Goal: Task Accomplishment & Management: Use online tool/utility

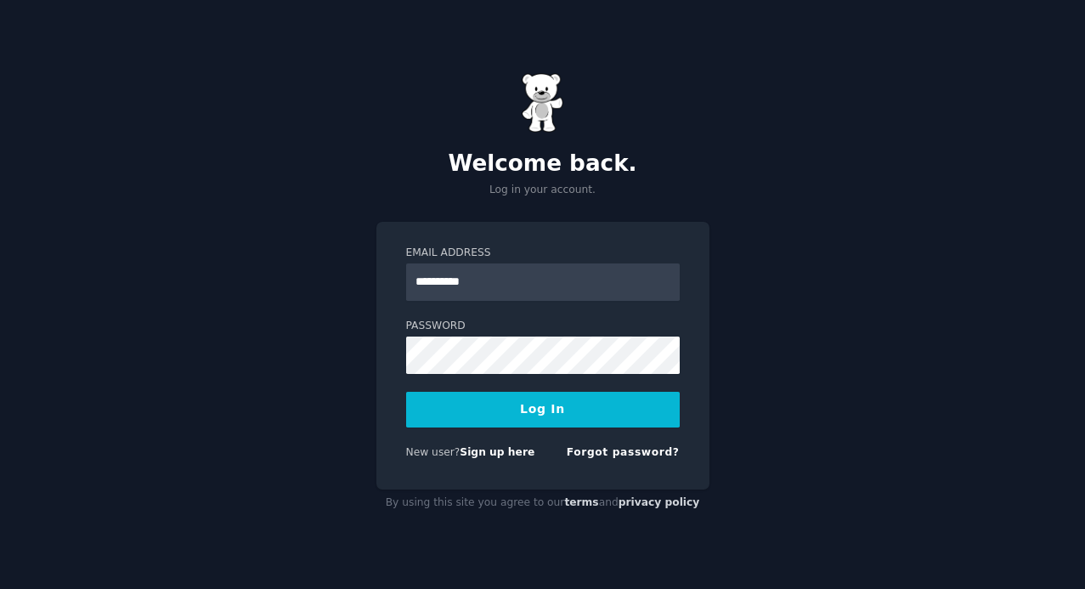
type input "**********"
click at [406, 392] on button "Log In" at bounding box center [543, 410] width 274 height 36
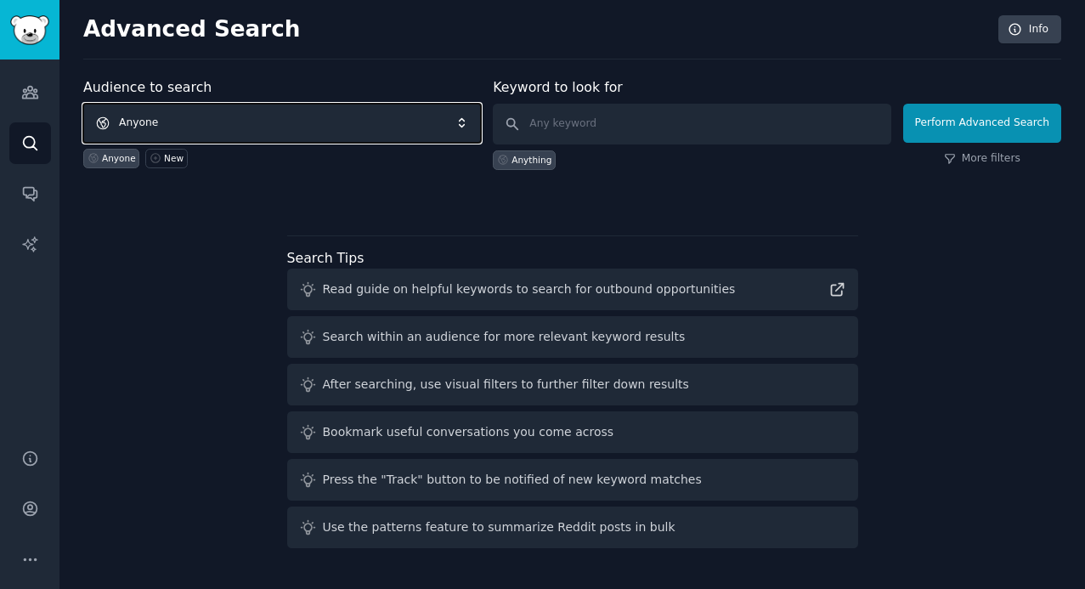
click at [176, 116] on span "Anyone" at bounding box center [282, 123] width 398 height 39
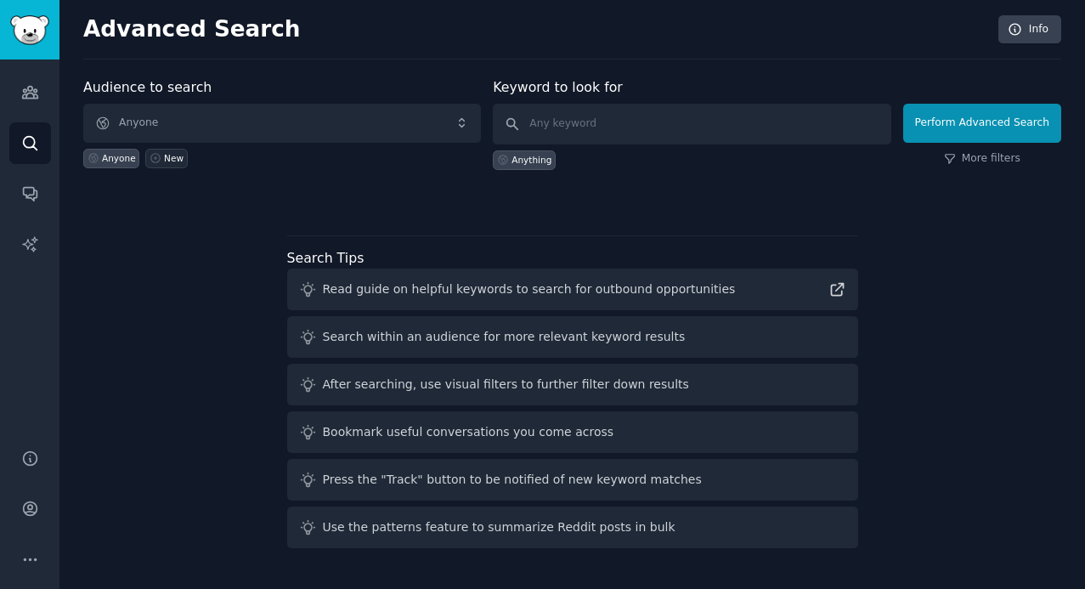
click at [164, 156] on div "New" at bounding box center [174, 158] width 20 height 12
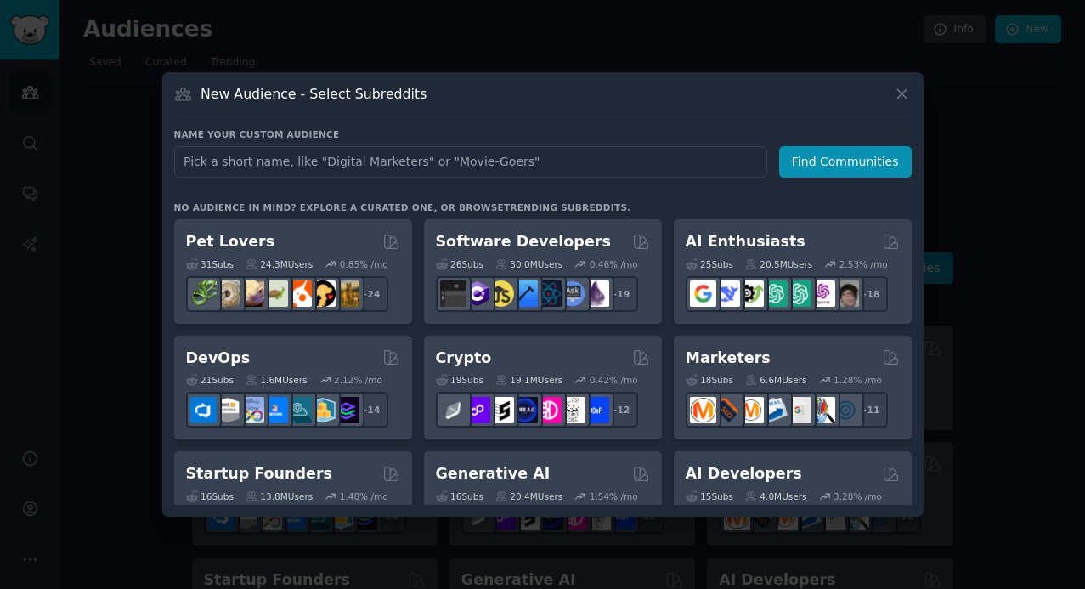
type input "hr"
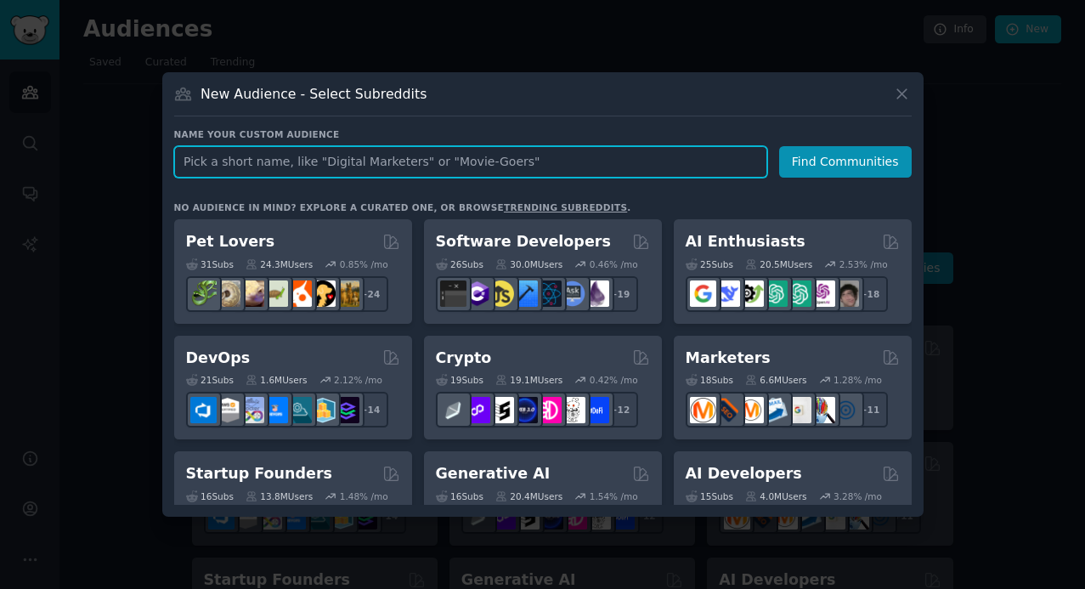
click at [243, 170] on input "text" at bounding box center [470, 161] width 593 height 31
type input "health"
click button "Find Communities" at bounding box center [845, 161] width 133 height 31
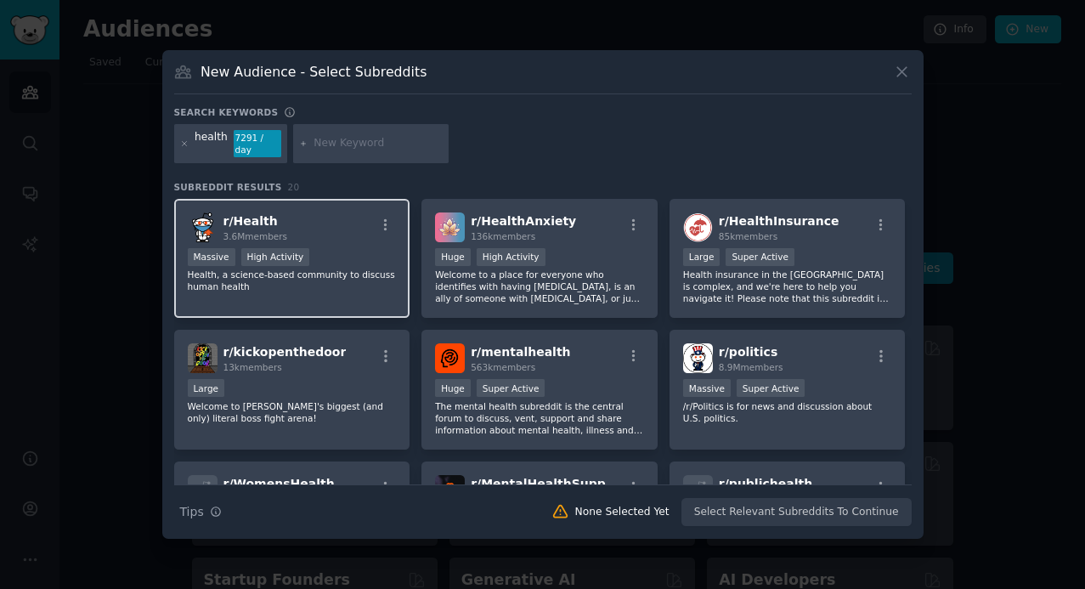
click at [360, 199] on div "r/ Health 3.6M members Massive High Activity Health, a science-based community …" at bounding box center [292, 259] width 236 height 120
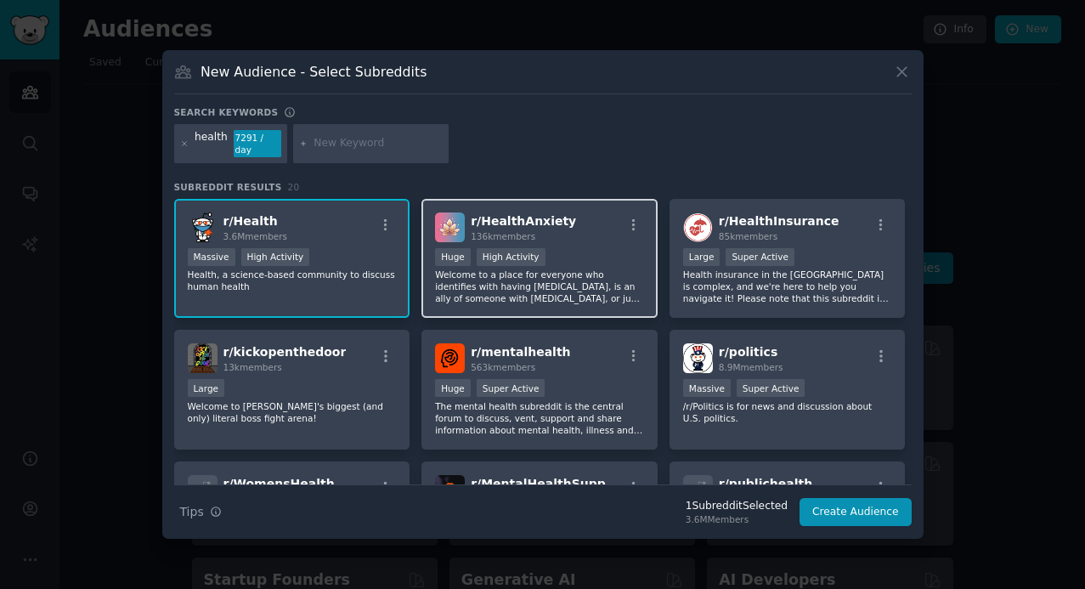
click at [590, 229] on div "r/ HealthAnxiety 136k members" at bounding box center [539, 228] width 209 height 30
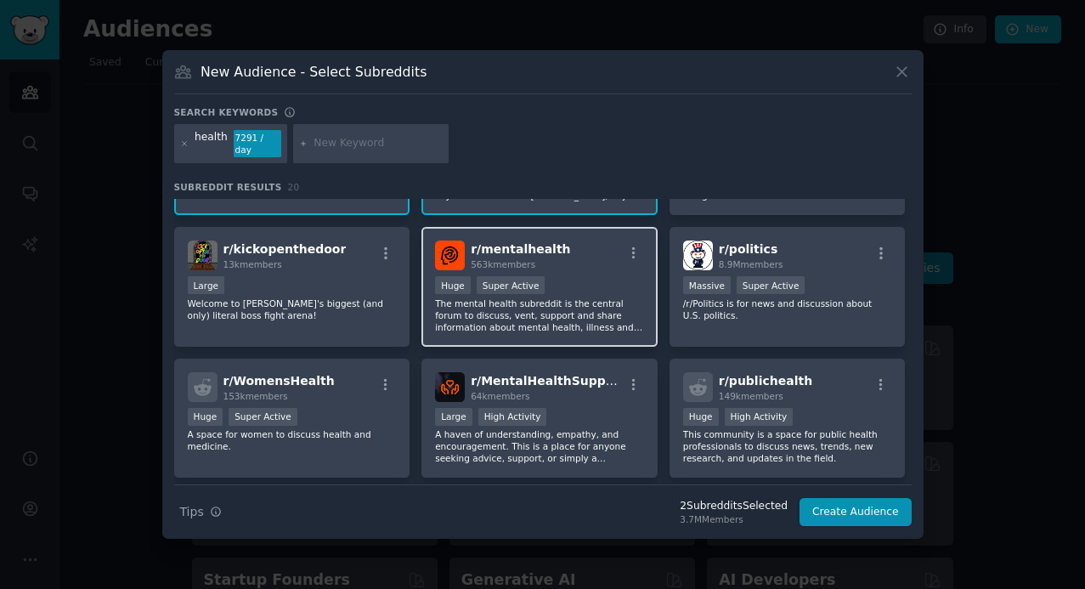
scroll to position [129, 0]
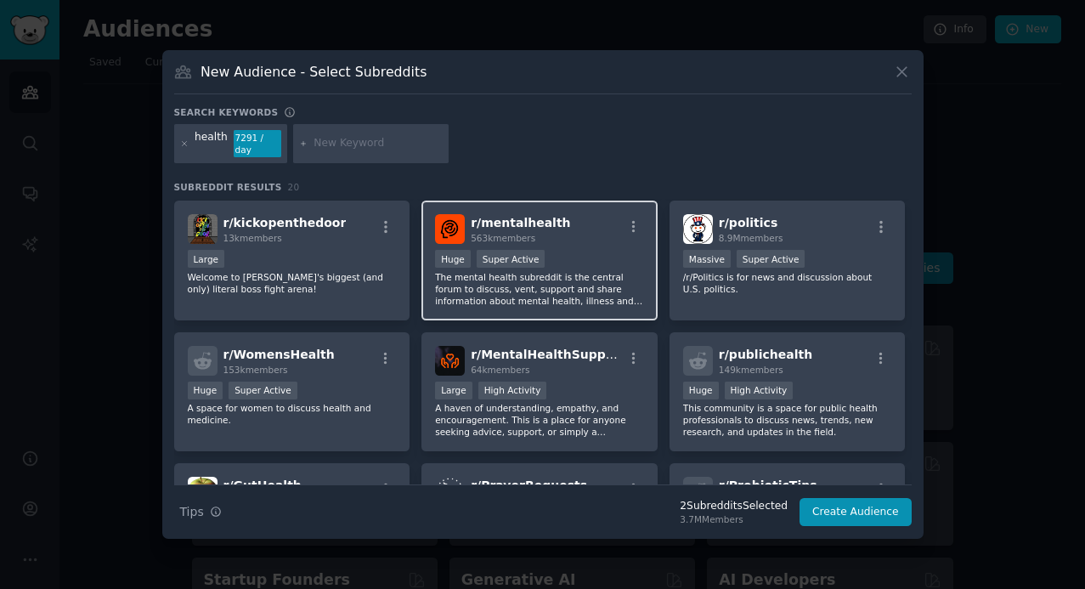
click at [602, 284] on p "The mental health subreddit is the central forum to discuss, vent, support and …" at bounding box center [539, 289] width 209 height 36
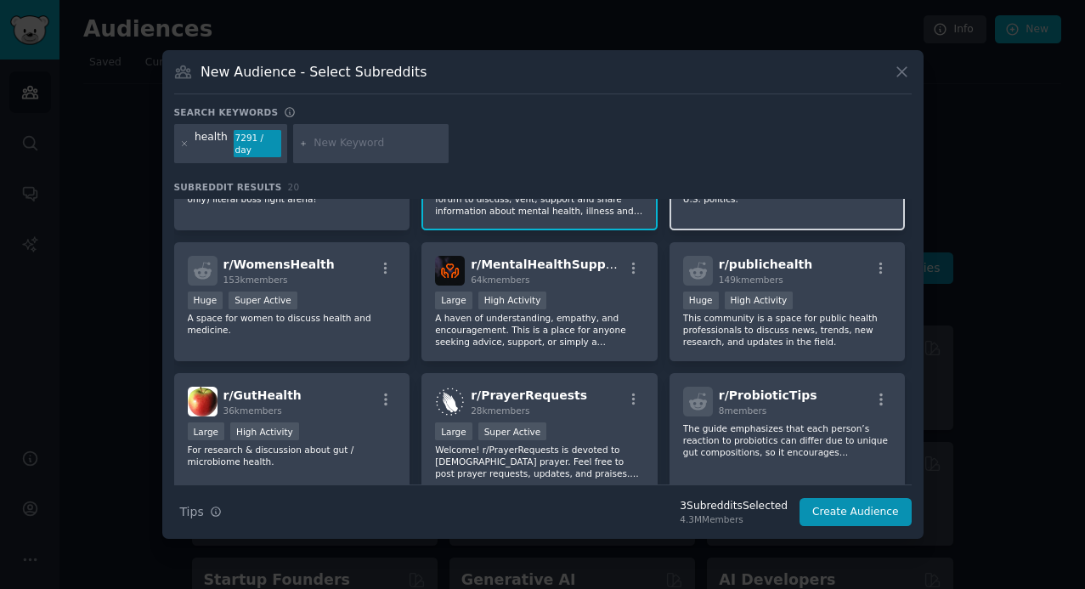
scroll to position [221, 0]
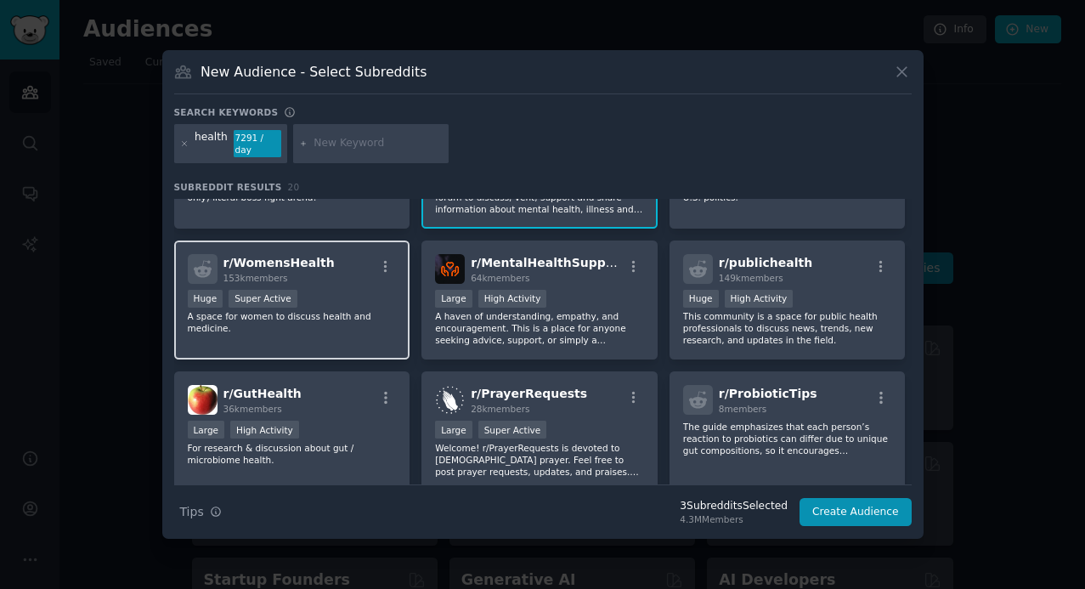
click at [359, 329] on div "r/ WomensHealth 153k members Huge Super Active A space for women to discuss hea…" at bounding box center [292, 301] width 236 height 120
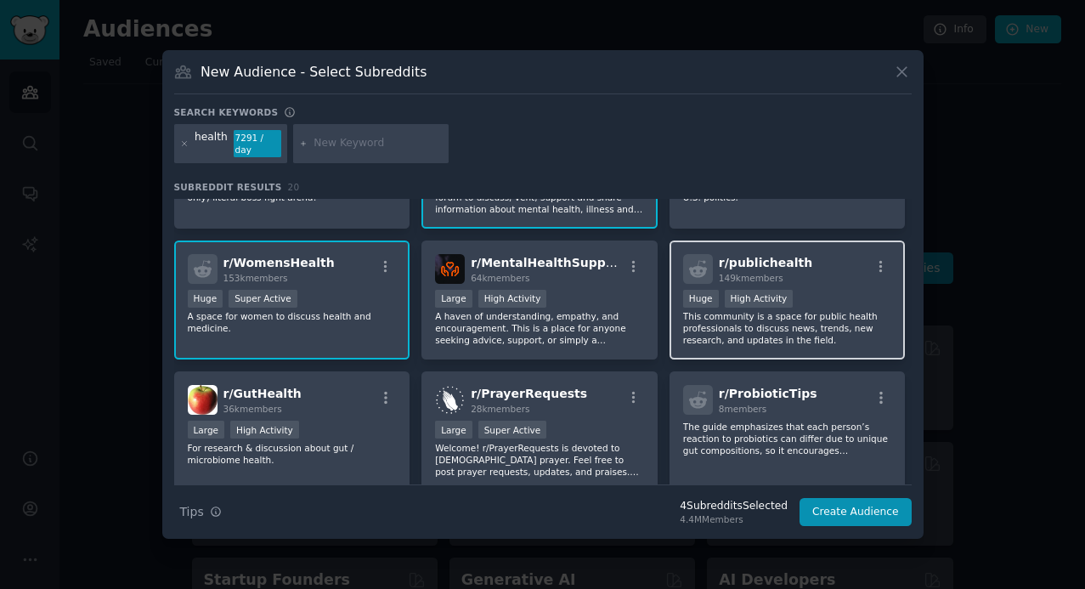
click at [770, 326] on p "This community is a space for public health professionals to discuss news, tren…" at bounding box center [787, 328] width 209 height 36
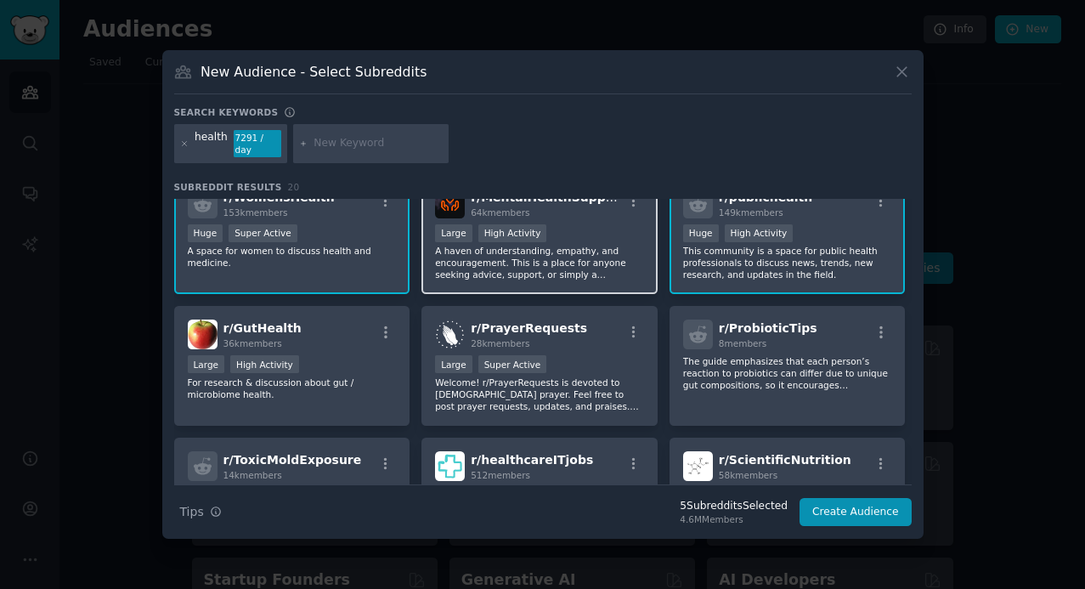
scroll to position [287, 0]
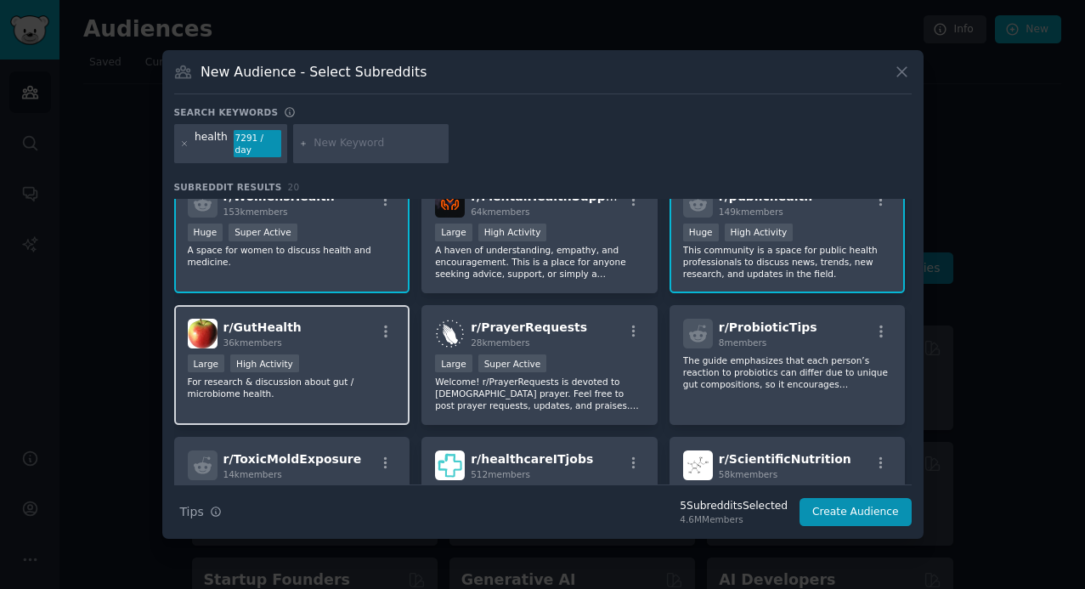
click at [359, 377] on p "For research & discussion about gut / microbiome health." at bounding box center [292, 388] width 209 height 24
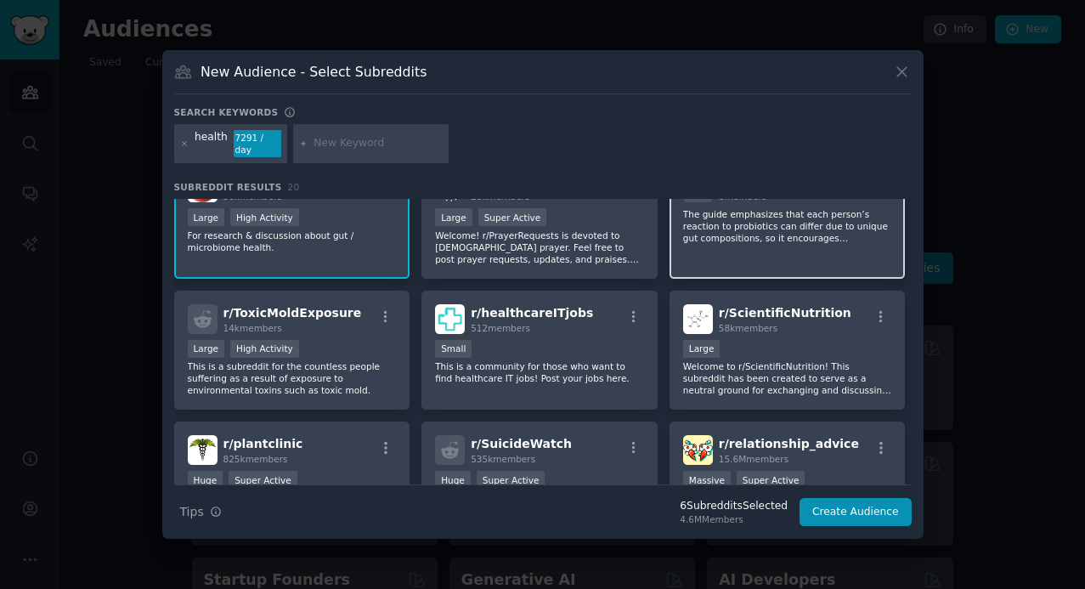
scroll to position [442, 0]
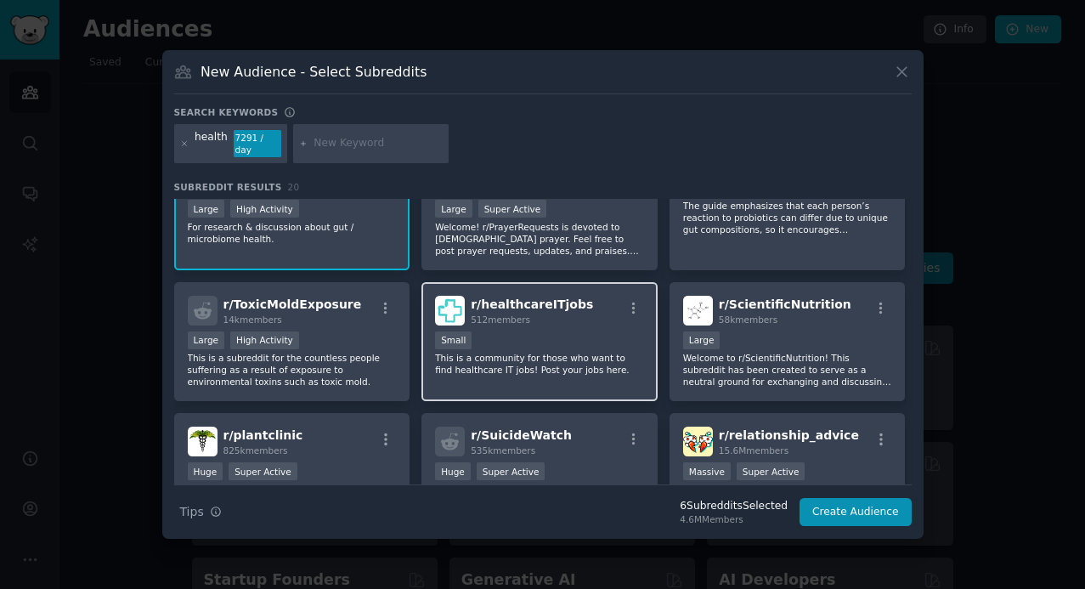
click at [548, 345] on div "100 - 1000 members Small" at bounding box center [539, 342] width 209 height 21
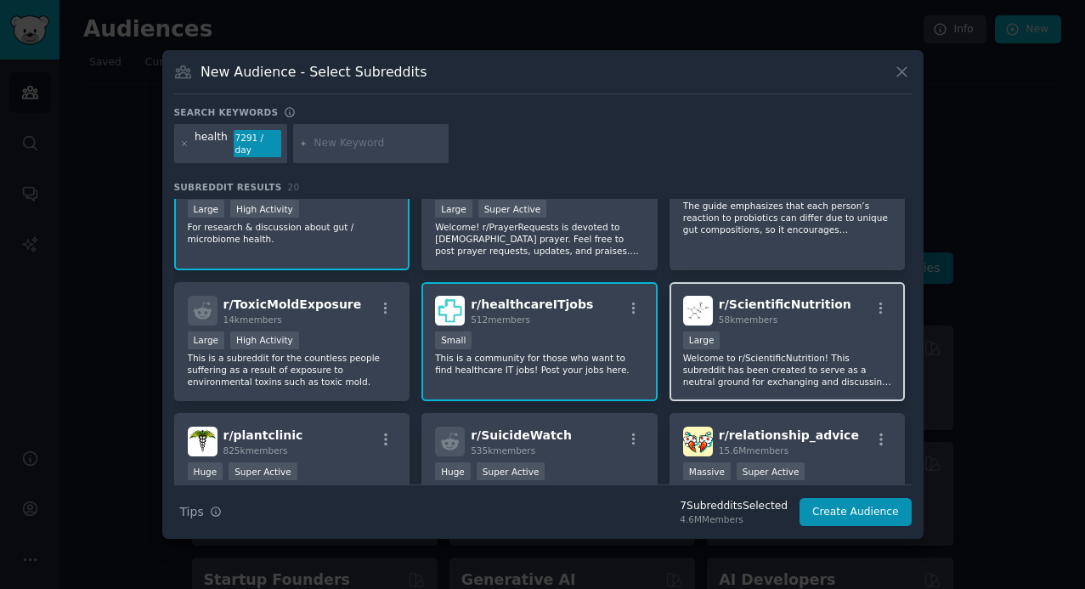
click at [858, 354] on p "Welcome to r/ScientificNutrition! This subreddit has been created to serve as a…" at bounding box center [787, 370] width 209 height 36
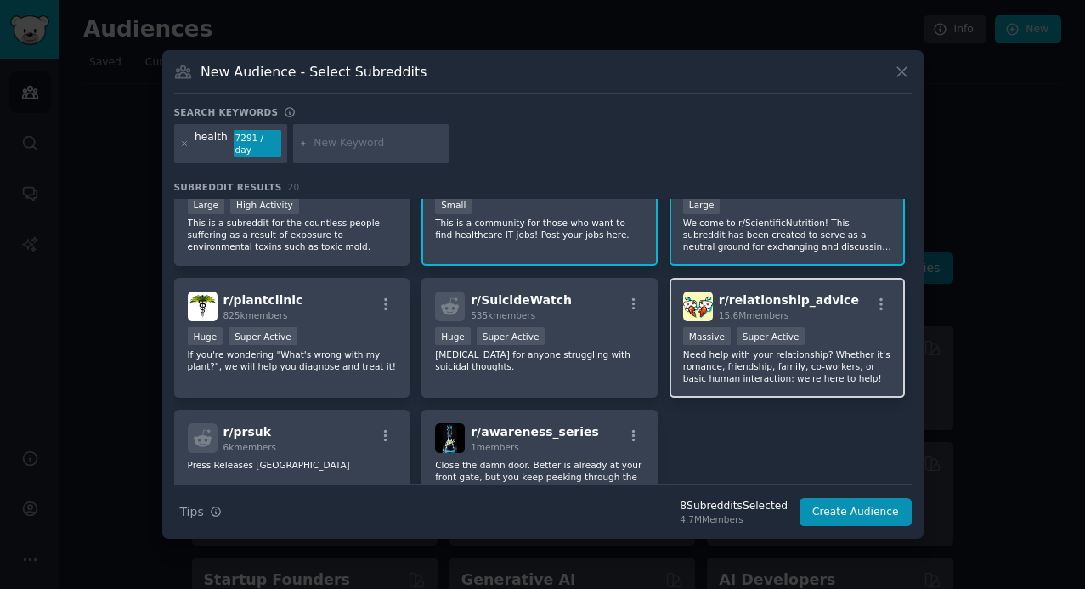
scroll to position [660, 0]
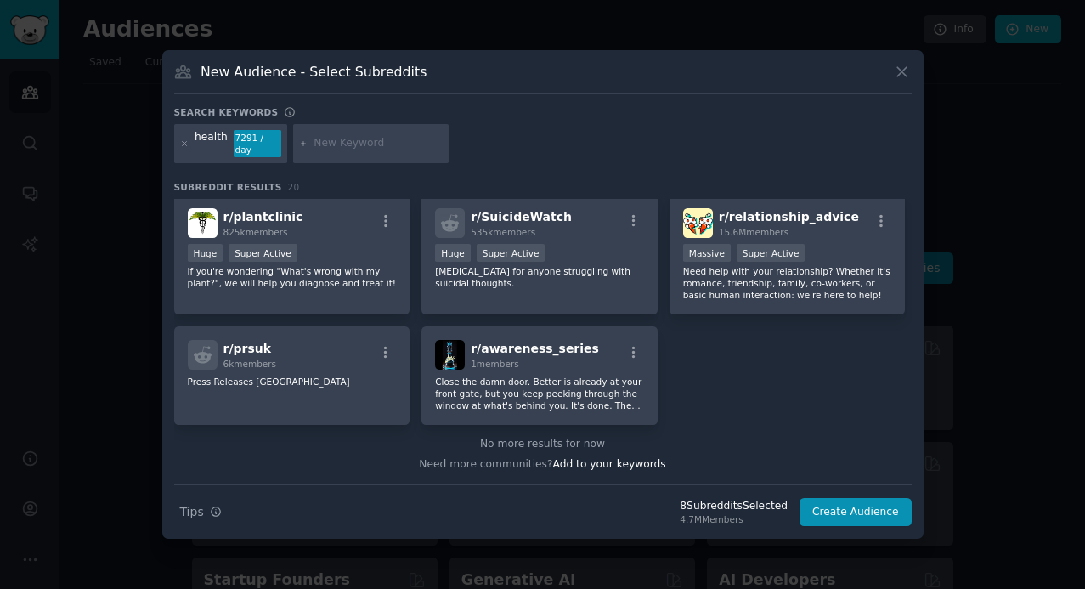
click at [346, 141] on input "text" at bounding box center [378, 143] width 129 height 15
type input "pharmacist"
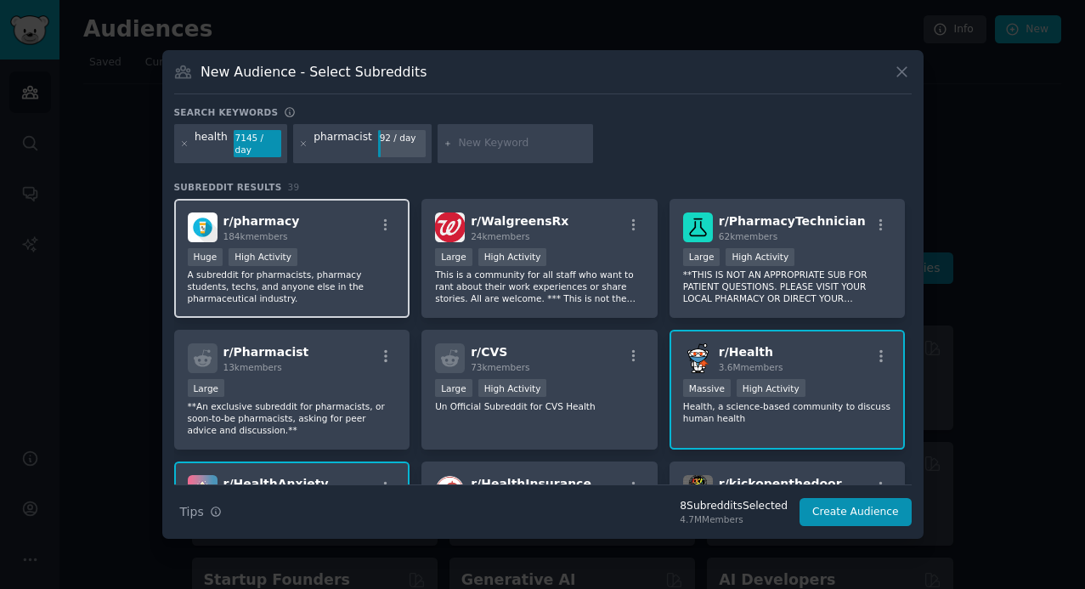
click at [312, 269] on p "A subreddit for pharmacists, pharmacy students, techs, and anyone else in the p…" at bounding box center [292, 287] width 209 height 36
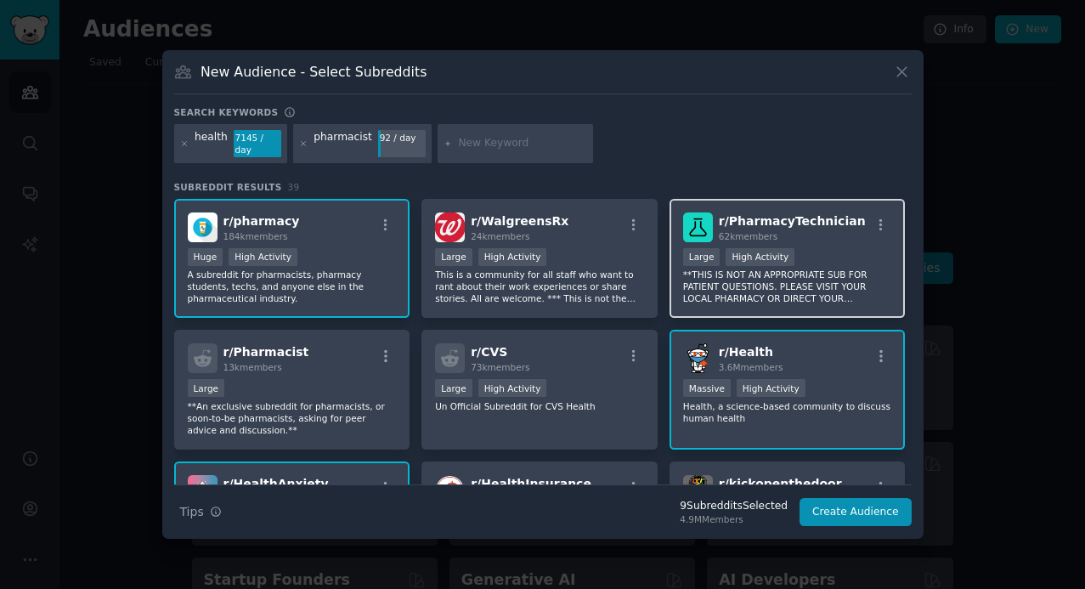
click at [859, 272] on p "**THIS IS NOT AN APPROPRIATE SUB FOR PATIENT QUESTIONS. PLEASE VISIT YOUR LOCAL…" at bounding box center [787, 287] width 209 height 36
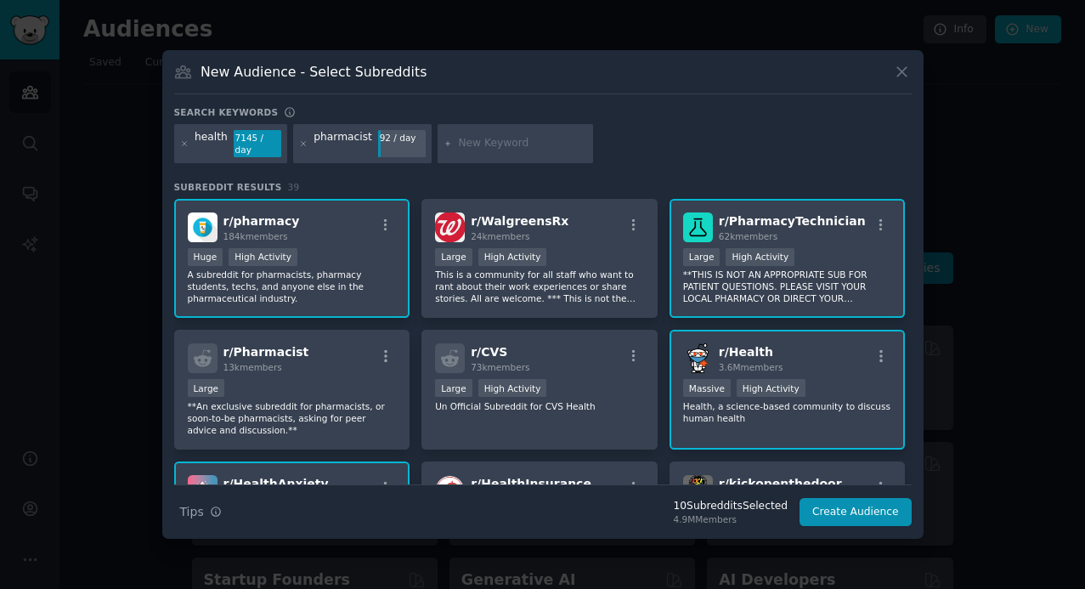
click at [844, 286] on p "**THIS IS NOT AN APPROPRIATE SUB FOR PATIENT QUESTIONS. PLEASE VISIT YOUR LOCAL…" at bounding box center [787, 287] width 209 height 36
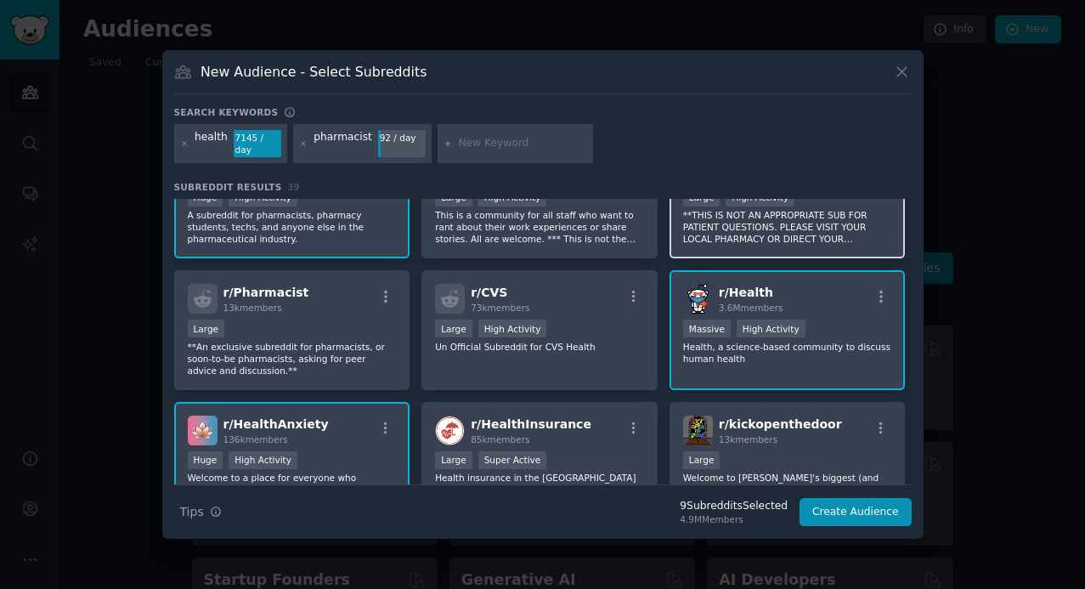
scroll to position [68, 0]
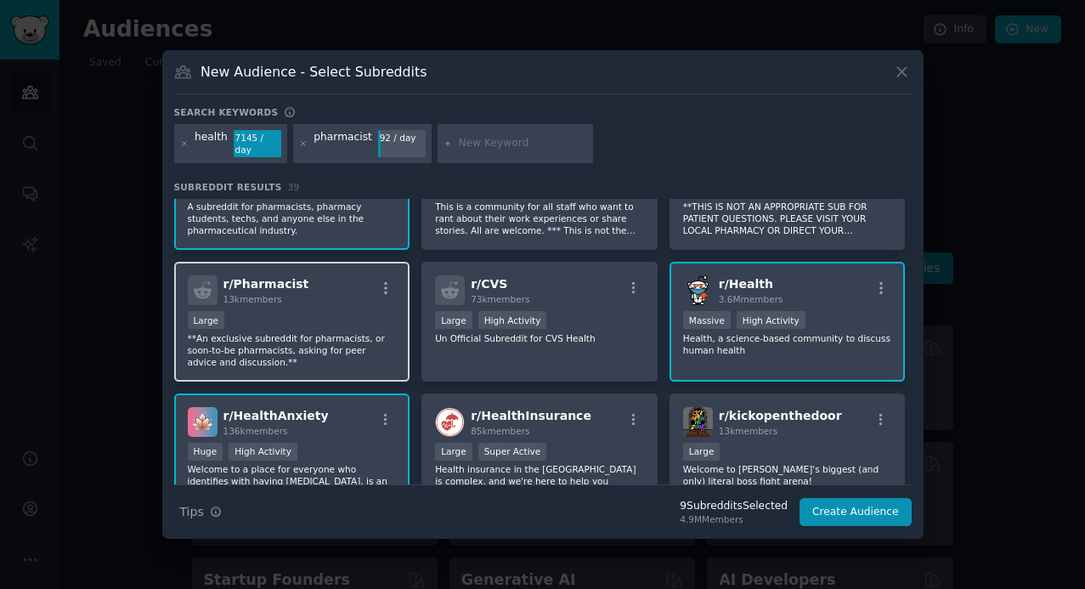
click at [357, 346] on p "**An exclusive subreddit for pharmacists, or soon-to-be pharmacists, asking for…" at bounding box center [292, 350] width 209 height 36
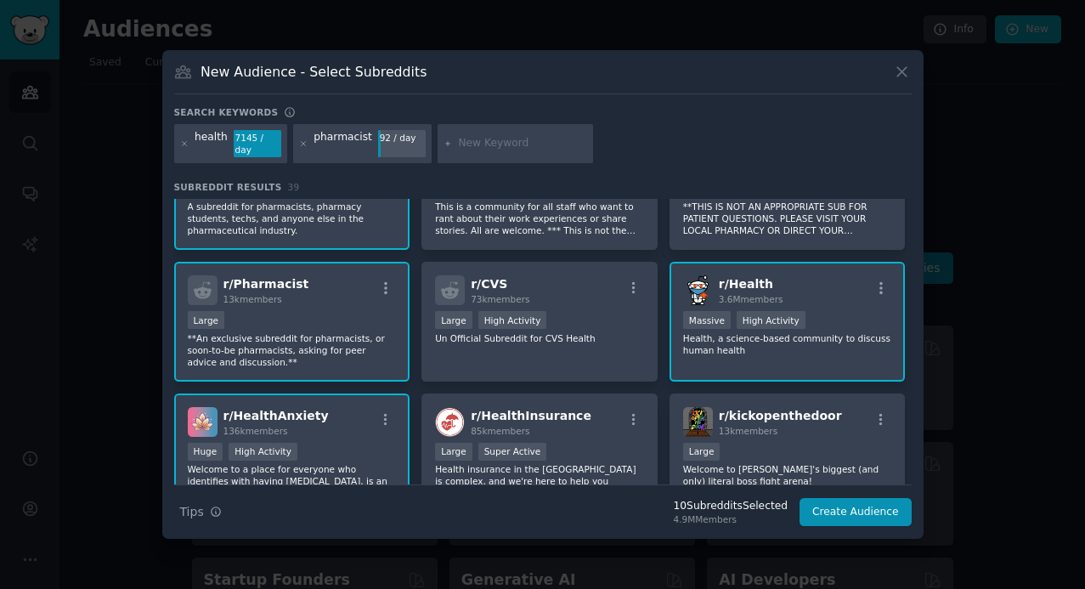
click at [321, 336] on p "**An exclusive subreddit for pharmacists, or soon-to-be pharmacists, asking for…" at bounding box center [292, 350] width 209 height 36
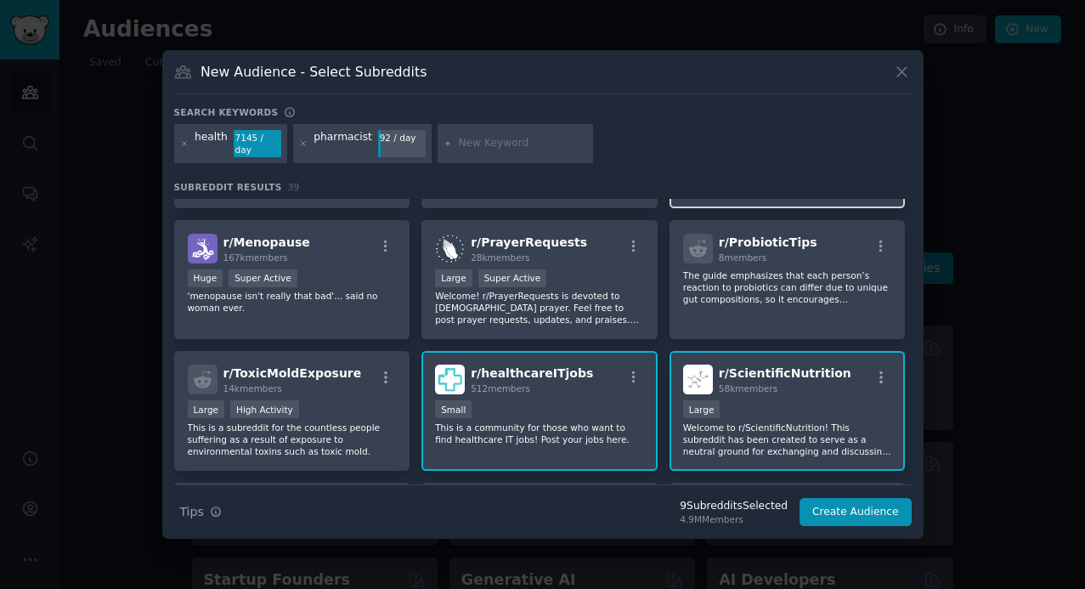
scroll to position [1031, 0]
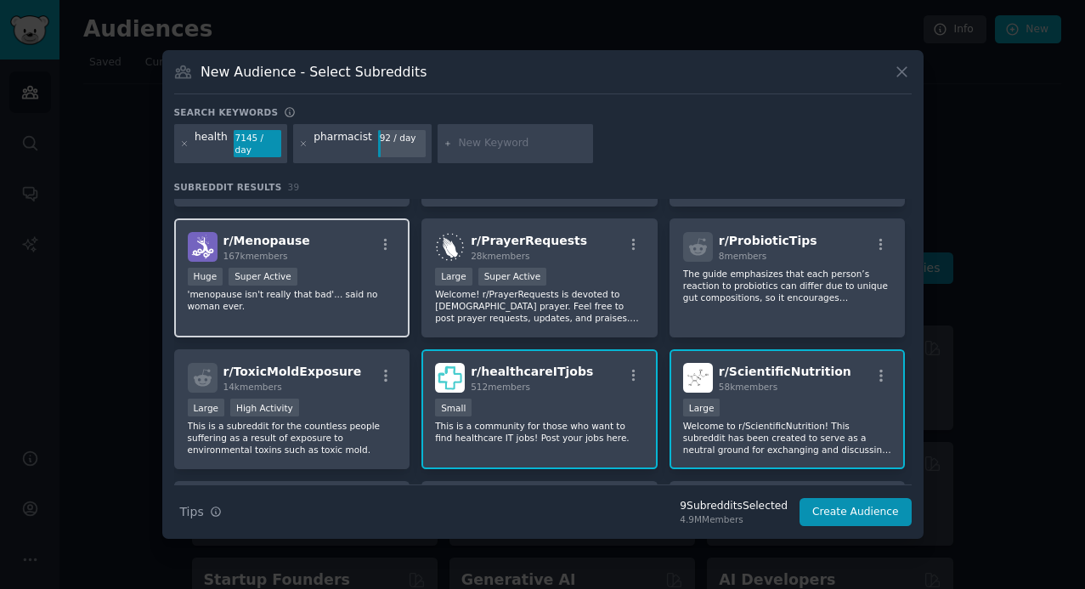
click at [330, 302] on p "'menopause isn't really that bad'... said no woman ever." at bounding box center [292, 300] width 209 height 24
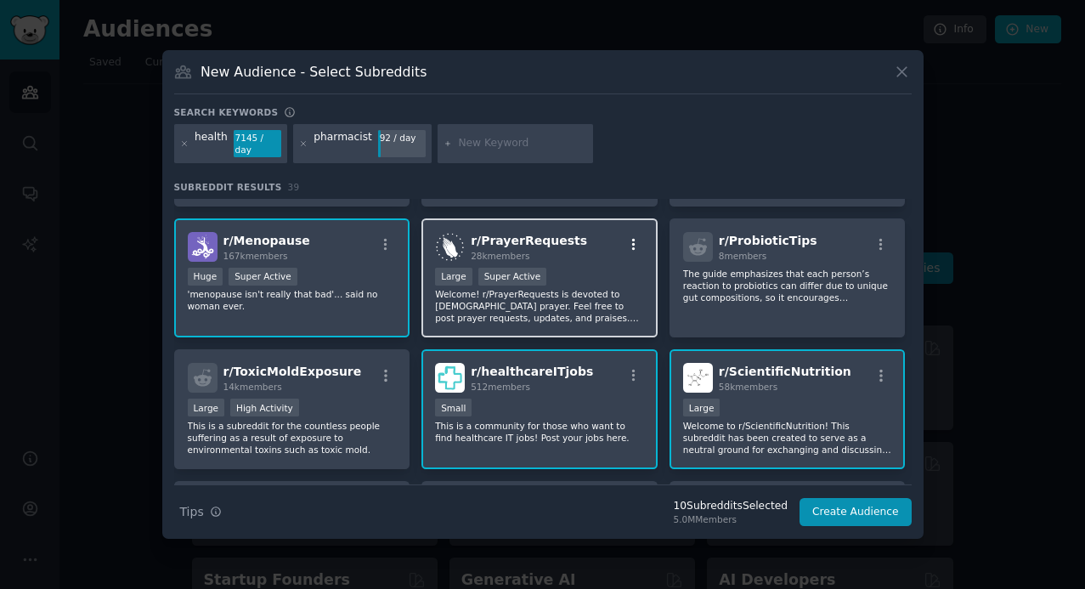
click at [633, 237] on icon "button" at bounding box center [633, 244] width 15 height 15
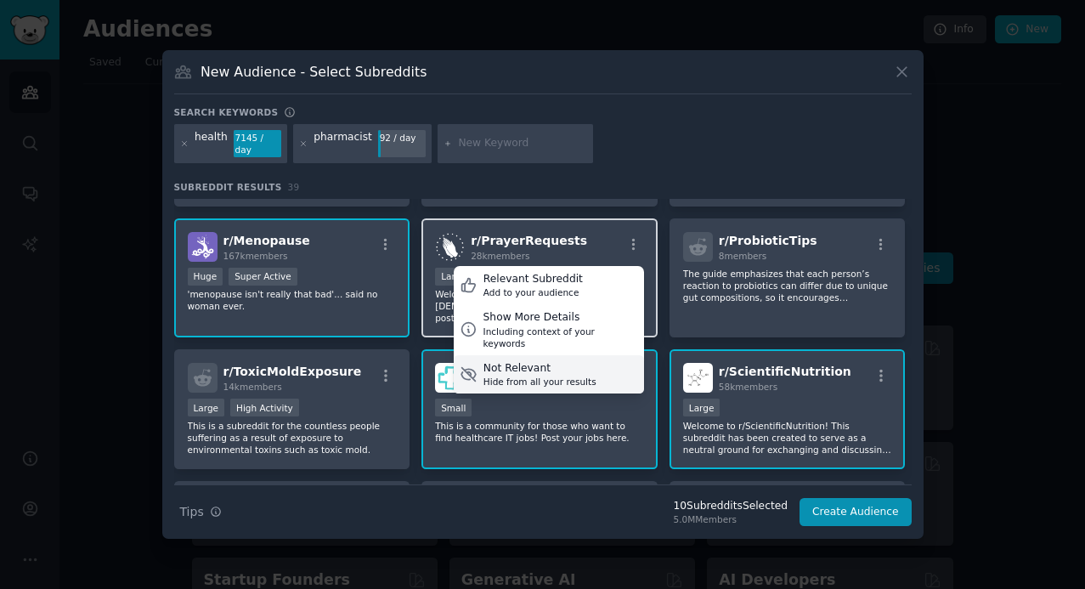
click at [581, 376] on div "Hide from all your results" at bounding box center [540, 382] width 113 height 12
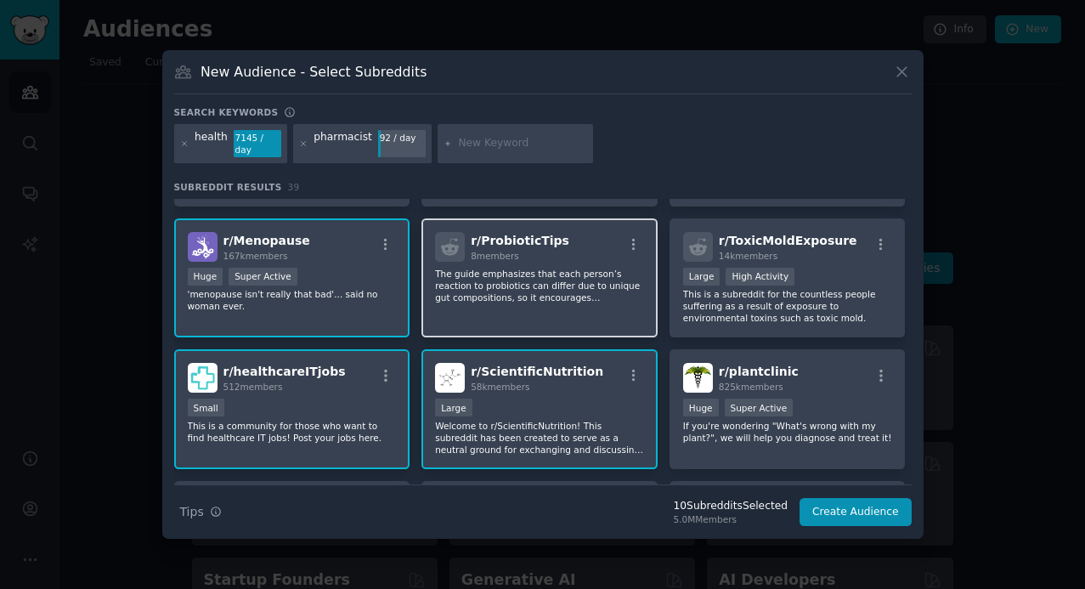
click at [670, 297] on div "r/ ProbioticTips 8 members The guide emphasizes that each person’s reaction to …" at bounding box center [788, 278] width 236 height 120
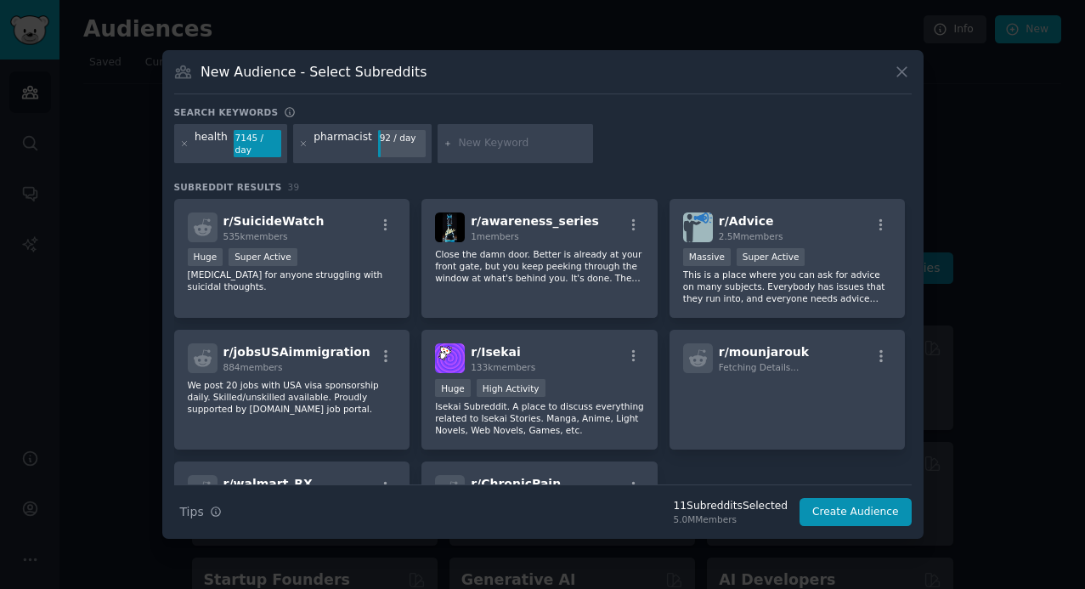
scroll to position [1317, 0]
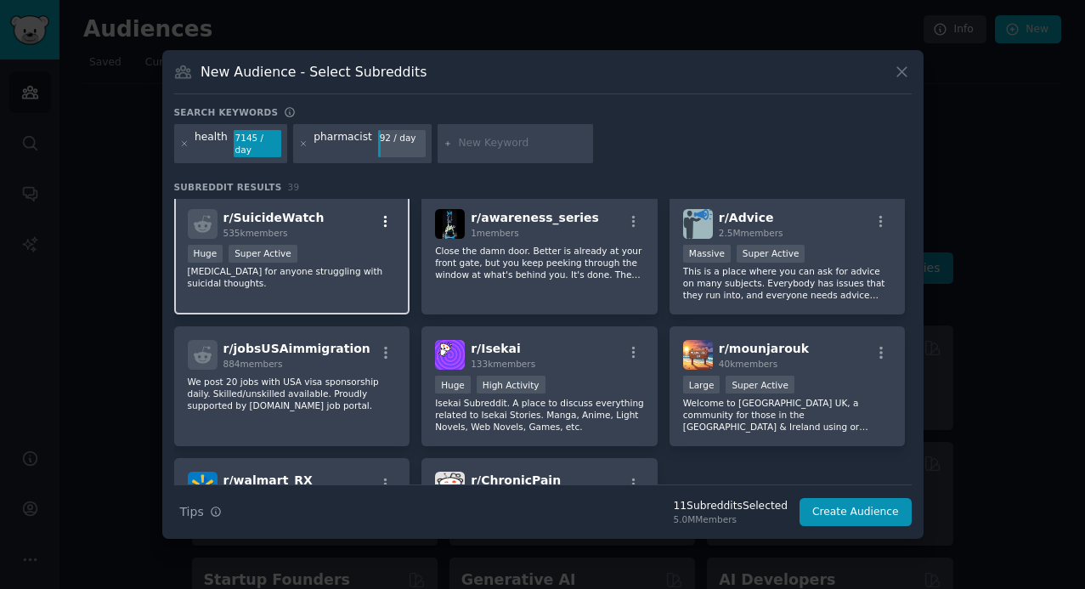
click at [380, 214] on icon "button" at bounding box center [385, 221] width 15 height 15
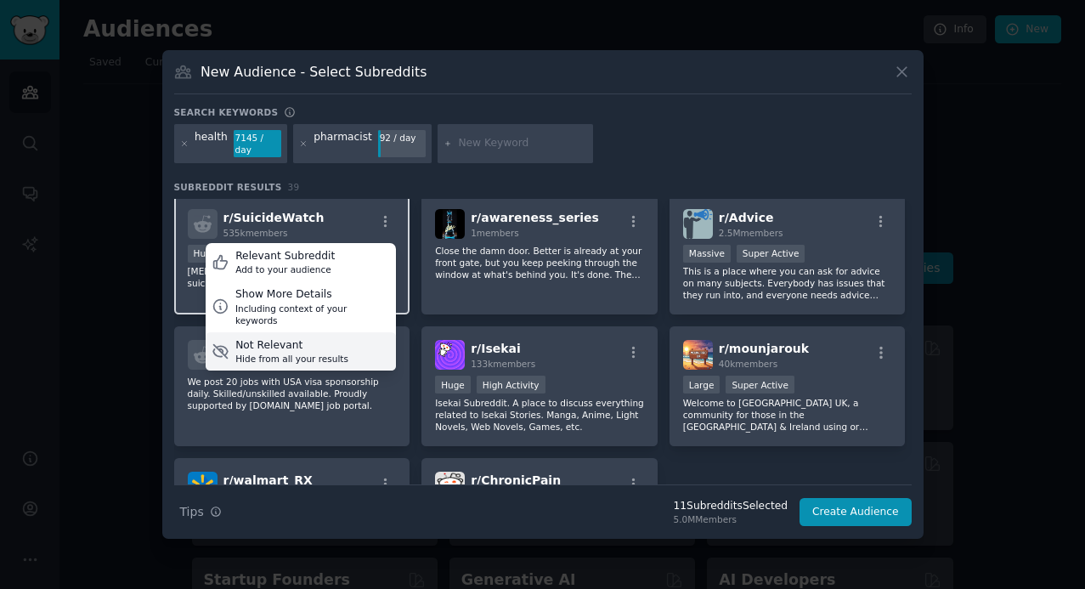
click at [315, 353] on div "Hide from all your results" at bounding box center [291, 359] width 113 height 12
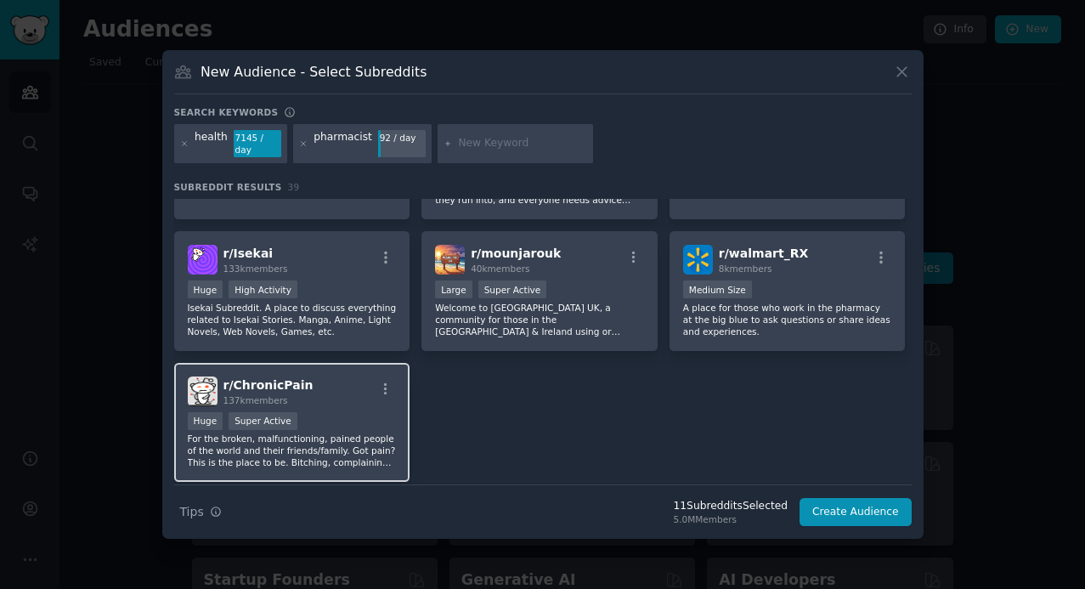
scroll to position [1469, 0]
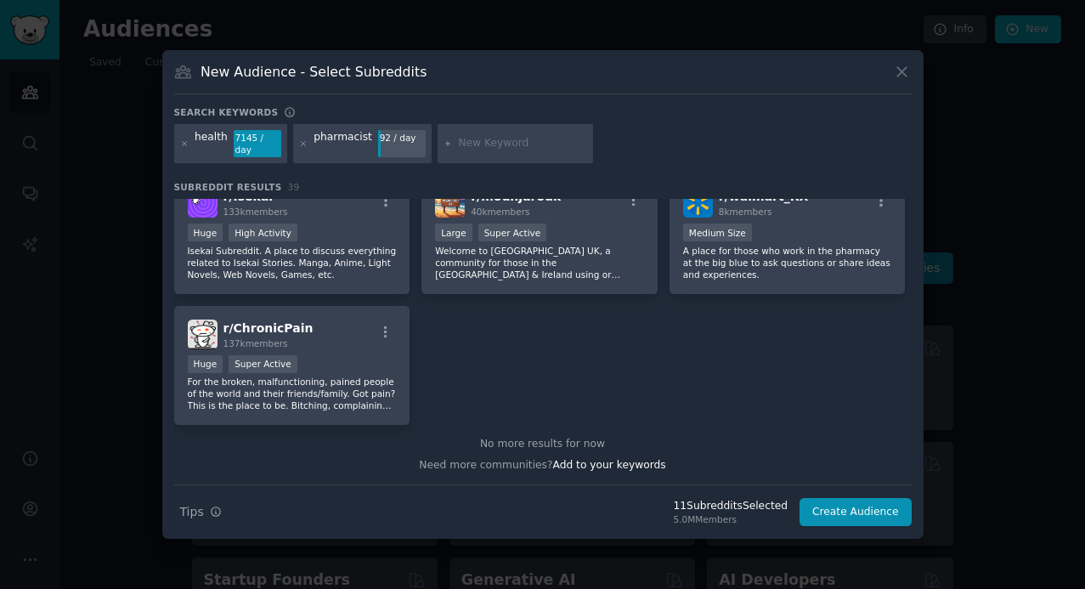
click at [485, 153] on div at bounding box center [516, 143] width 156 height 39
click at [484, 144] on input "text" at bounding box center [522, 143] width 129 height 15
type input "pharma"
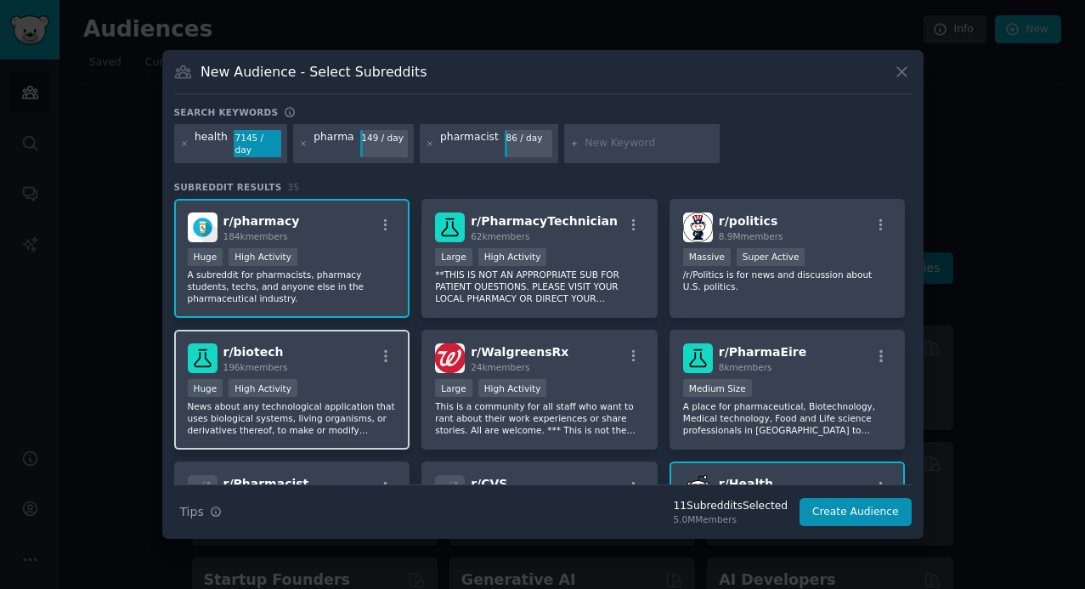
click at [309, 379] on div "Huge High Activity" at bounding box center [292, 389] width 209 height 21
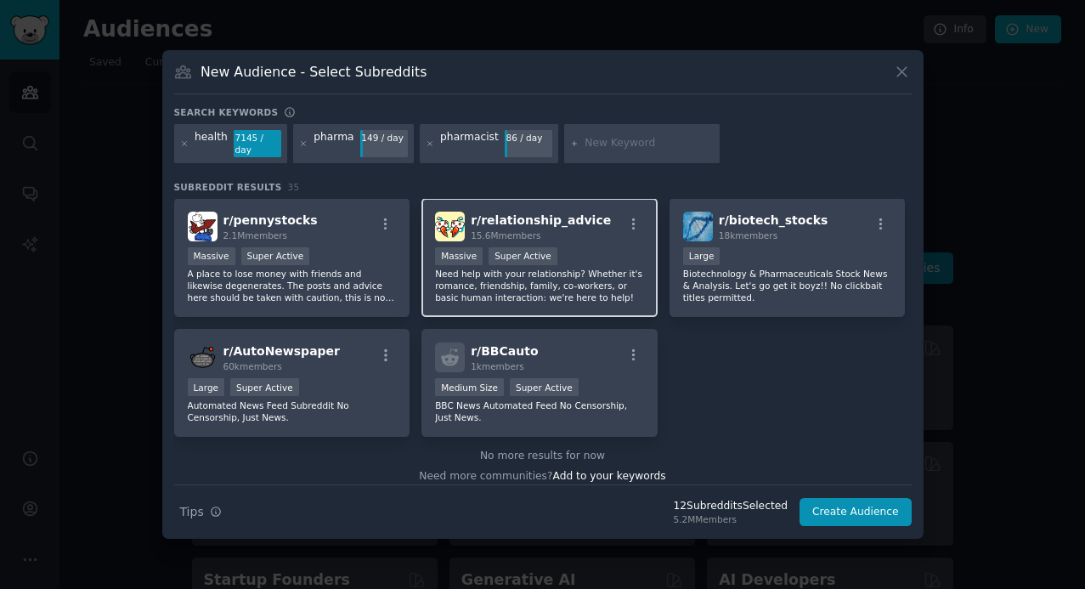
scroll to position [1326, 0]
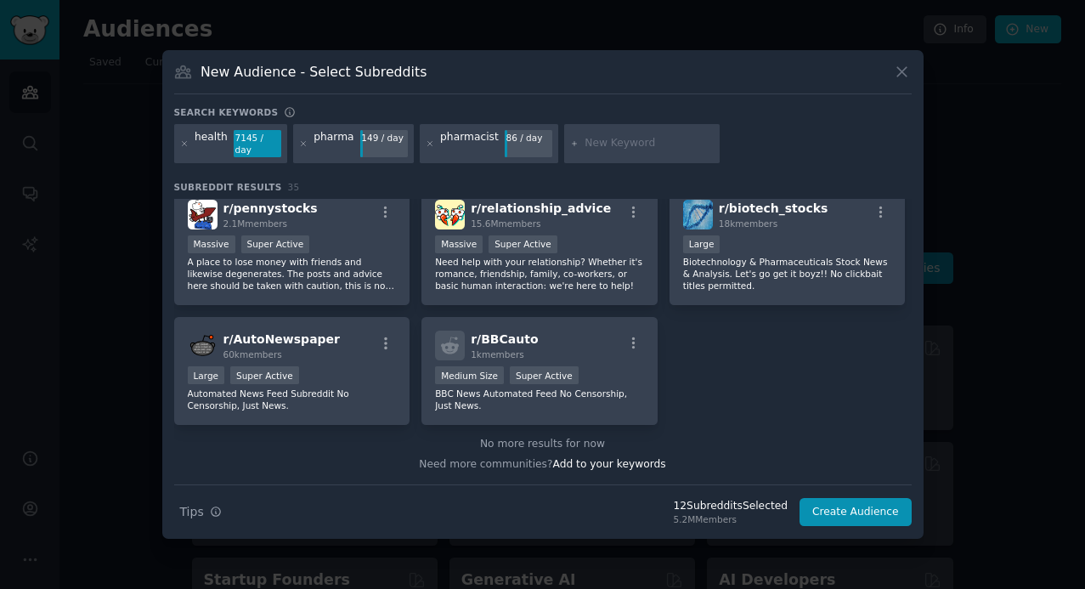
click at [615, 145] on input "text" at bounding box center [649, 143] width 129 height 15
type input "diet"
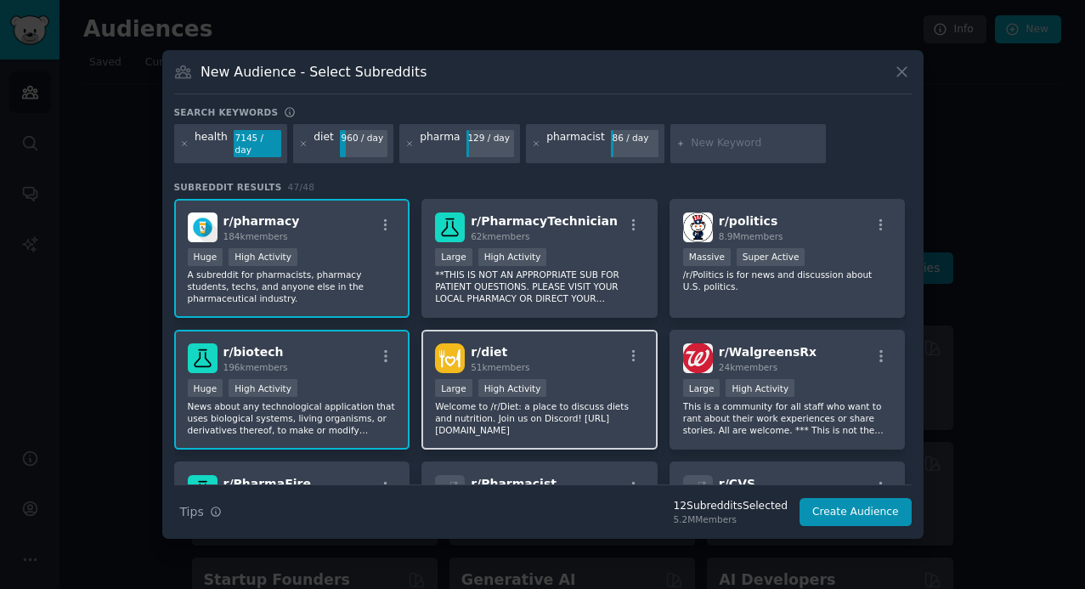
click at [557, 379] on div ">= 80th percentile for submissions / day Large High Activity" at bounding box center [539, 389] width 209 height 21
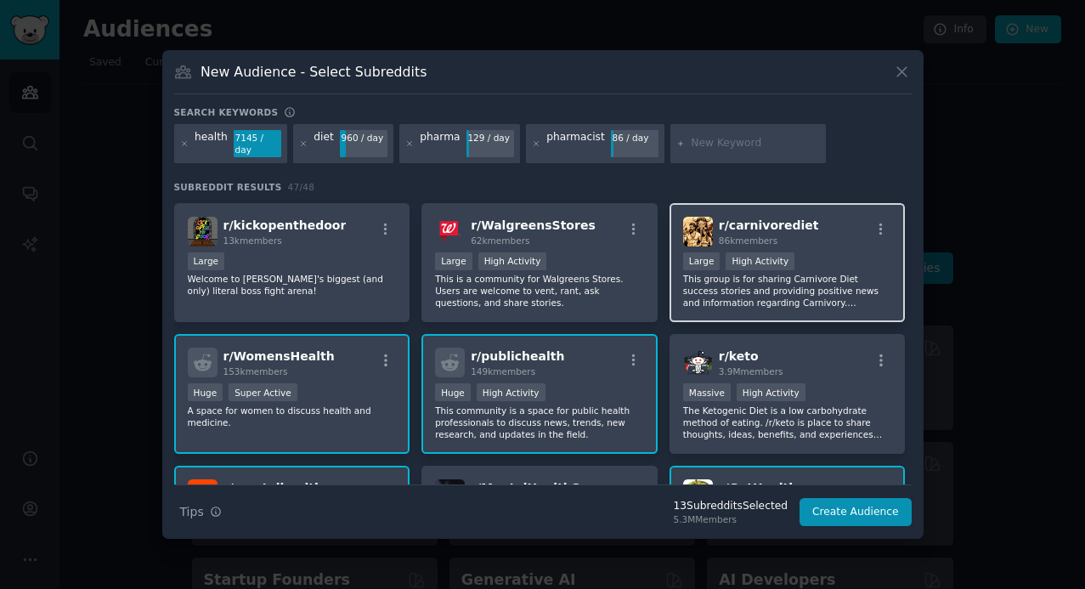
scroll to position [667, 0]
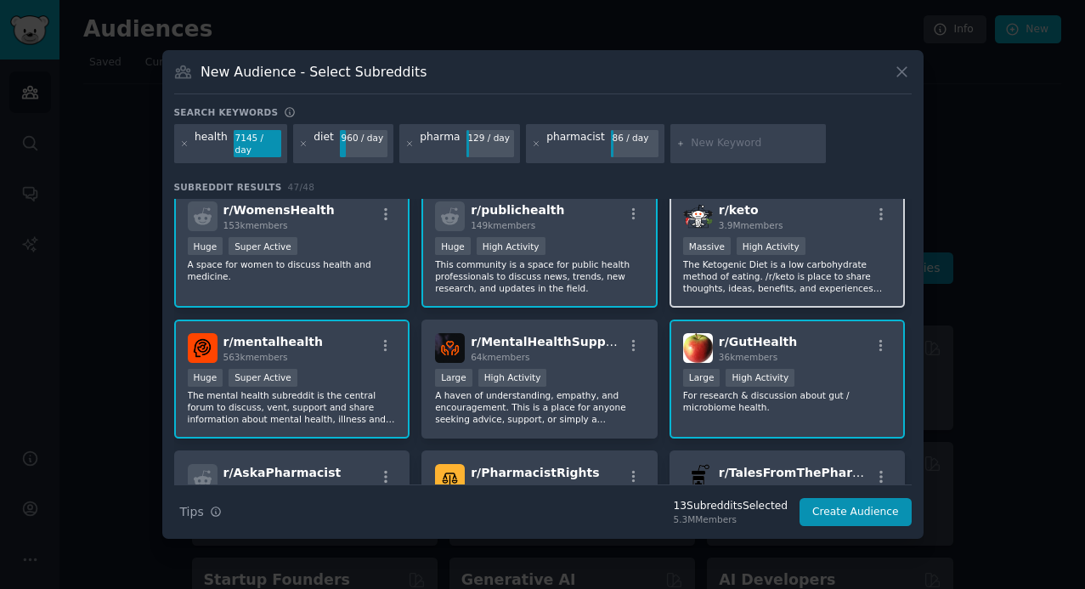
click at [843, 264] on p "The Ketogenic Diet is a low carbohydrate method of eating. /r/keto is place to …" at bounding box center [787, 276] width 209 height 36
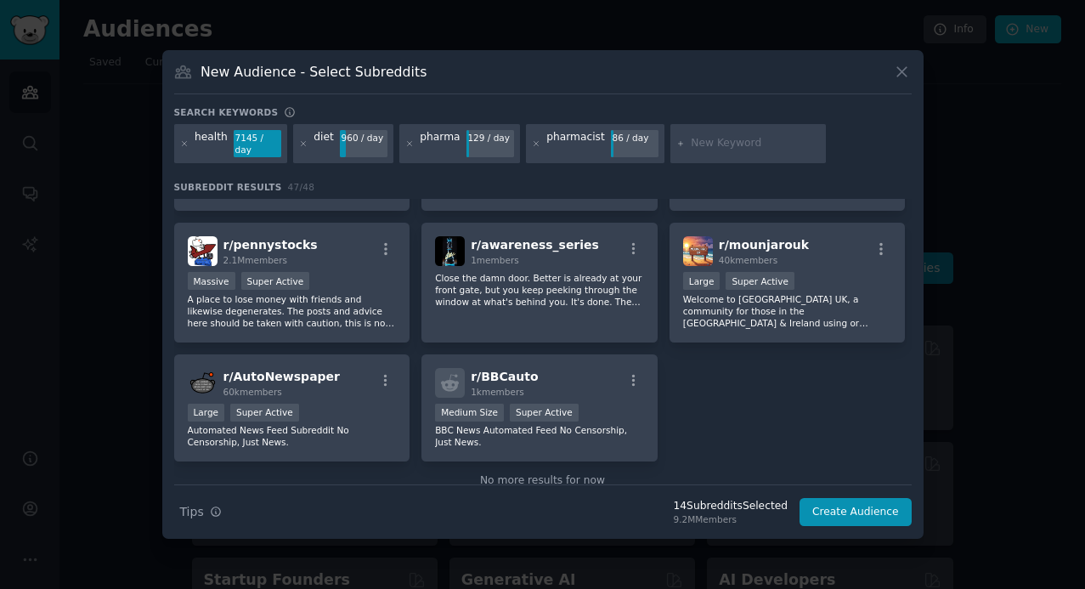
scroll to position [1788, 0]
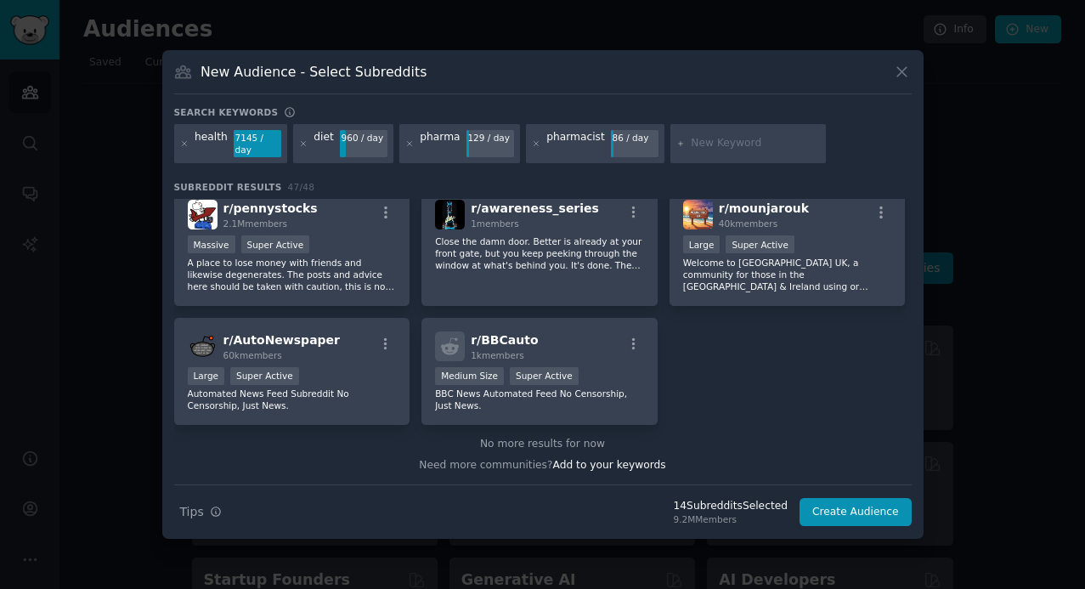
click at [728, 150] on input "text" at bounding box center [755, 143] width 129 height 15
type input "dietician"
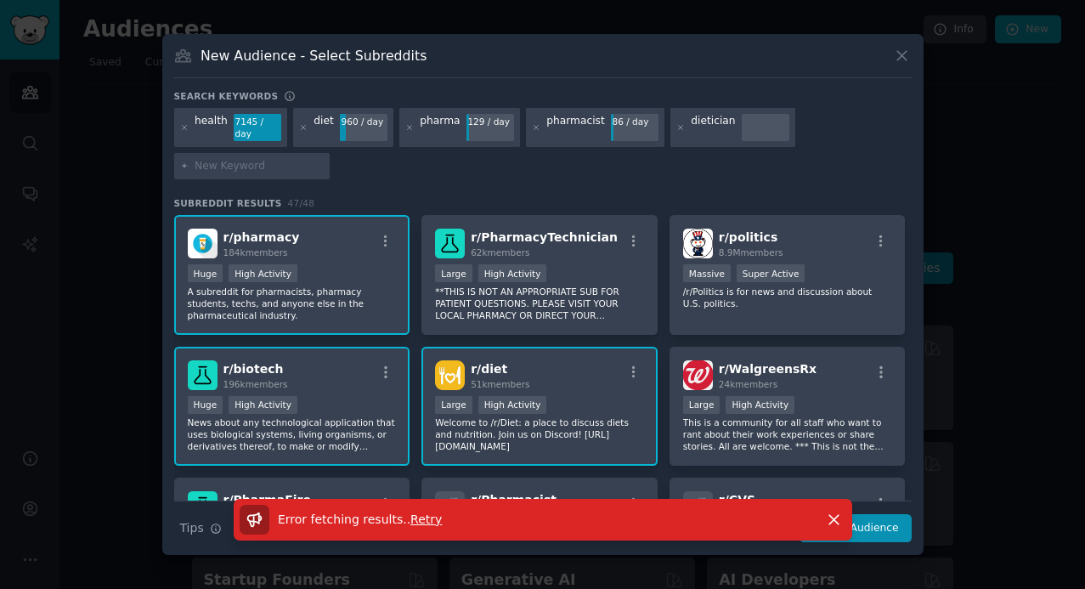
click at [420, 513] on span "Retry" at bounding box center [426, 520] width 31 height 14
click at [423, 514] on span "Retry" at bounding box center [426, 520] width 31 height 14
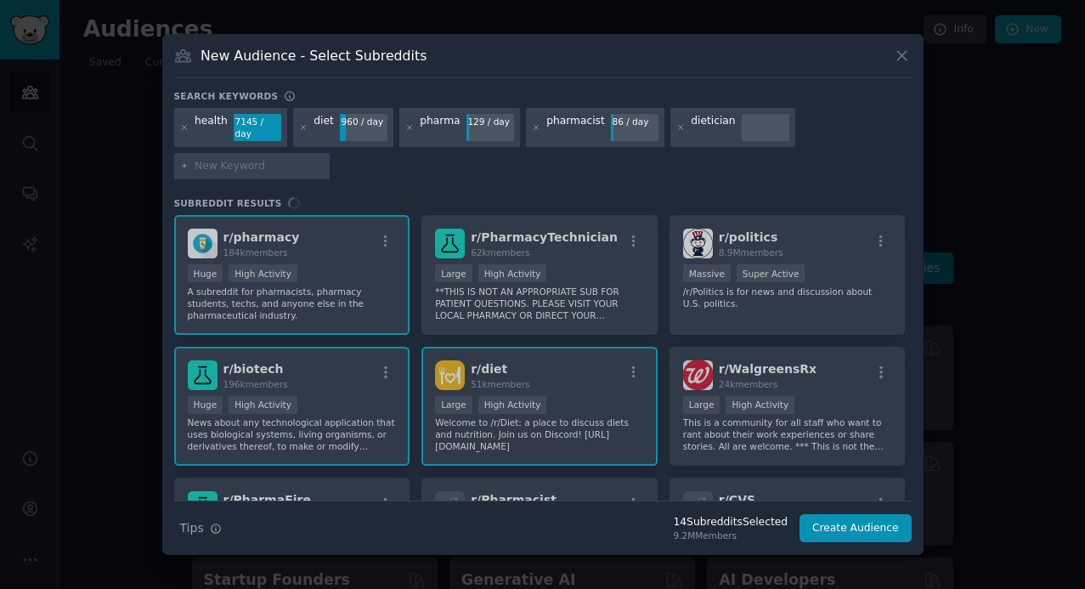
click at [808, 158] on div "health 7145 / day diet 960 / day pharma 129 / day pharmacist 86 / day dietician" at bounding box center [543, 146] width 738 height 77
click at [745, 117] on div at bounding box center [766, 115] width 48 height 3
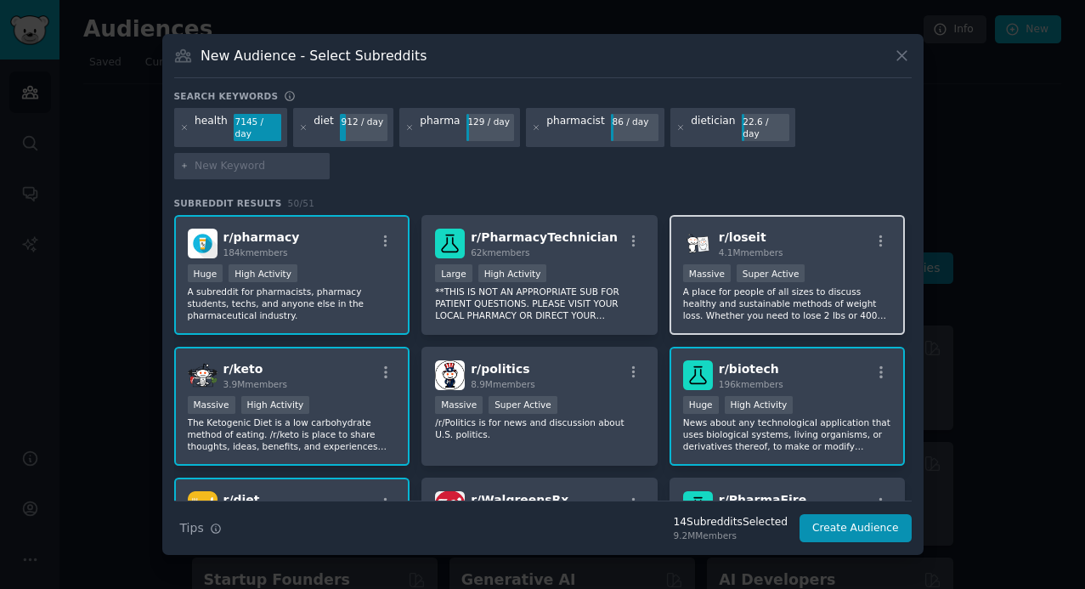
click at [857, 292] on p "A place for people of all sizes to discuss healthy and sustainable methods of w…" at bounding box center [787, 304] width 209 height 36
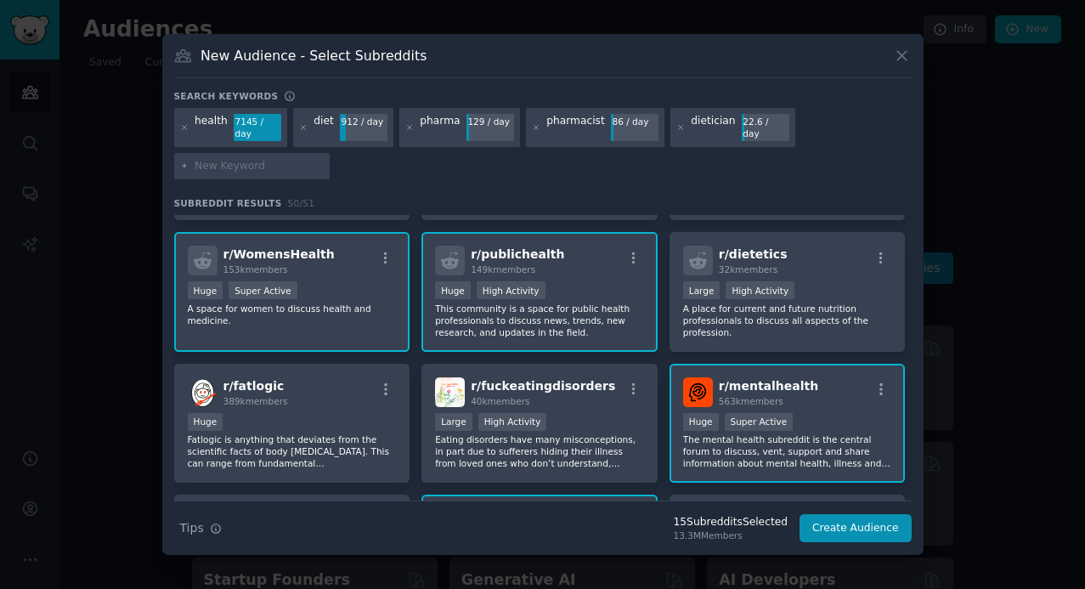
scroll to position [844, 0]
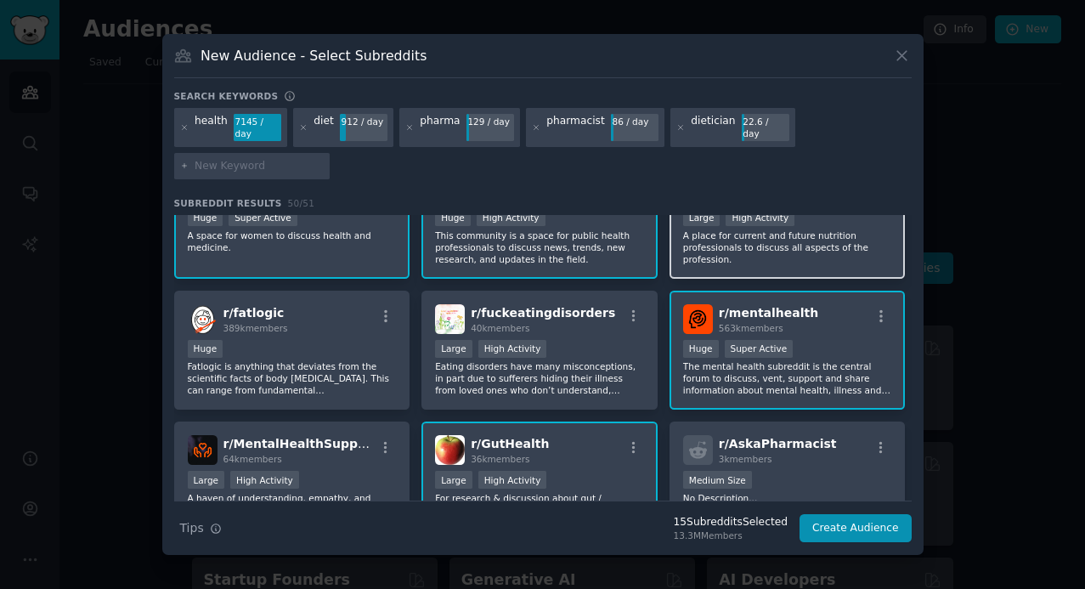
click at [740, 266] on div "r/ dietetics 32k members Large High Activity A place for current and future nut…" at bounding box center [788, 219] width 236 height 120
click at [752, 264] on div "r/ dietetics 32k members >= 80th percentile for submissions / day Large High Ac…" at bounding box center [788, 219] width 236 height 120
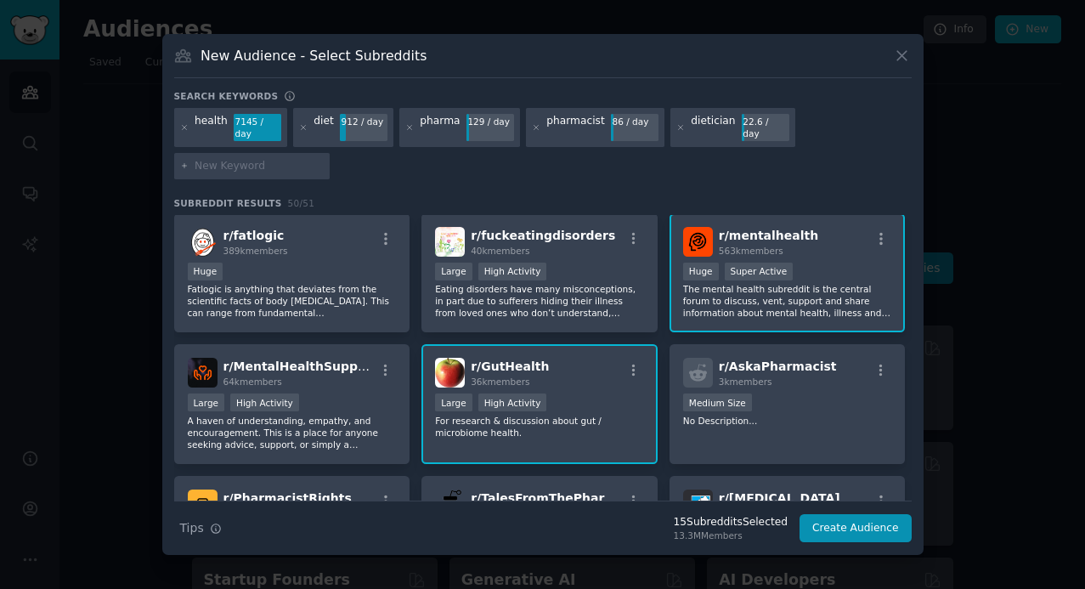
scroll to position [915, 0]
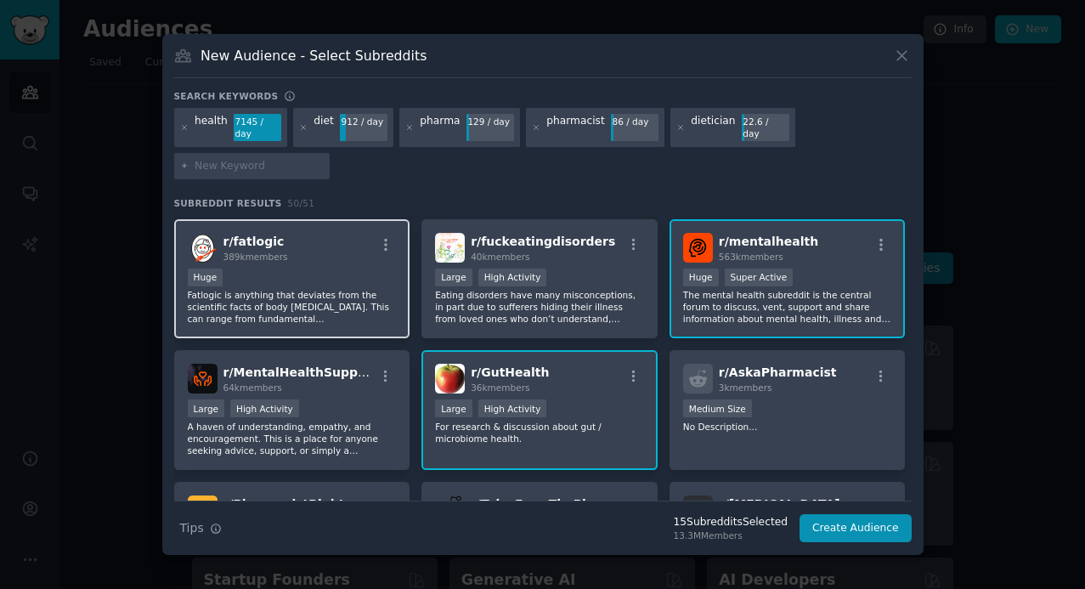
click at [394, 304] on p "Fatlogic is anything that deviates from the scientific facts of body [MEDICAL_D…" at bounding box center [292, 307] width 209 height 36
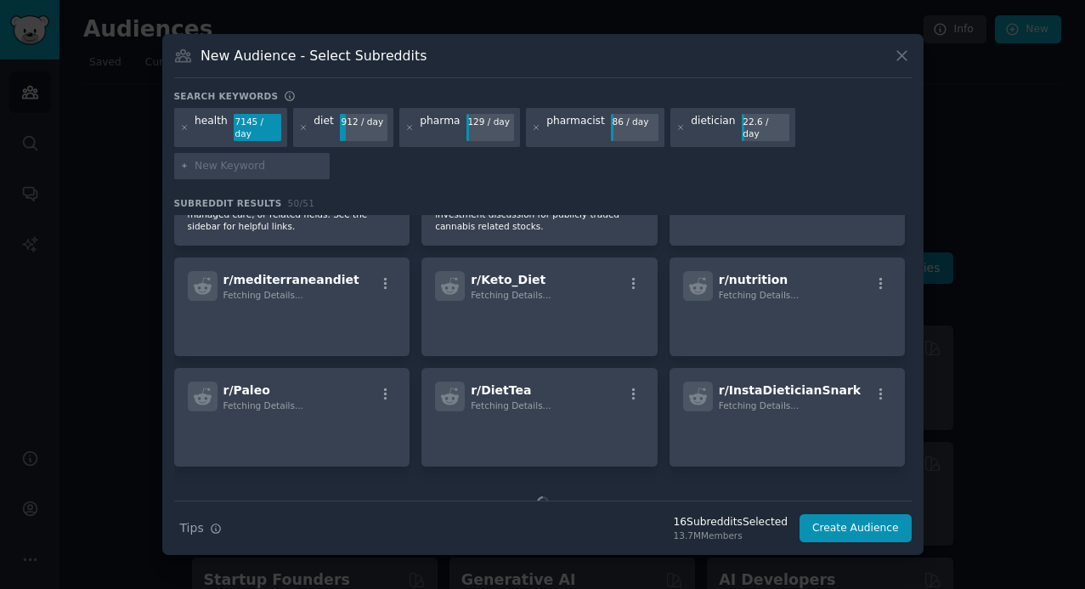
scroll to position [1571, 0]
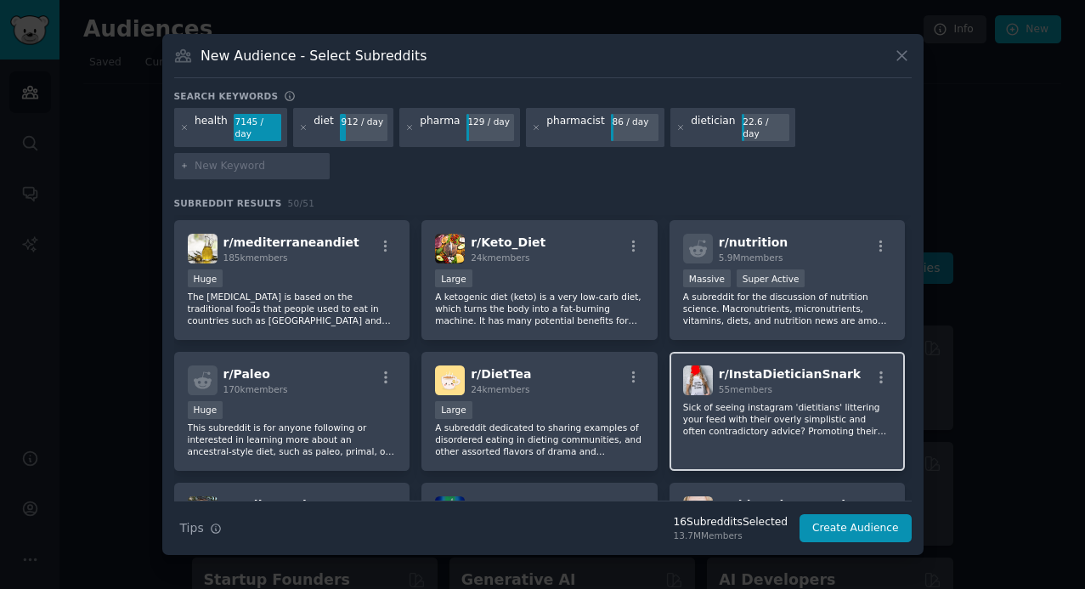
click at [797, 436] on div "r/ InstaDieticianSnark 55 members Sick of seeing instagram 'dietitians' litteri…" at bounding box center [788, 412] width 236 height 120
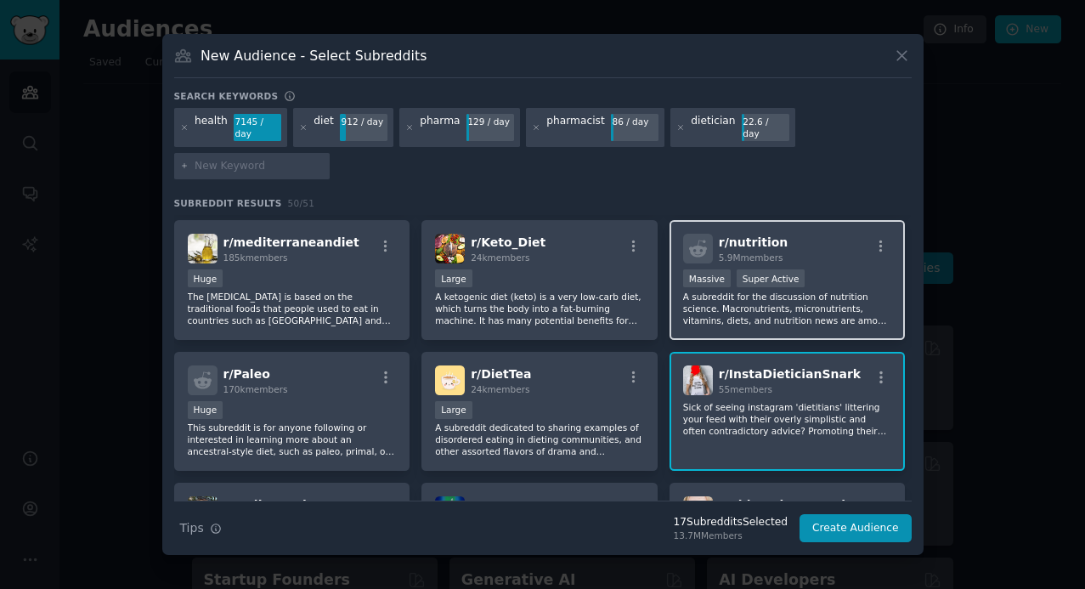
click at [788, 300] on p "A subreddit for the discussion of nutrition science. Macronutrients, micronutri…" at bounding box center [787, 309] width 209 height 36
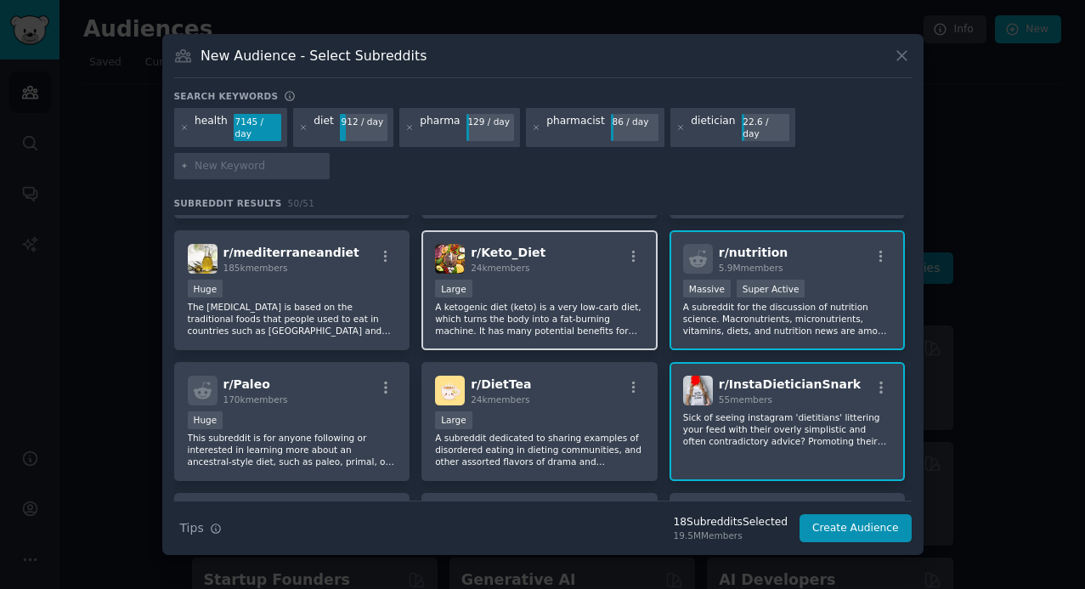
scroll to position [1556, 0]
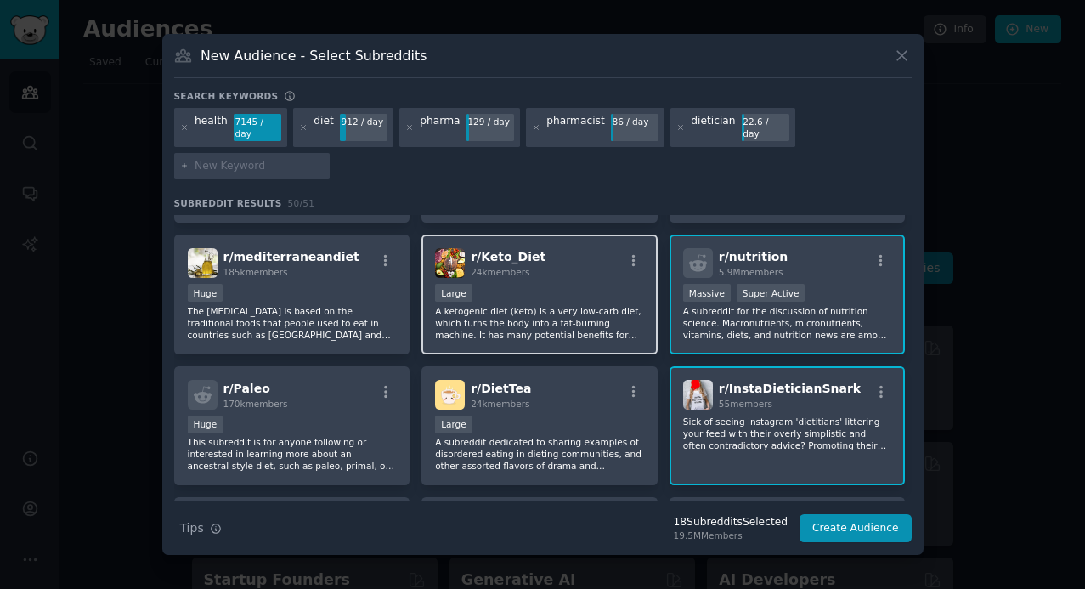
click at [543, 316] on p "A ketogenic diet (keto) is a very low-carb diet, which turns the body into a fa…" at bounding box center [539, 323] width 209 height 36
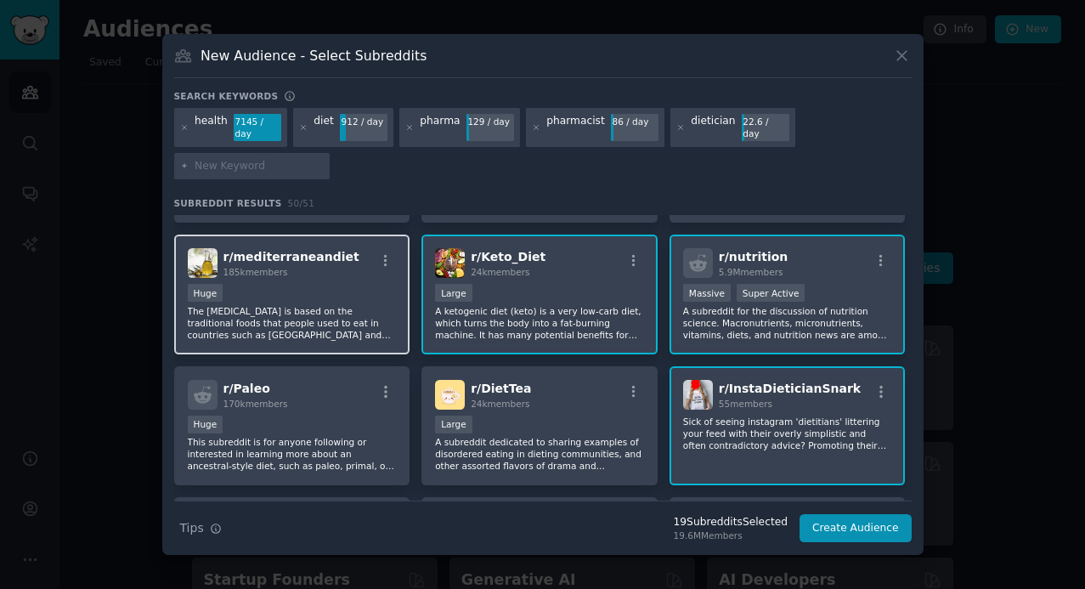
click at [326, 305] on p "The [MEDICAL_DATA] is based on the traditional foods that people used to eat in…" at bounding box center [292, 323] width 209 height 36
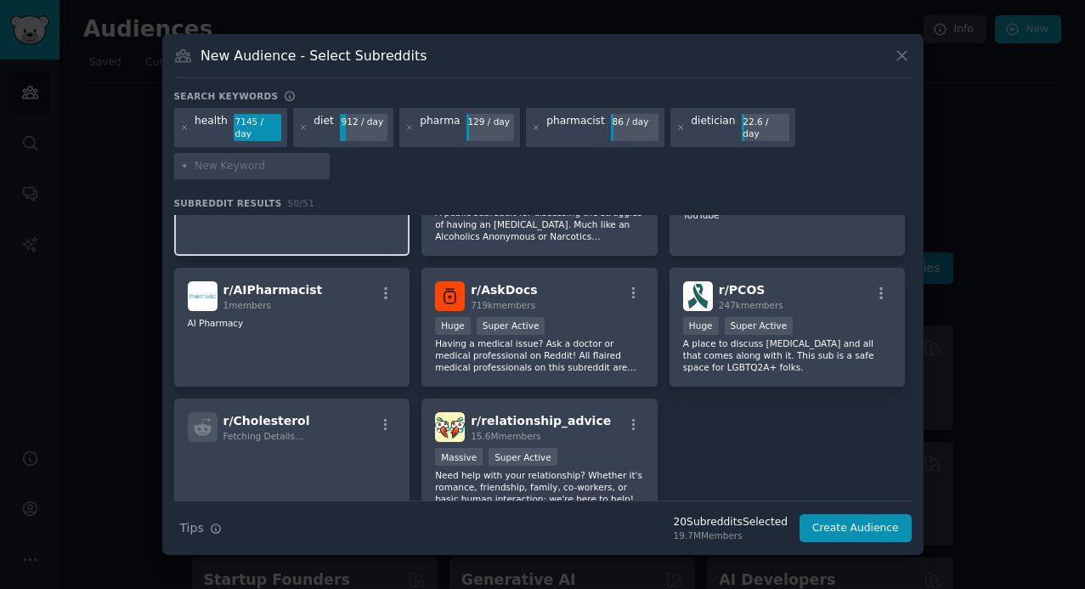
scroll to position [1994, 0]
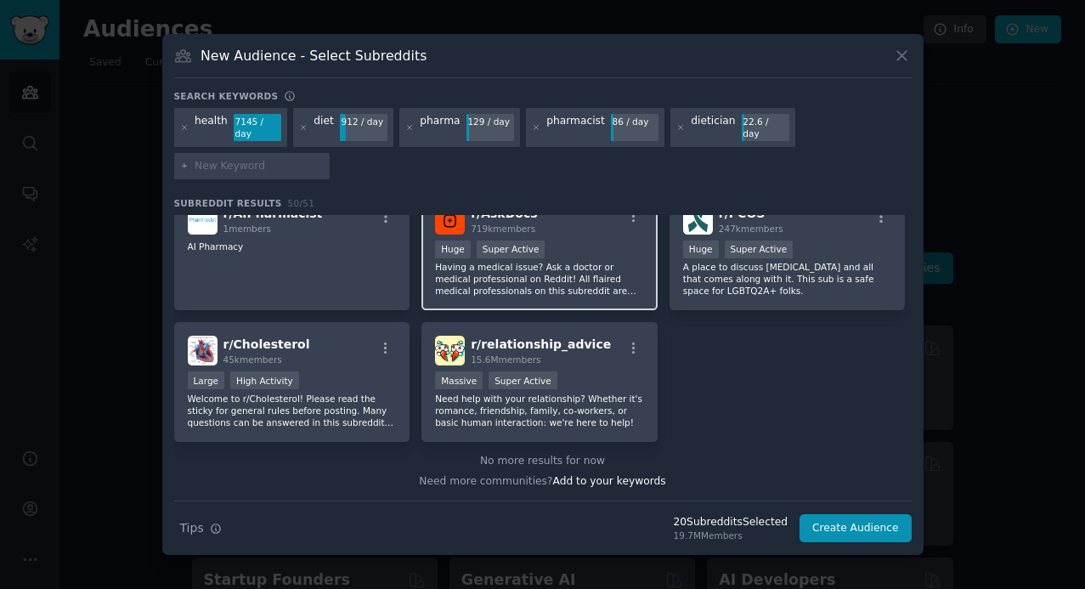
click at [516, 275] on p "Having a medical issue? Ask a doctor or medical professional on Reddit! All fla…" at bounding box center [539, 279] width 209 height 36
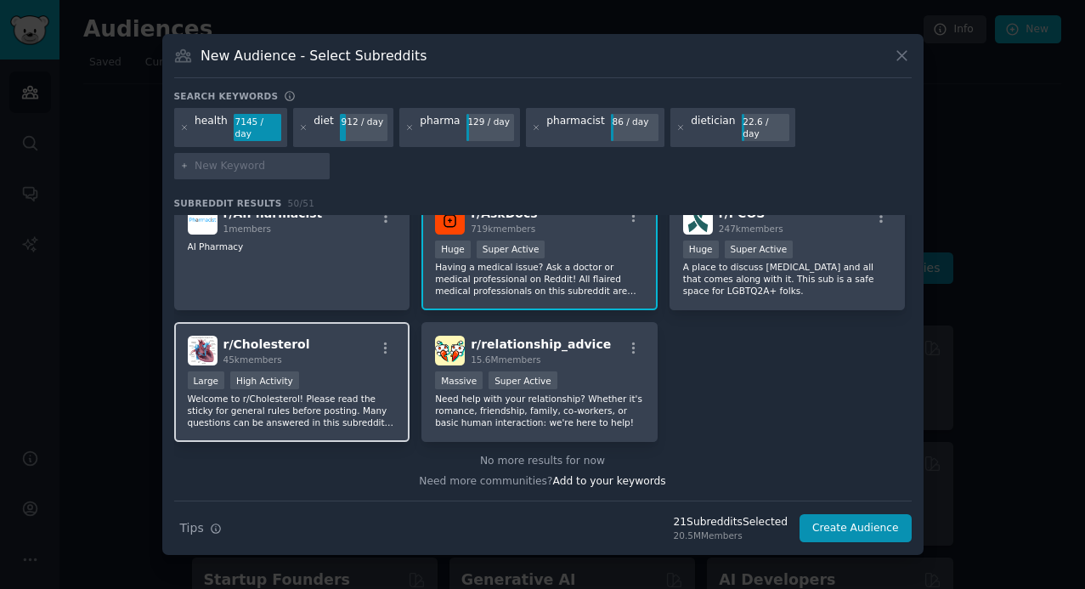
click at [347, 393] on p "Welcome to r/Cholesterol! Please read the sticky for general rules before posti…" at bounding box center [292, 411] width 209 height 36
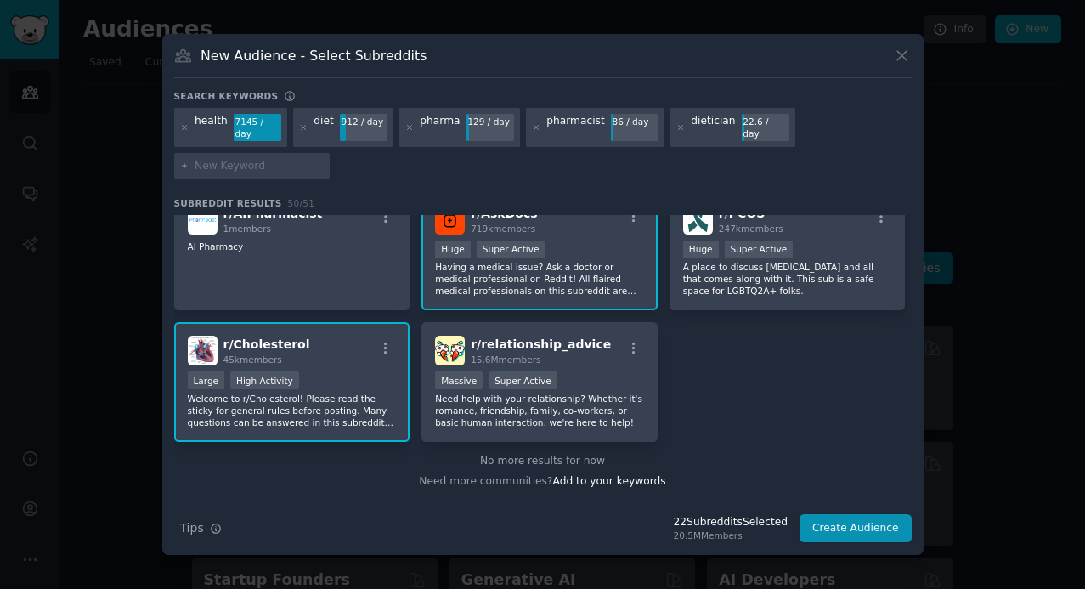
click at [251, 161] on input "text" at bounding box center [259, 166] width 129 height 15
type input "sports pharmacy"
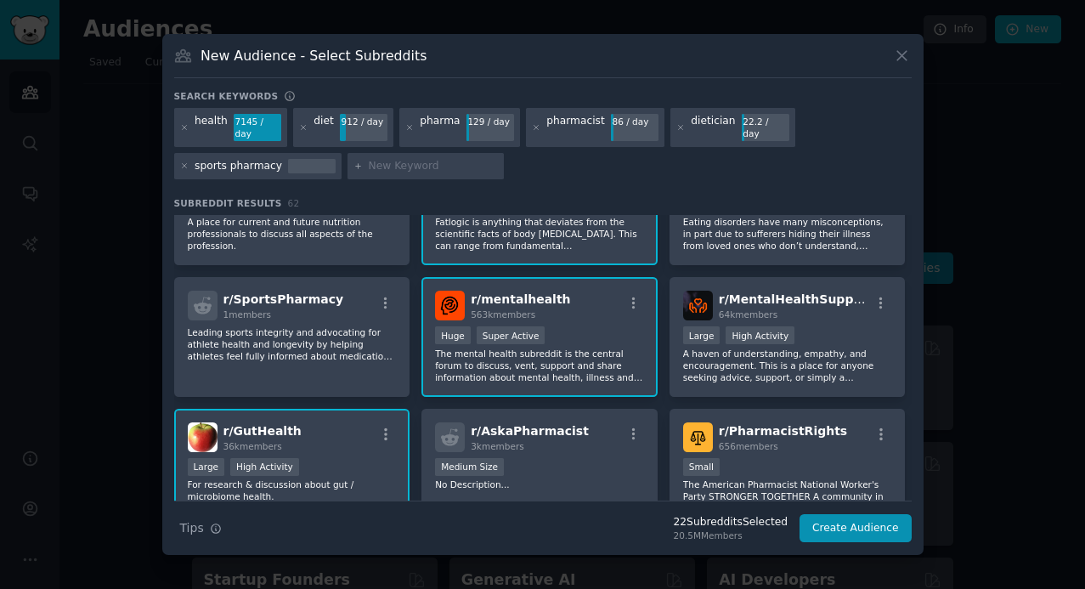
scroll to position [1040, 0]
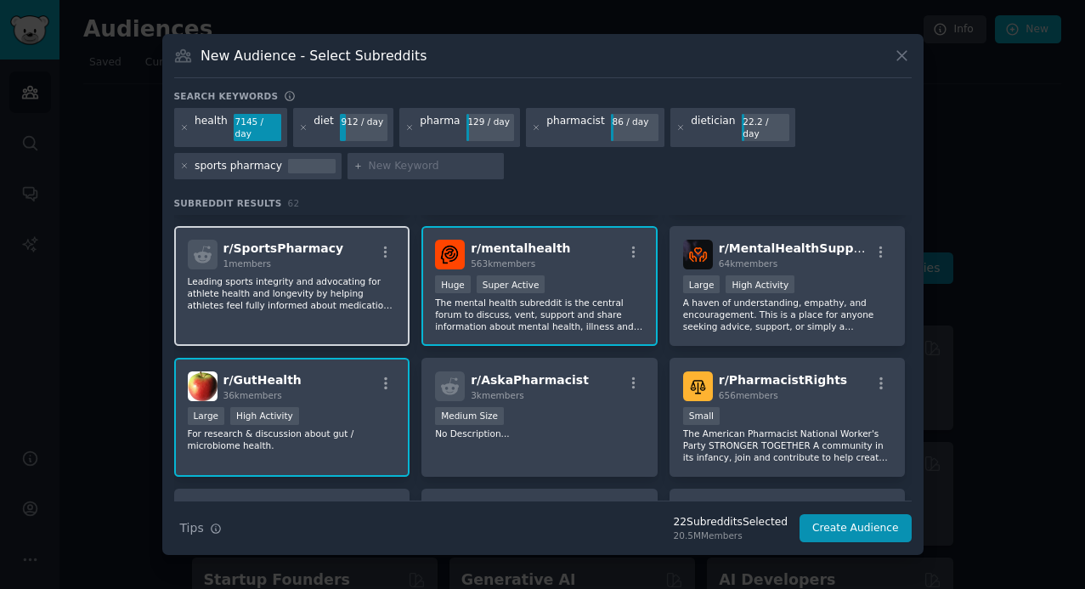
click at [263, 292] on p "Leading sports integrity and advocating for athlete health and longevity by hel…" at bounding box center [292, 293] width 209 height 36
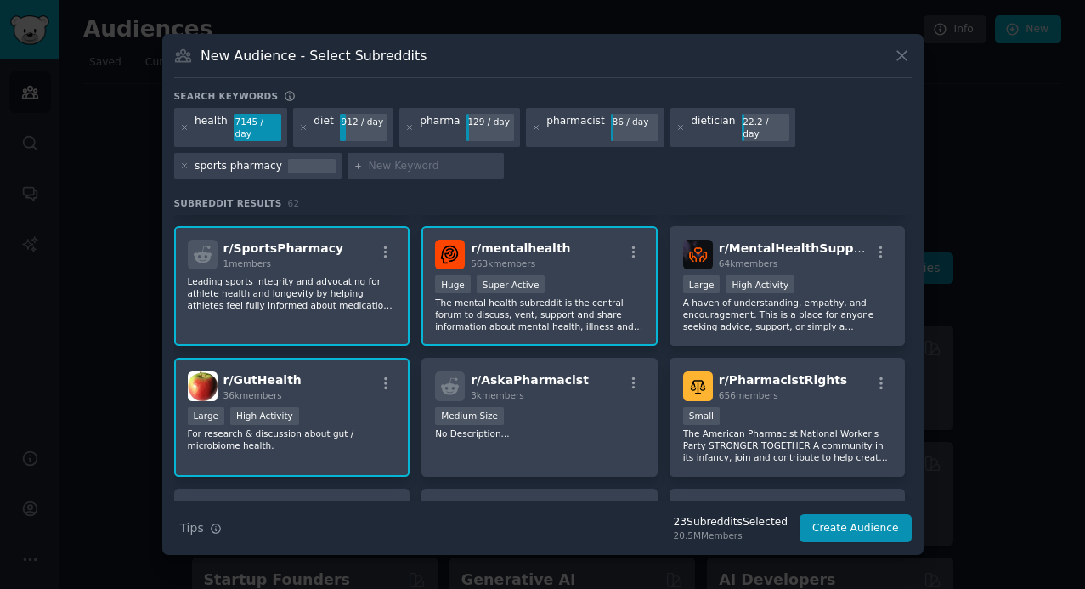
click at [311, 289] on p "Leading sports integrity and advocating for athlete health and longevity by hel…" at bounding box center [292, 293] width 209 height 36
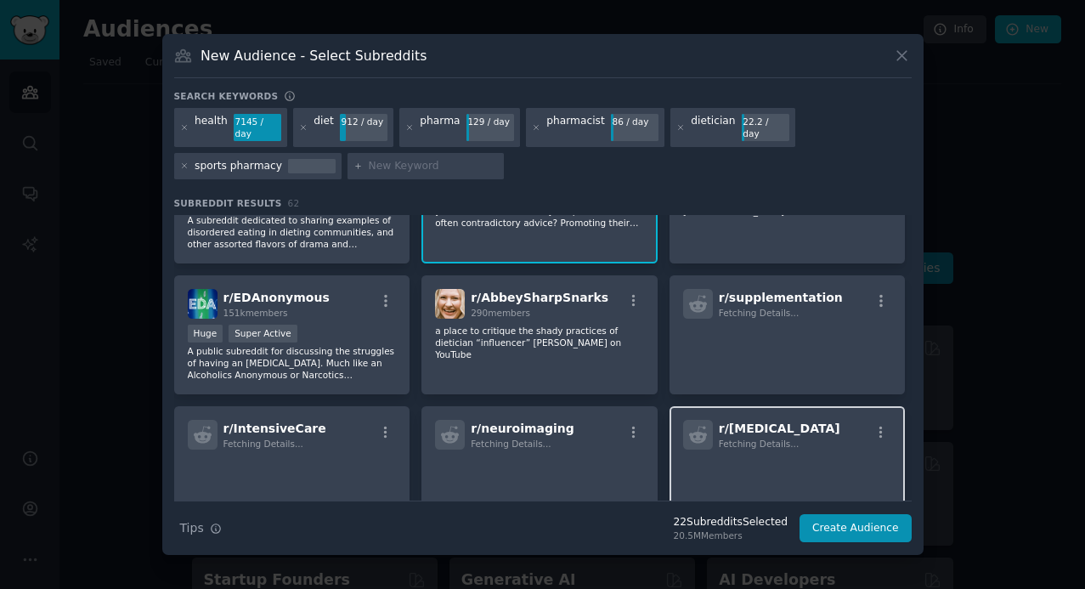
scroll to position [1924, 0]
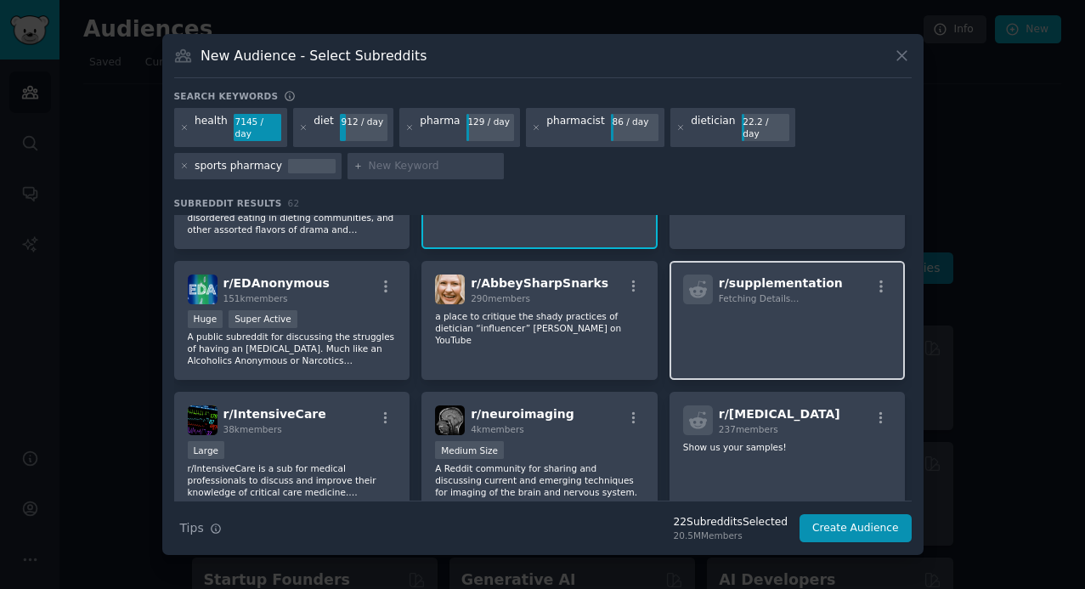
click at [717, 312] on p at bounding box center [787, 328] width 209 height 36
click at [884, 311] on p at bounding box center [787, 328] width 209 height 36
click at [802, 317] on p at bounding box center [787, 328] width 209 height 36
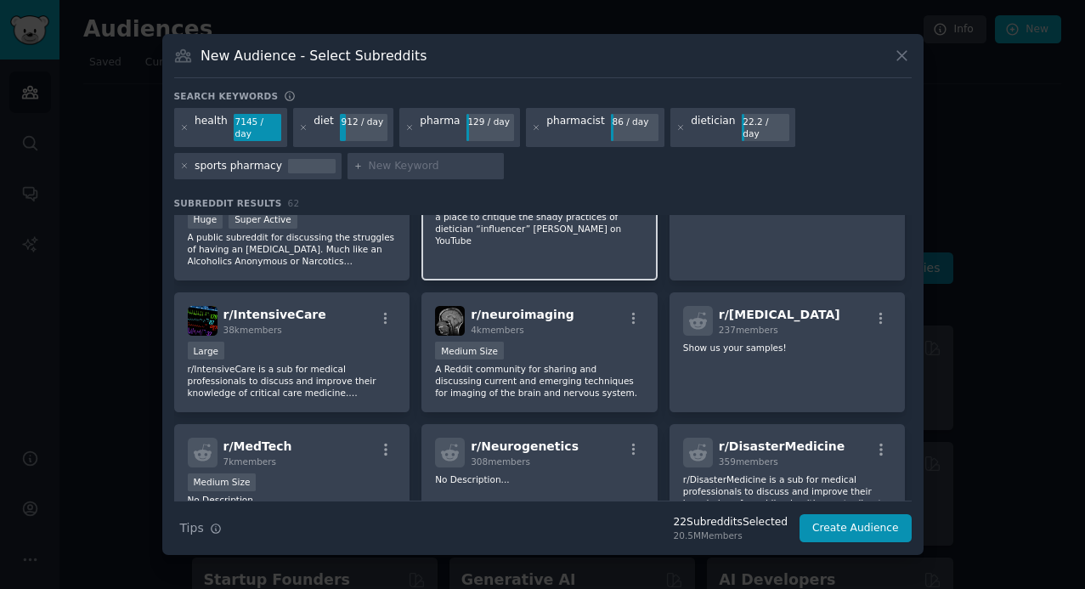
scroll to position [1935, 0]
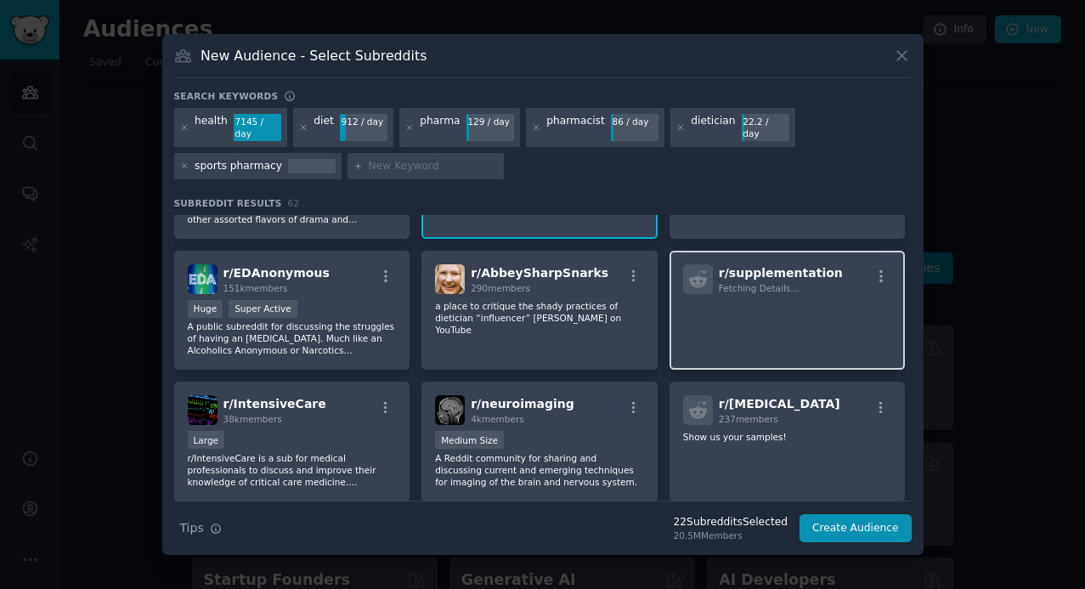
click at [810, 266] on span "r/ supplementation" at bounding box center [781, 273] width 124 height 14
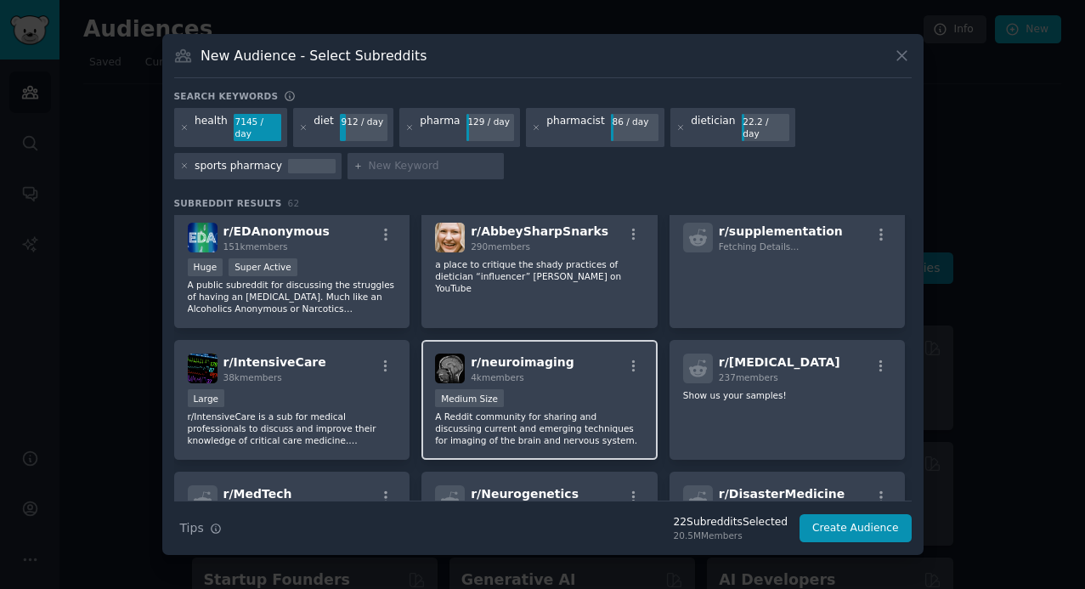
scroll to position [1975, 0]
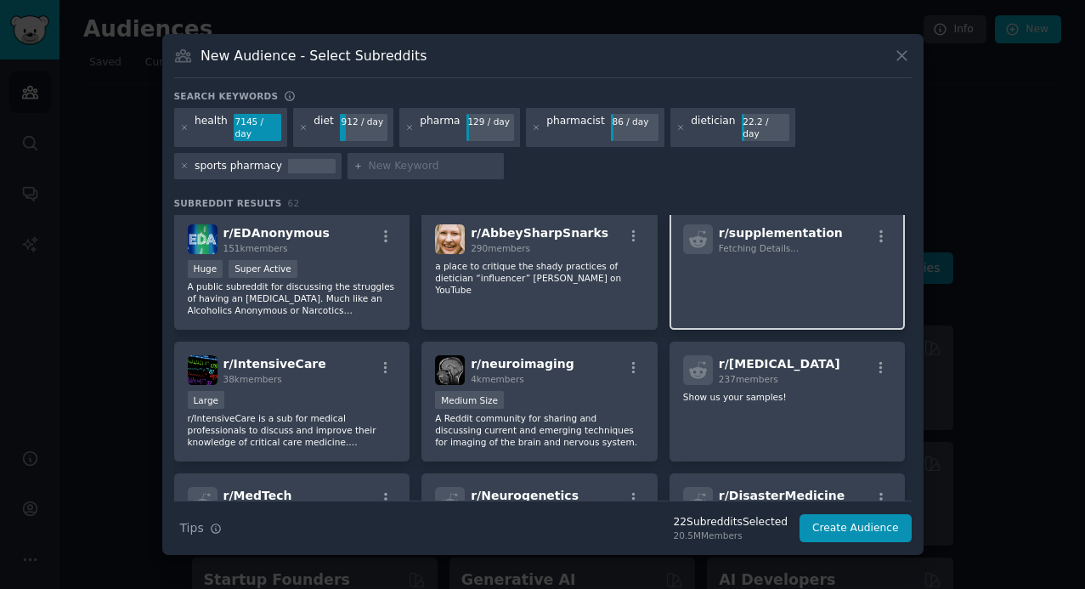
click at [799, 283] on p at bounding box center [787, 278] width 209 height 36
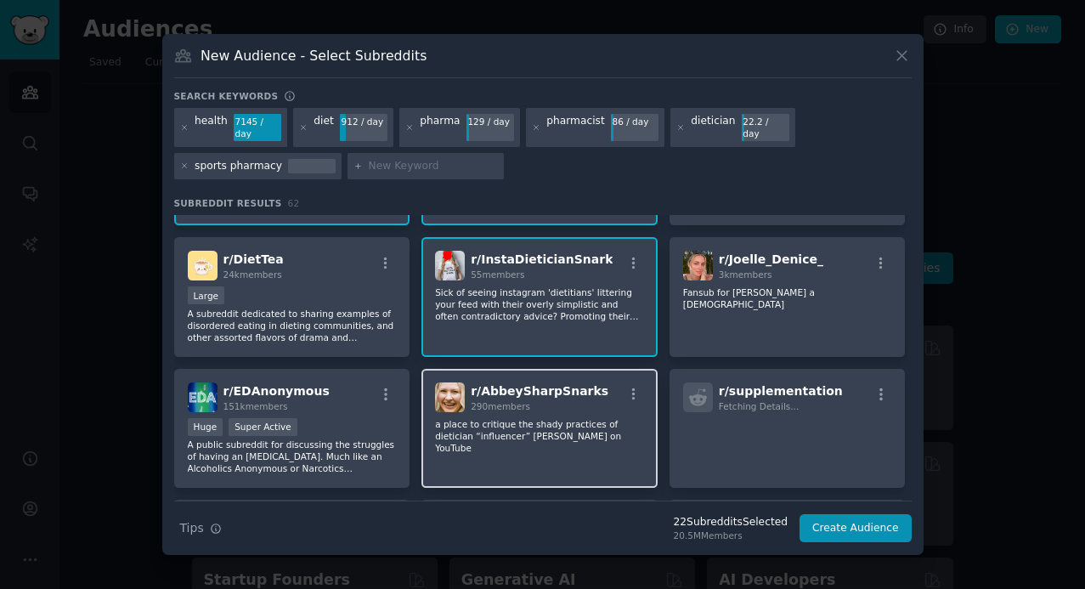
scroll to position [1911, 0]
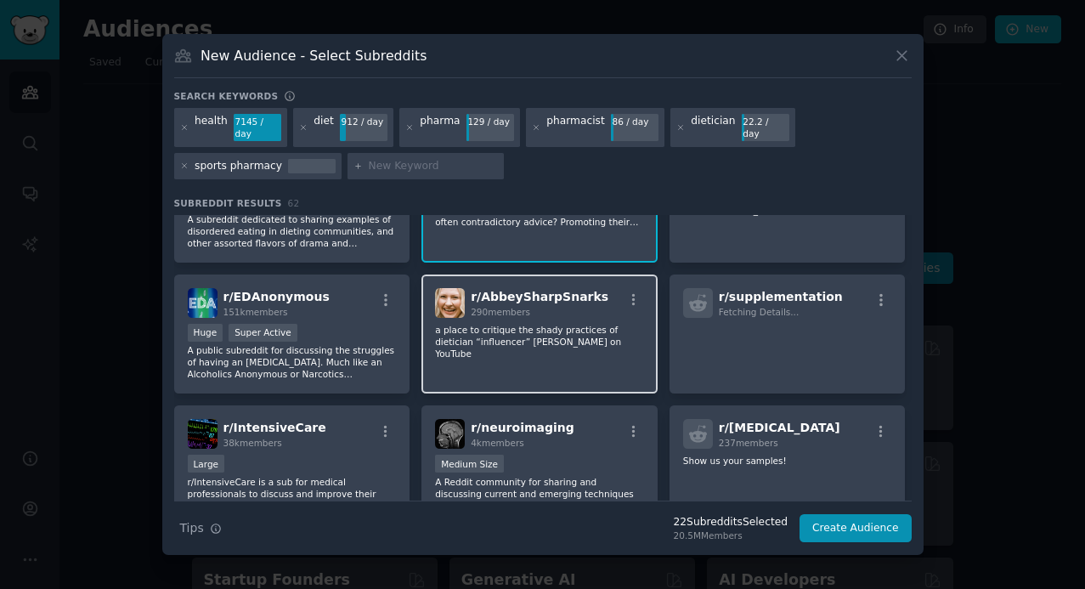
click at [536, 298] on h2 "r/ AbbeySharpSnarks 290 members" at bounding box center [540, 303] width 138 height 30
click at [570, 309] on div "290 members" at bounding box center [540, 312] width 138 height 12
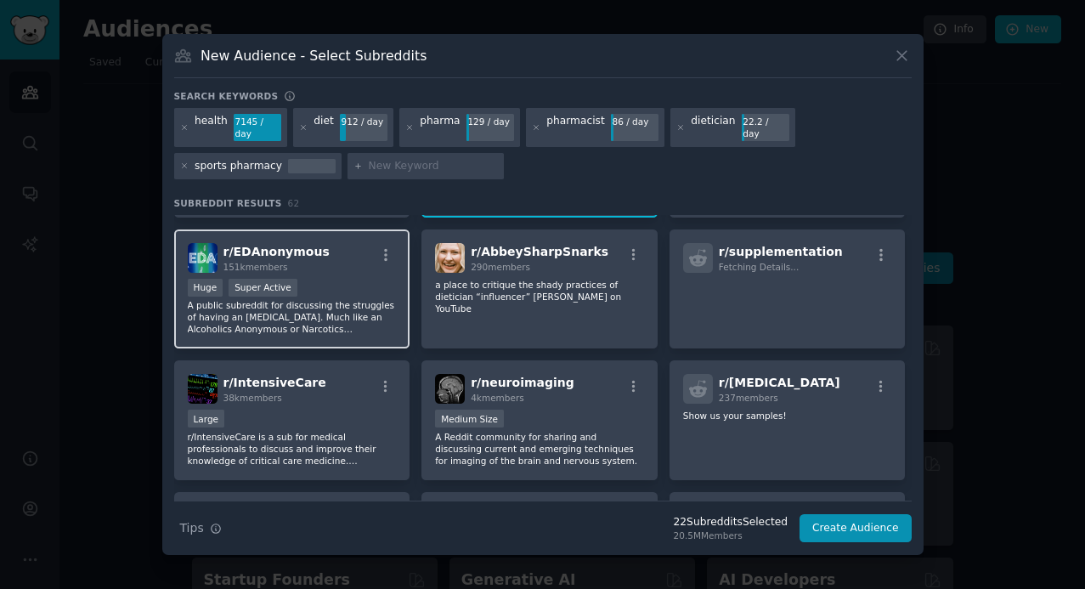
scroll to position [1955, 0]
click at [366, 306] on p "A public subreddit for discussing the struggles of having an [MEDICAL_DATA]. Mu…" at bounding box center [292, 318] width 209 height 36
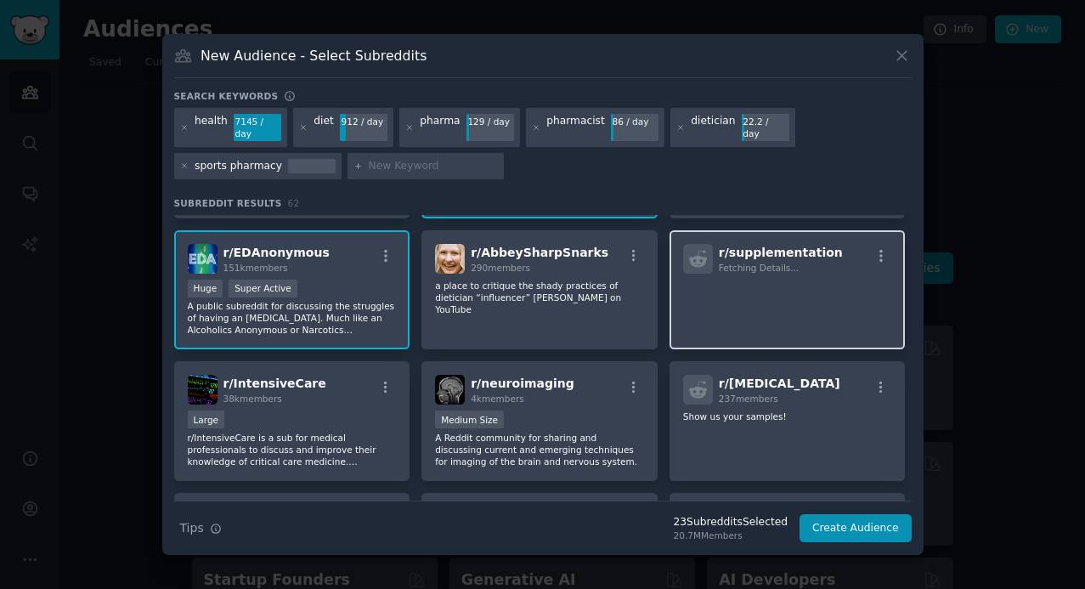
click at [792, 300] on p at bounding box center [787, 298] width 209 height 36
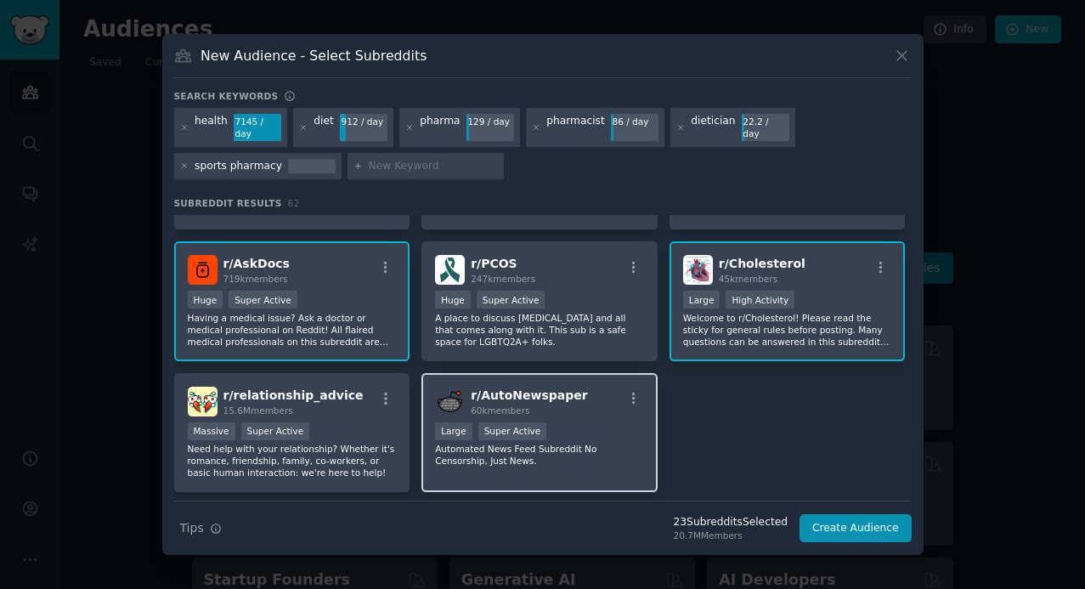
scroll to position [2499, 0]
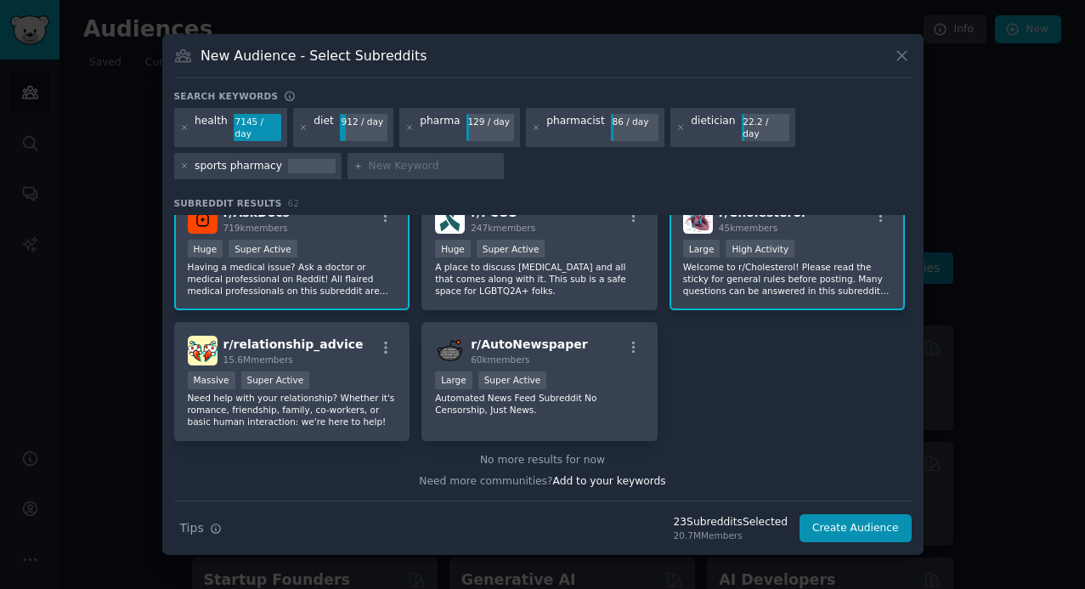
click at [394, 161] on input "text" at bounding box center [433, 166] width 129 height 15
type input "fitness"
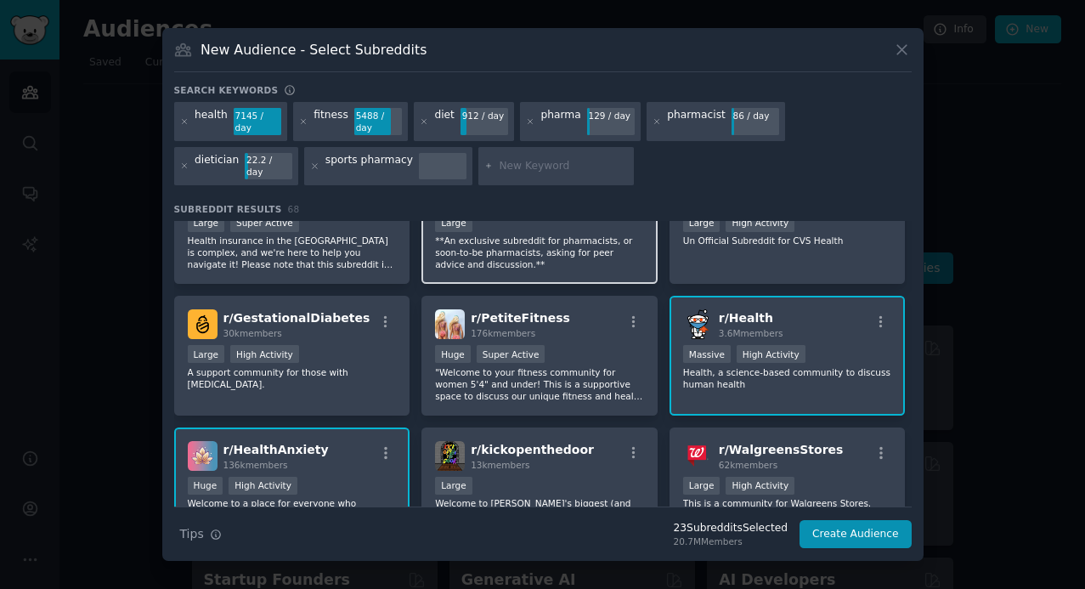
scroll to position [476, 0]
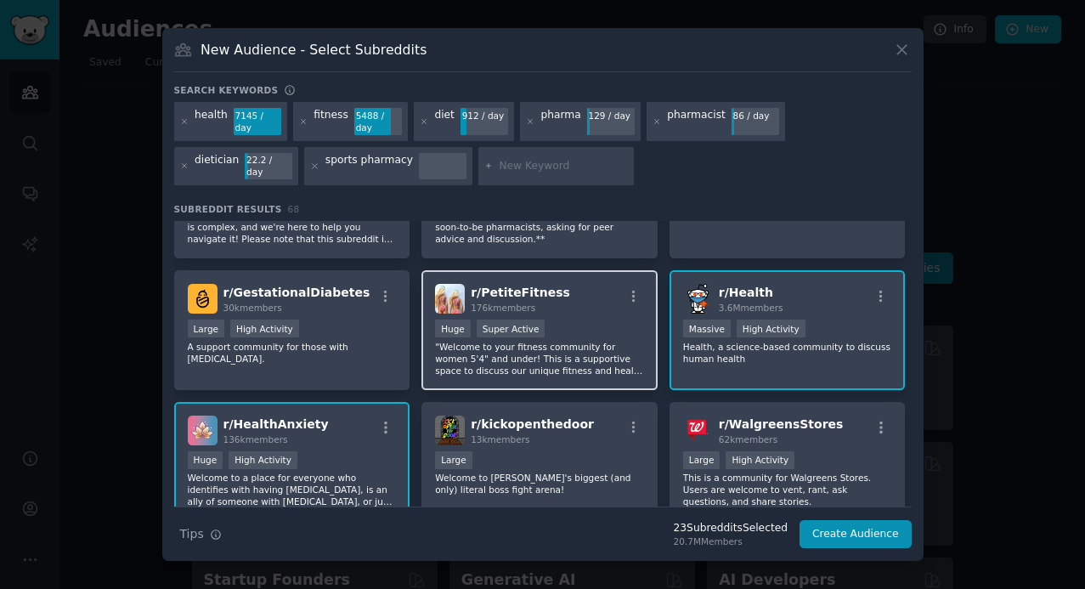
click at [607, 343] on p ""Welcome to your fitness community for women 5'4" and under! This is a supporti…" at bounding box center [539, 359] width 209 height 36
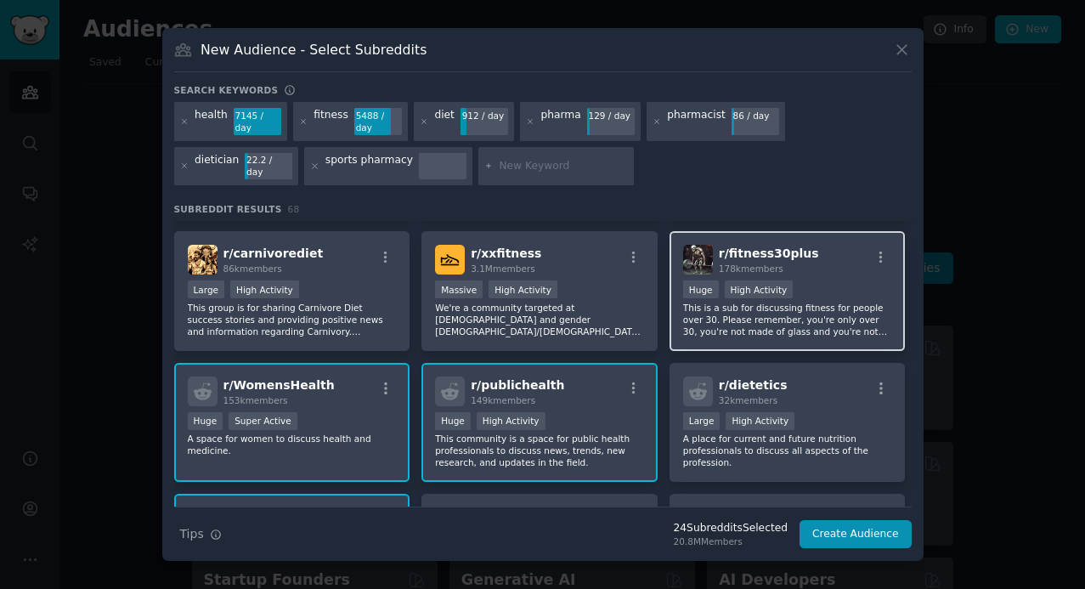
scroll to position [846, 0]
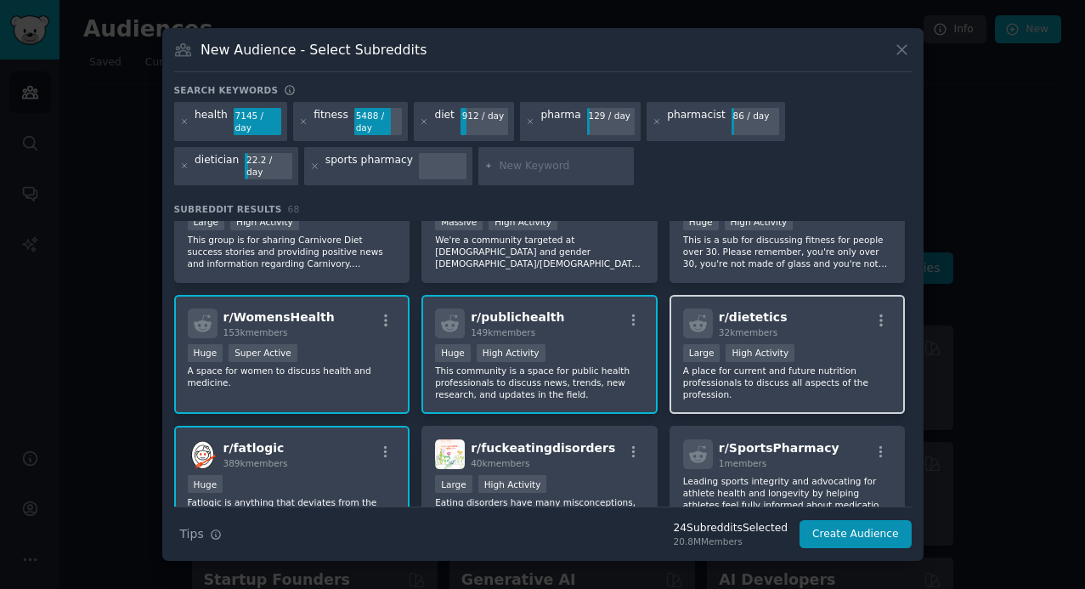
click at [847, 382] on p "A place for current and future nutrition professionals to discuss all aspects o…" at bounding box center [787, 383] width 209 height 36
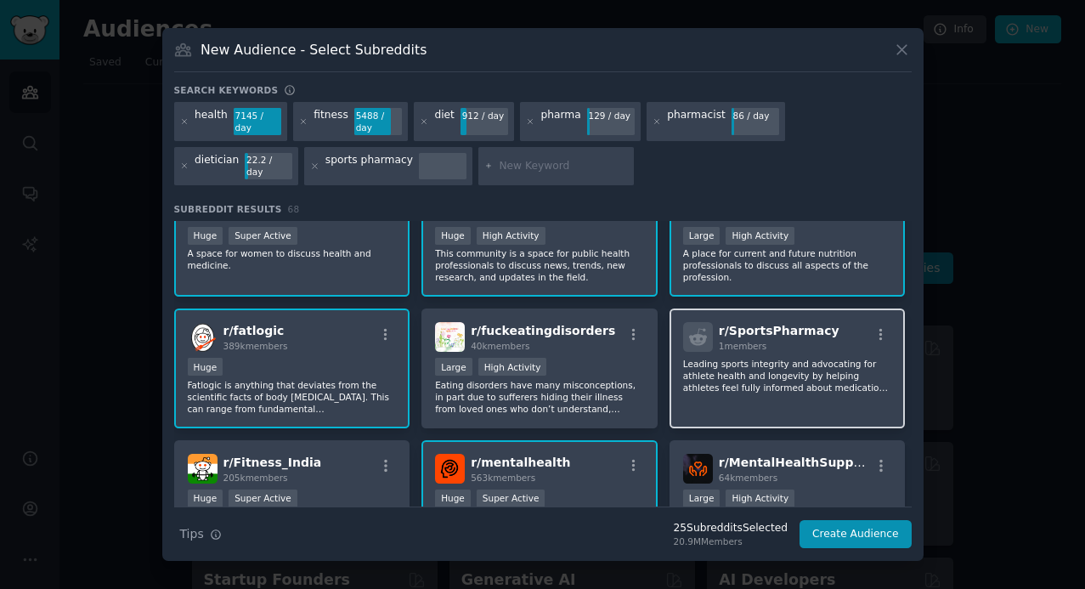
scroll to position [959, 0]
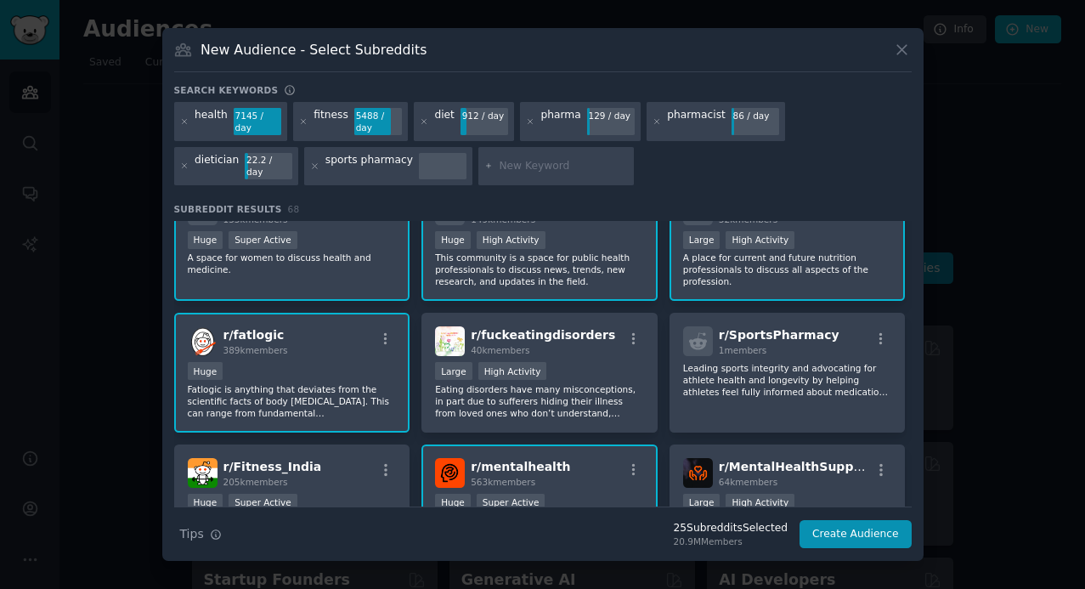
click at [811, 252] on p "A place for current and future nutrition professionals to discuss all aspects o…" at bounding box center [787, 270] width 209 height 36
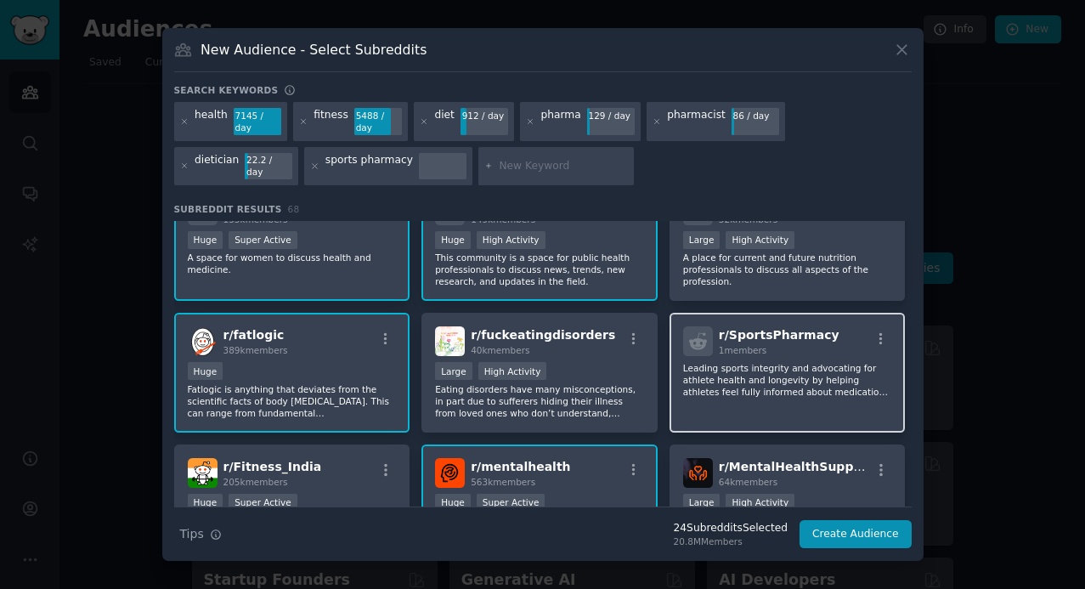
click at [715, 405] on div "r/ SportsPharmacy 1 members Leading sports integrity and advocating for athlete…" at bounding box center [788, 373] width 236 height 120
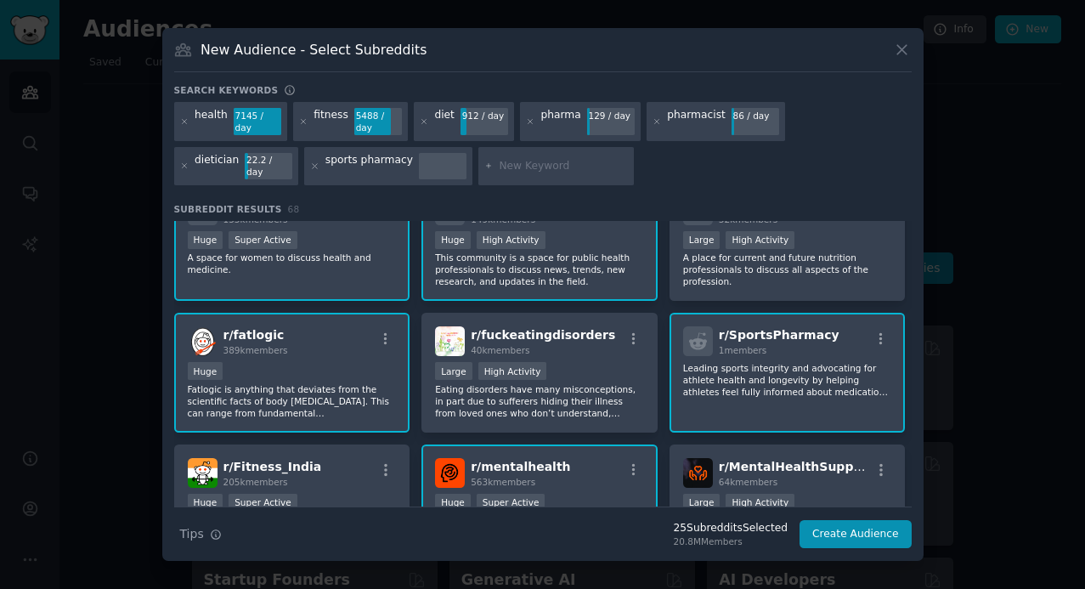
click at [720, 394] on div "r/ SportsPharmacy 1 members Leading sports integrity and advocating for athlete…" at bounding box center [788, 373] width 236 height 120
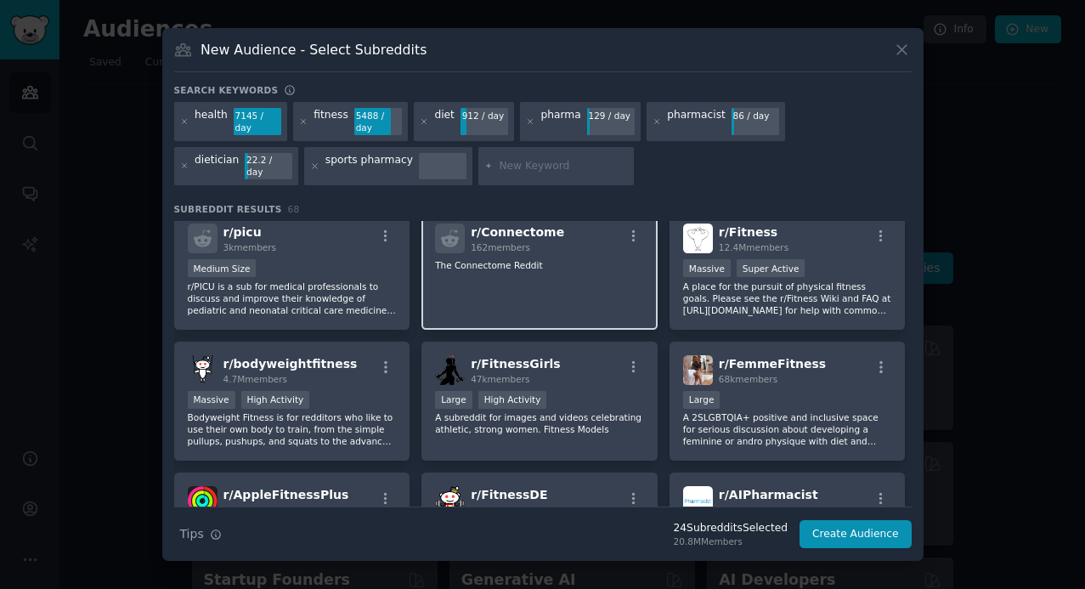
scroll to position [2486, 0]
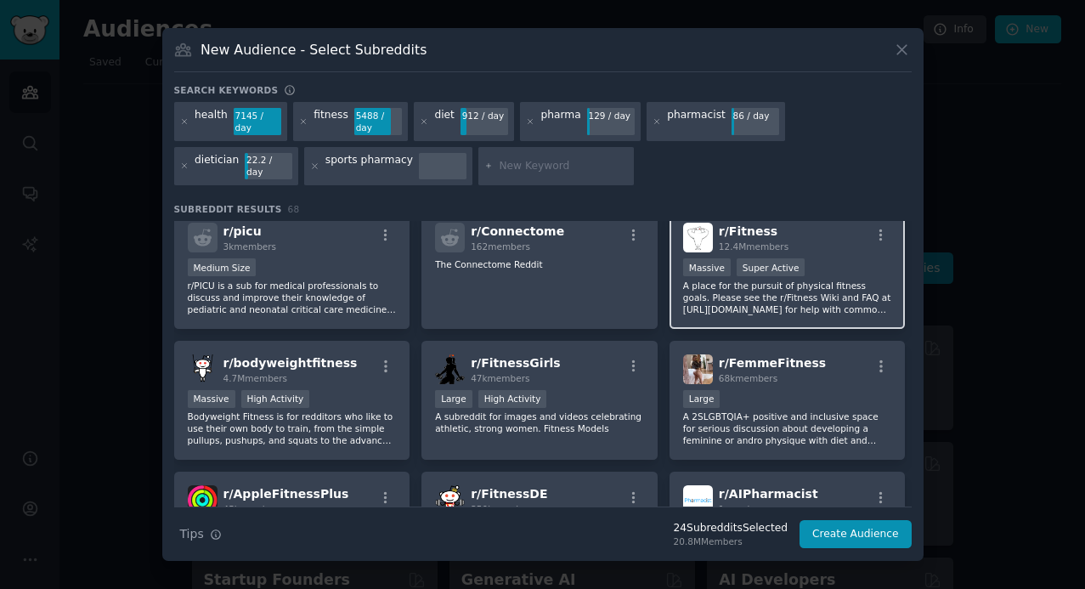
click at [778, 287] on p "A place for the pursuit of physical fitness goals. Please see the r/Fitness Wik…" at bounding box center [787, 298] width 209 height 36
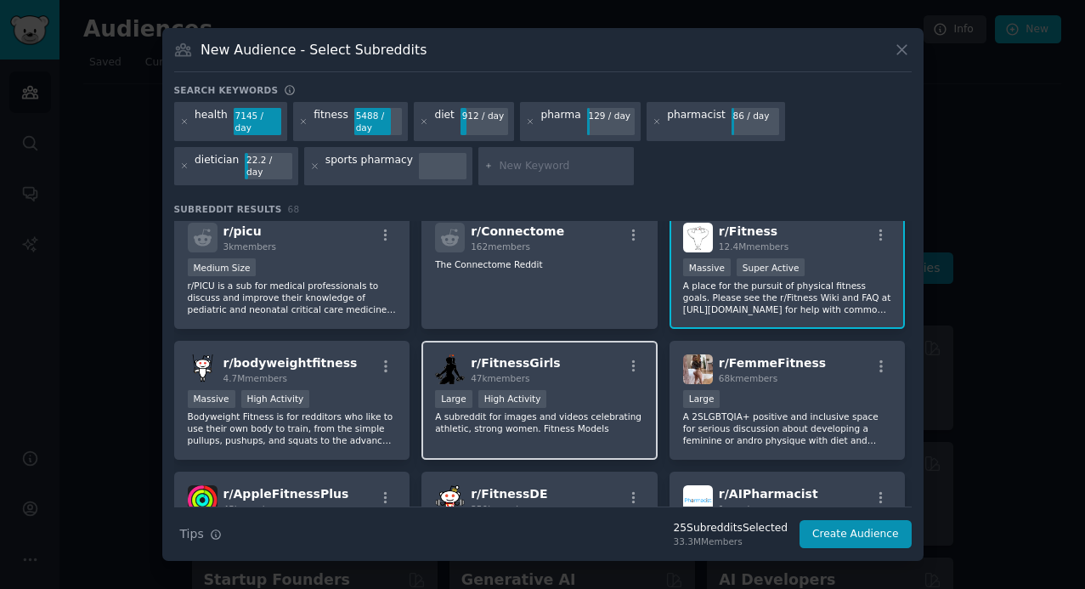
scroll to position [2557, 0]
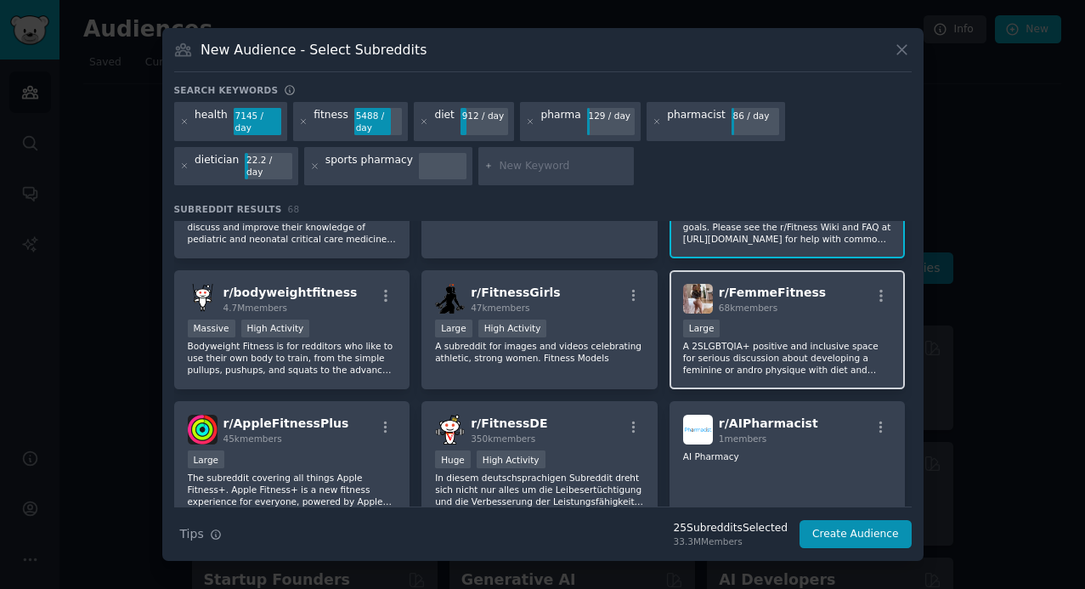
click at [719, 364] on p "A 2SLGBTQIA+ positive and inclusive space for serious discussion about developi…" at bounding box center [787, 358] width 209 height 36
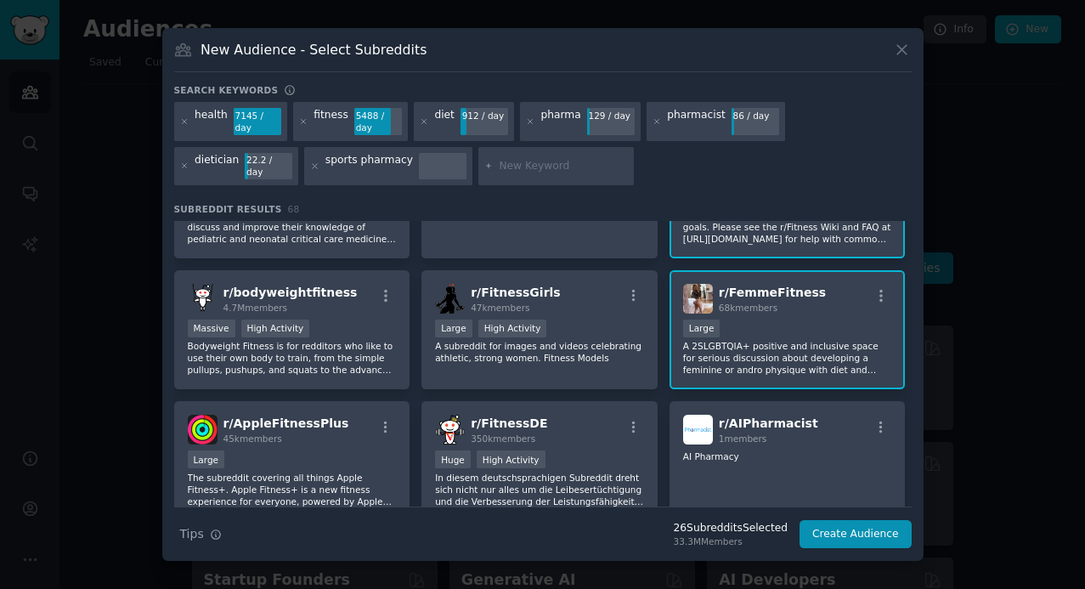
click at [719, 364] on p "A 2SLGBTQIA+ positive and inclusive space for serious discussion about developi…" at bounding box center [787, 358] width 209 height 36
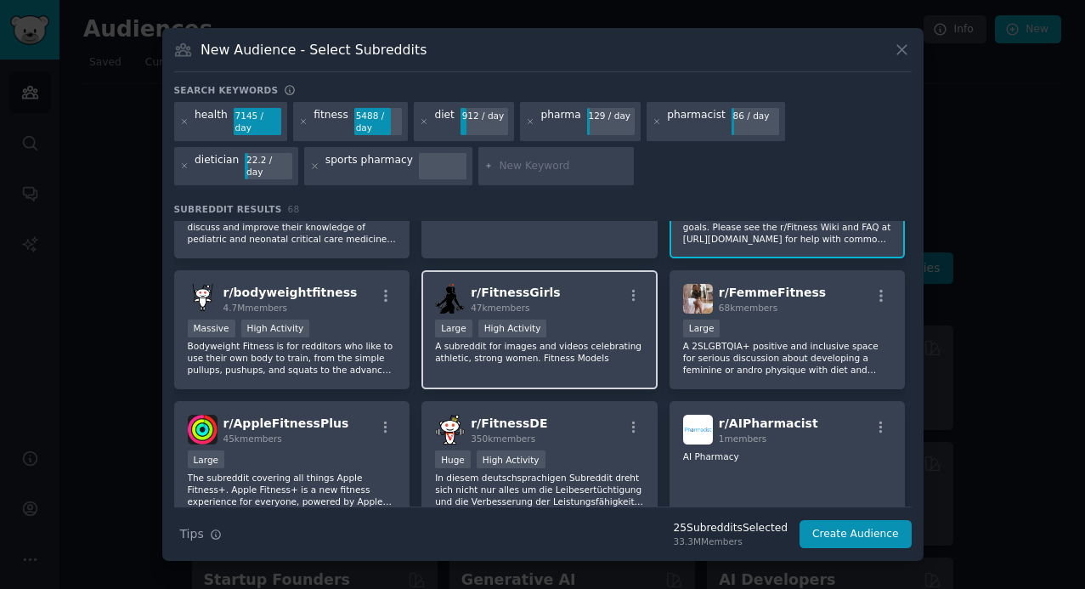
click at [613, 353] on p "A subreddit for images and videos celebrating athletic, strong women. Fitness M…" at bounding box center [539, 352] width 209 height 24
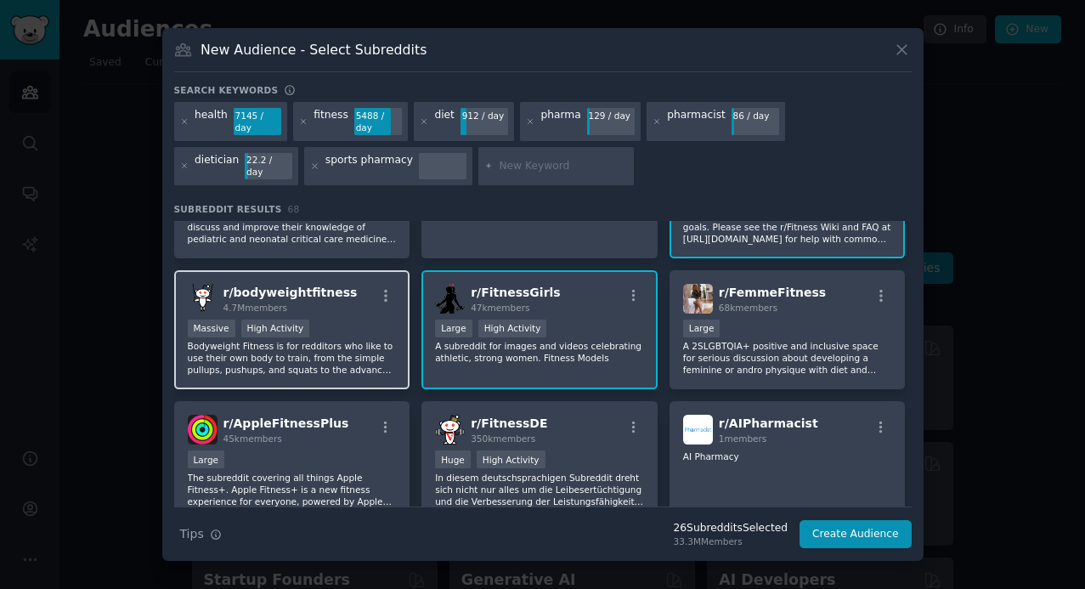
click at [345, 352] on p "Bodyweight Fitness is for redditors who like to use their own body to train, fr…" at bounding box center [292, 358] width 209 height 36
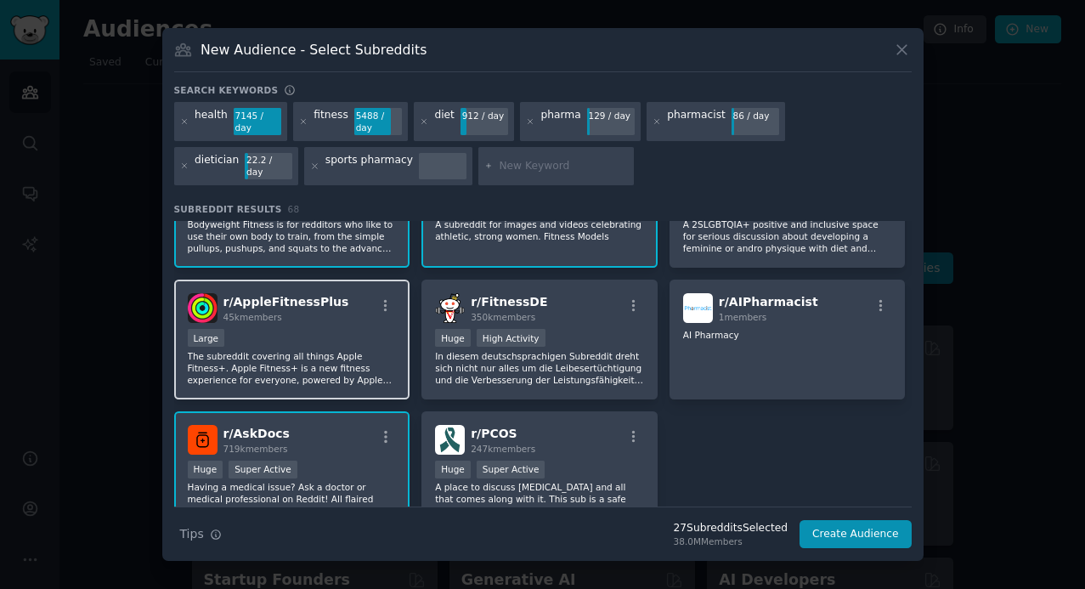
scroll to position [2762, 0]
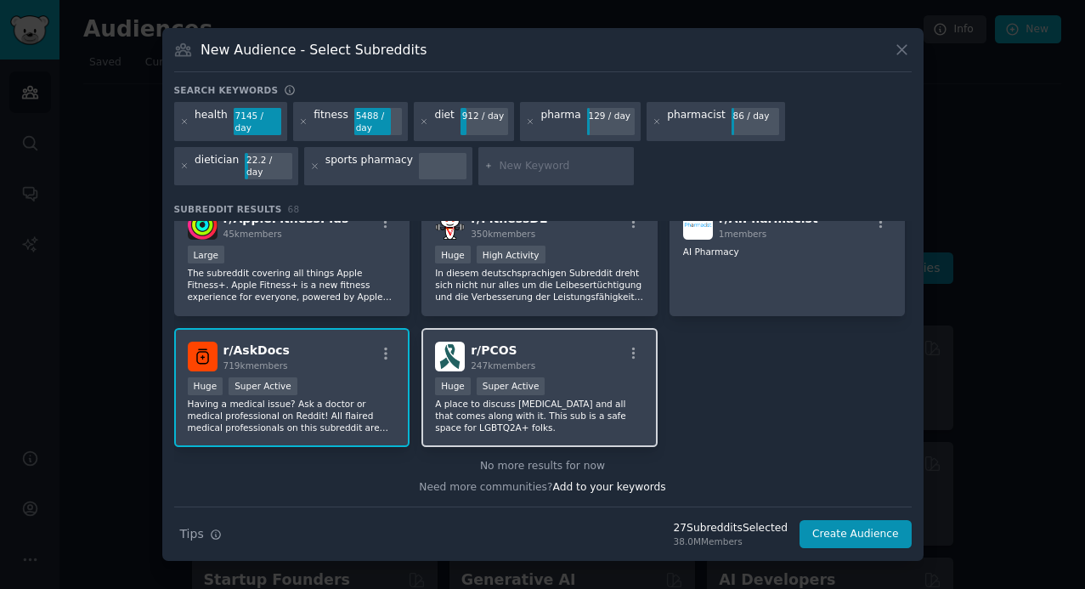
click at [574, 414] on p "A place to discuss [MEDICAL_DATA] and all that comes along with it. This sub is…" at bounding box center [539, 416] width 209 height 36
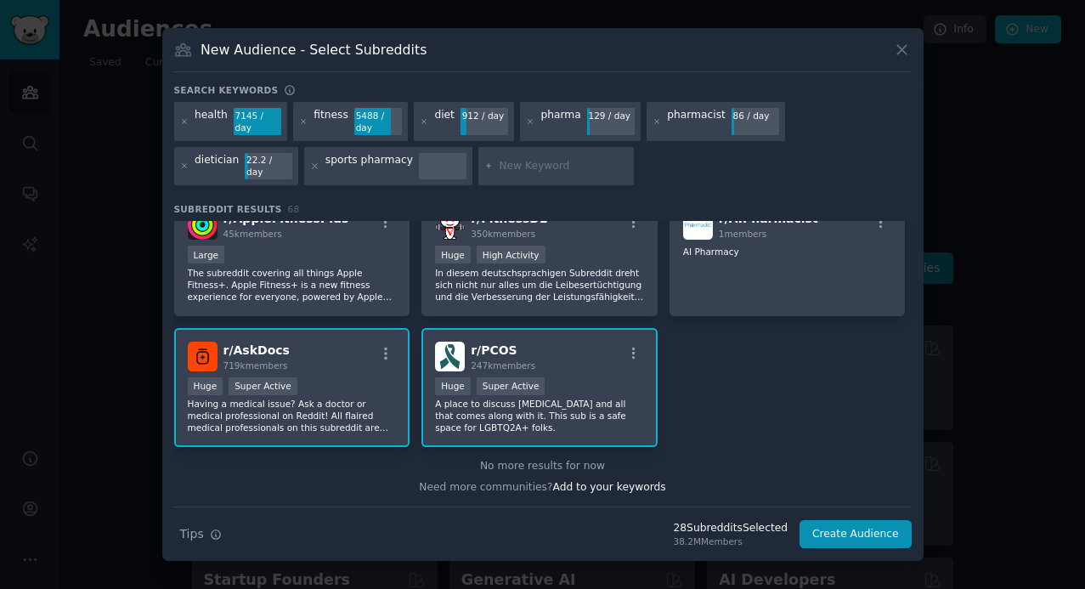
click at [499, 162] on input "text" at bounding box center [563, 166] width 129 height 15
click at [499, 169] on input "nutricionist" at bounding box center [563, 166] width 129 height 15
type input "nutritionist"
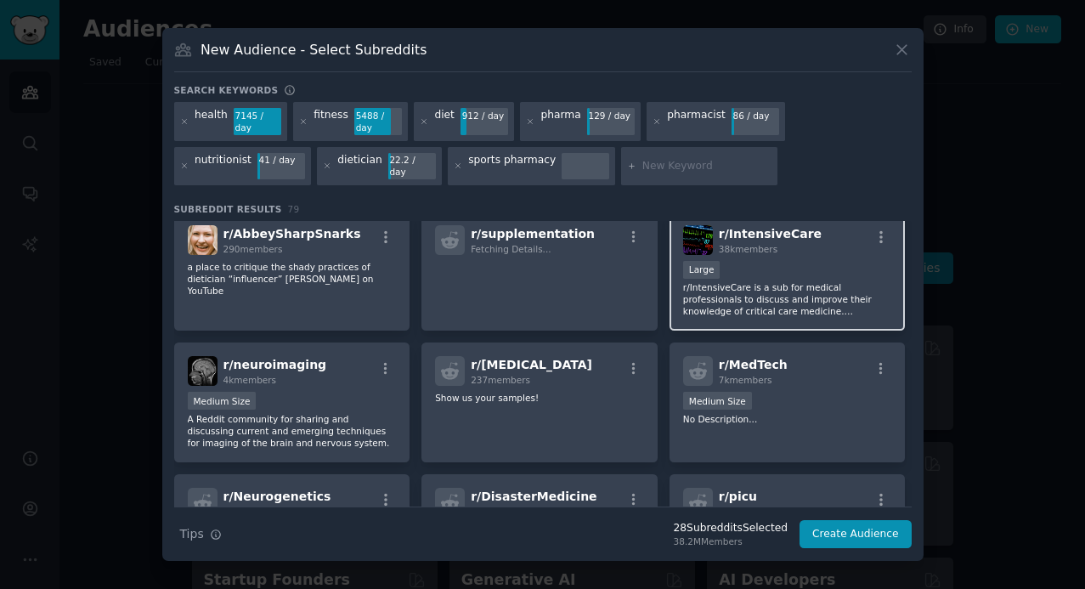
scroll to position [2237, 0]
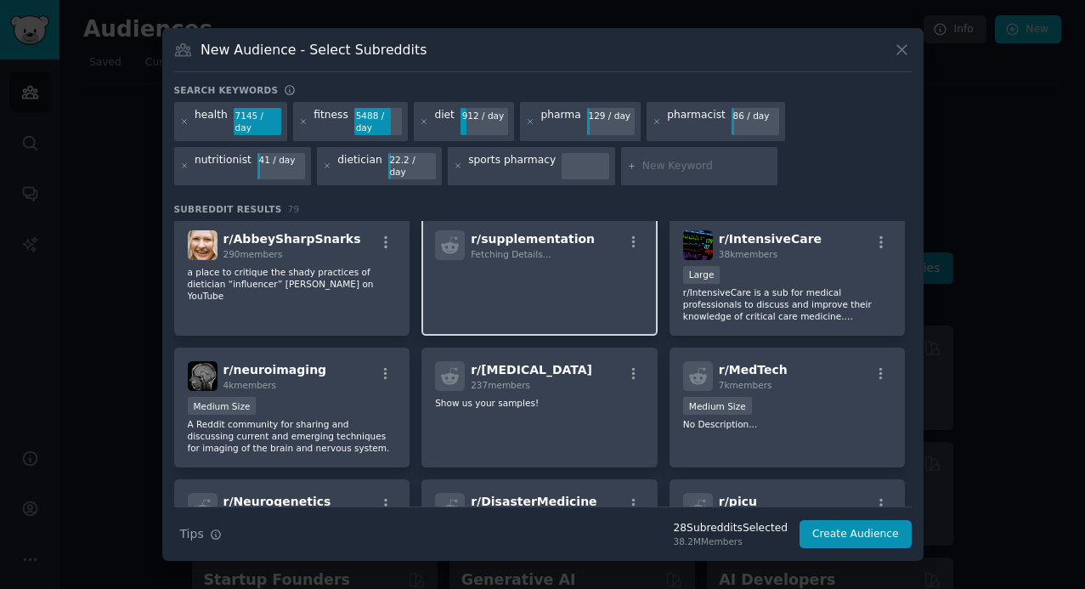
click at [572, 274] on p at bounding box center [539, 284] width 209 height 36
click at [576, 279] on p at bounding box center [539, 284] width 209 height 36
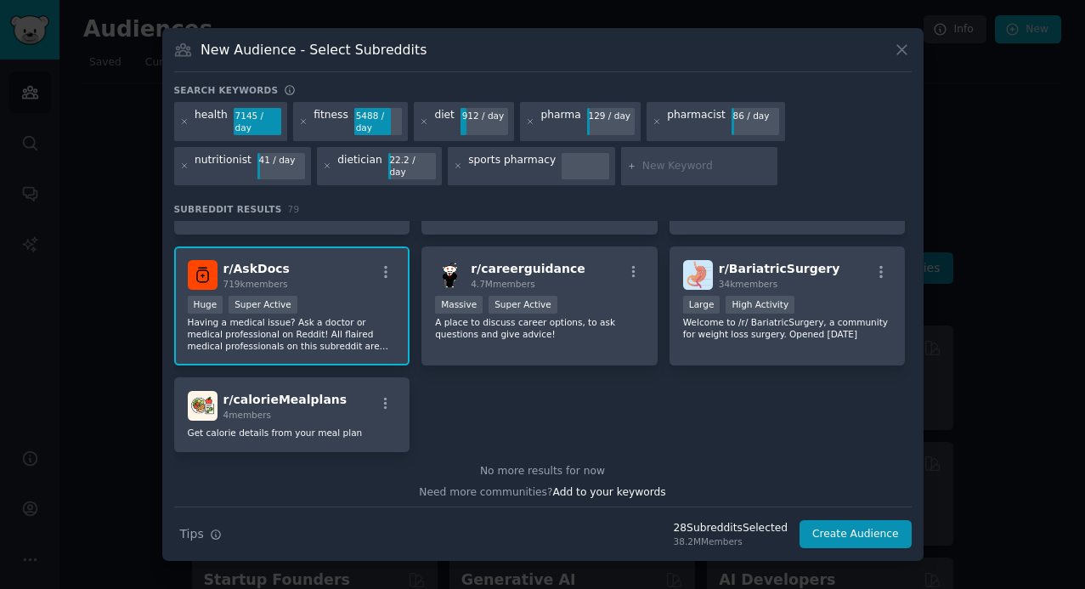
scroll to position [3263, 0]
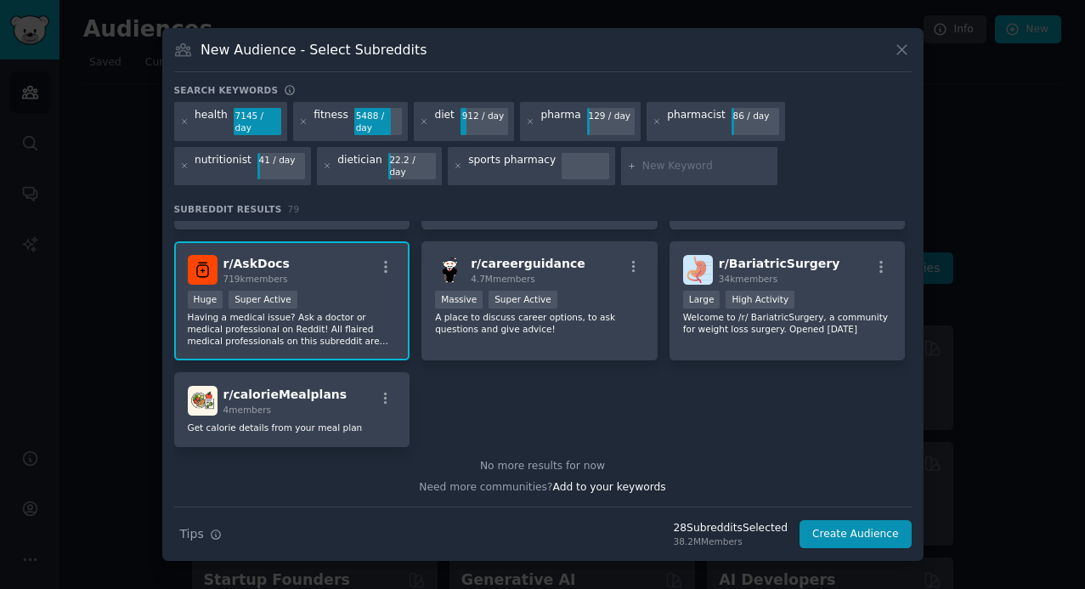
click at [657, 172] on input "text" at bounding box center [707, 166] width 129 height 15
type input "dietetics"
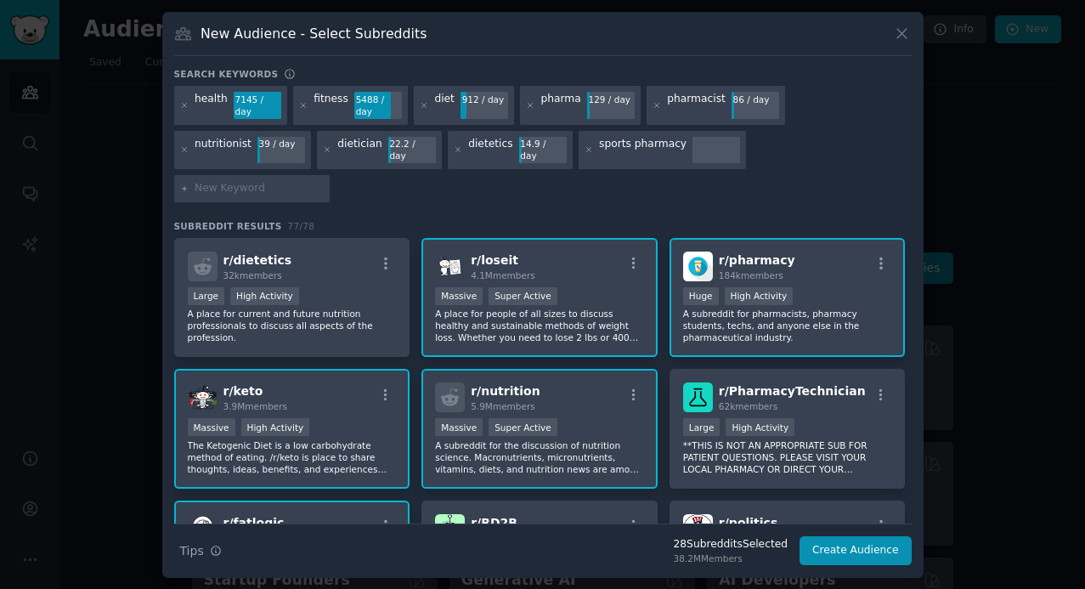
click at [324, 181] on input "text" at bounding box center [259, 188] width 129 height 15
type input "nutrition"
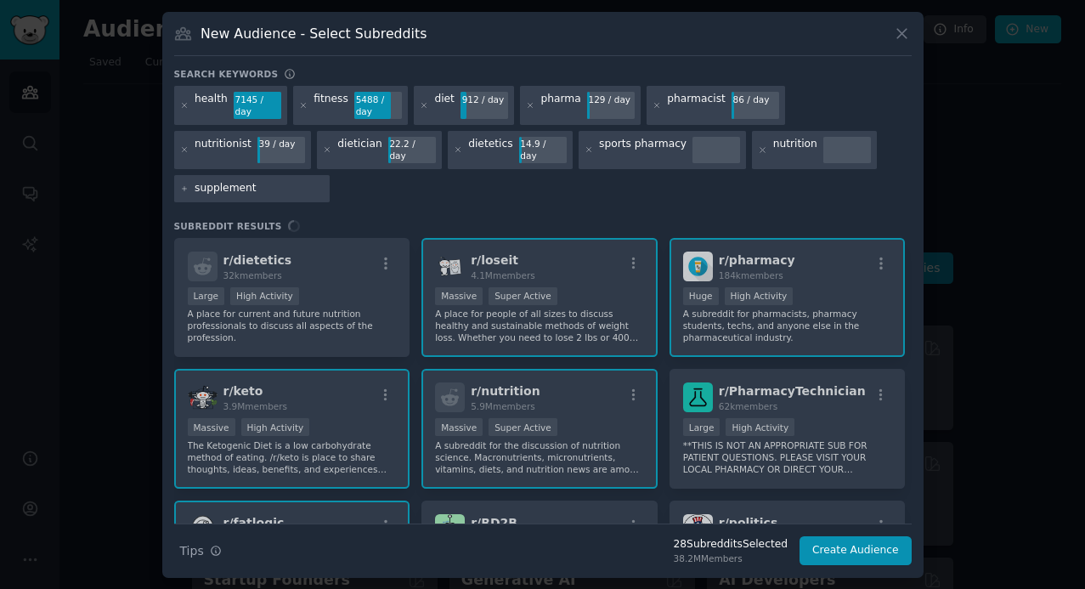
type input "supplements"
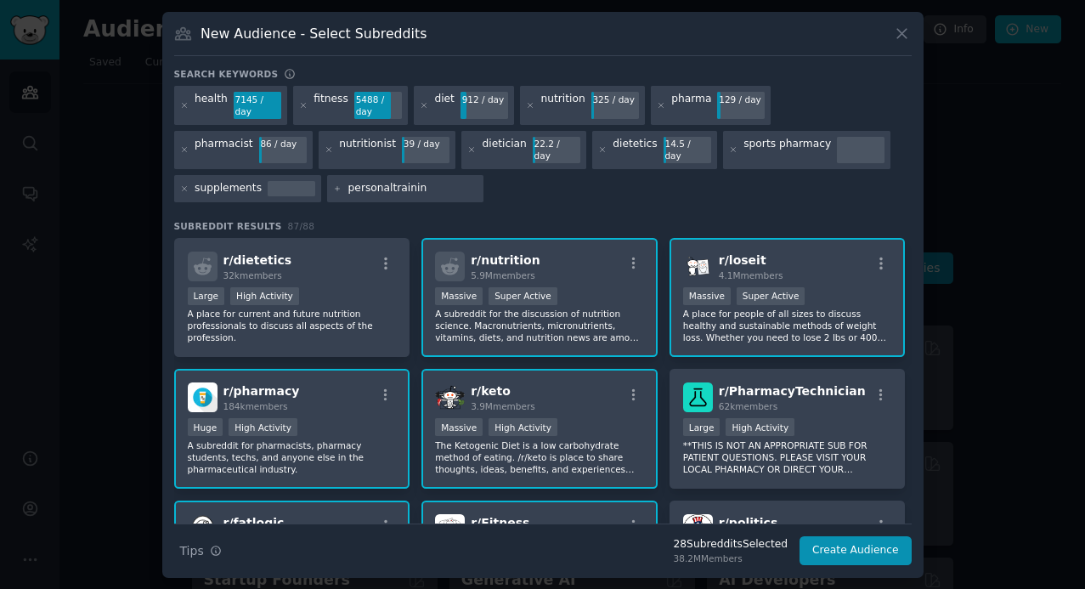
type input "personaltraining"
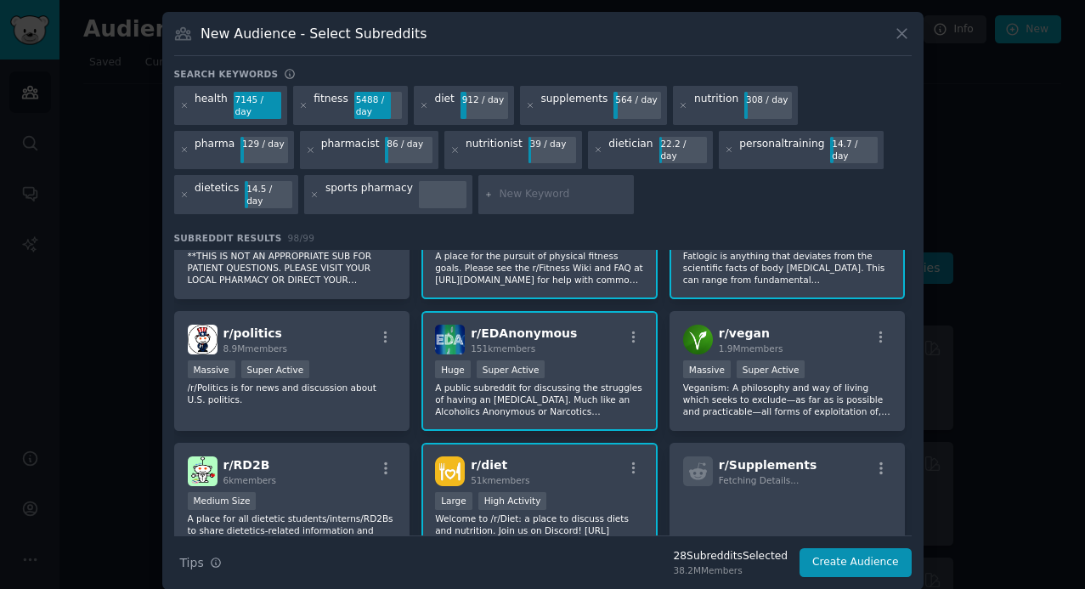
scroll to position [416, 0]
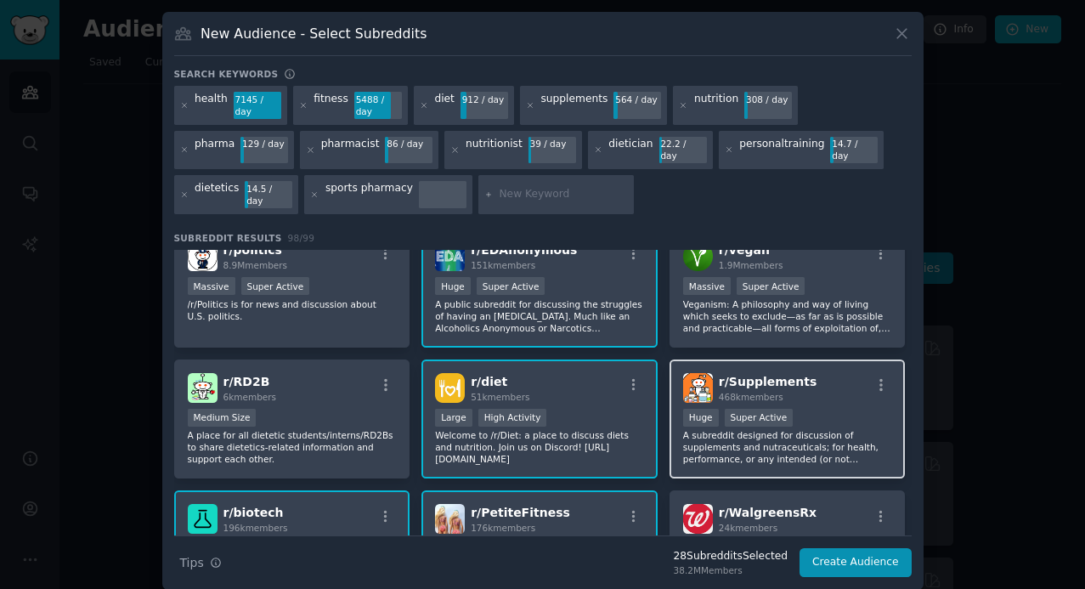
click at [795, 409] on div ">= 95th percentile for submissions / day Huge Super Active" at bounding box center [787, 419] width 209 height 21
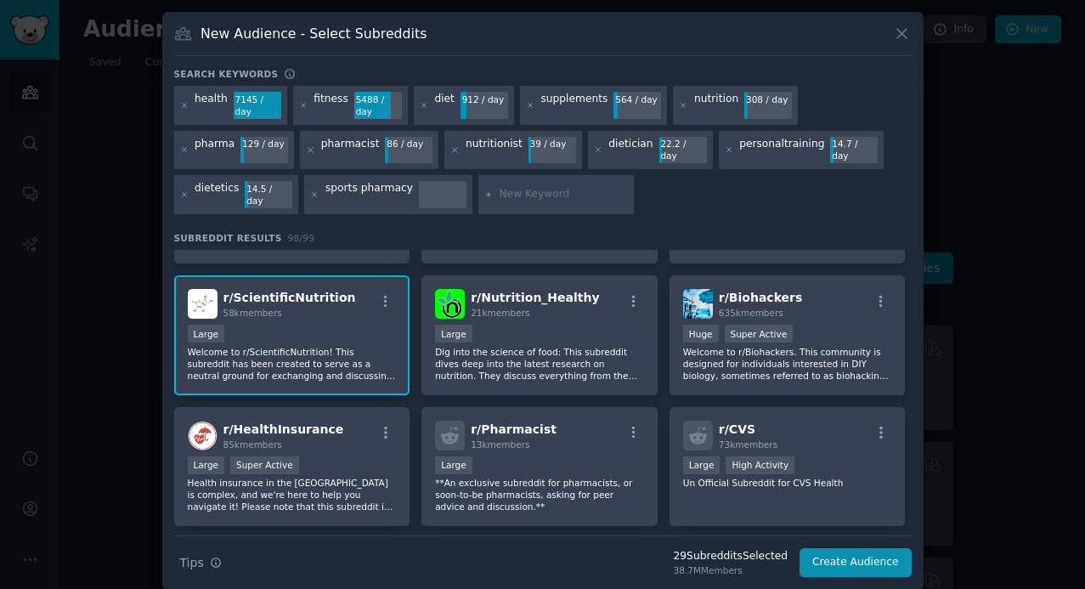
scroll to position [898, 0]
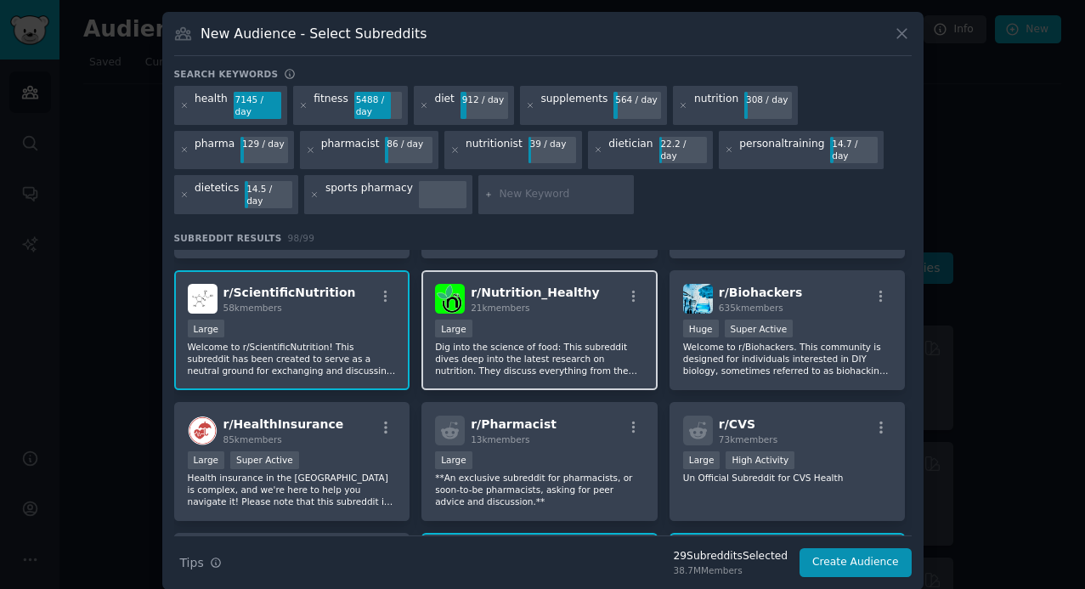
click at [567, 320] on div "Large" at bounding box center [539, 330] width 209 height 21
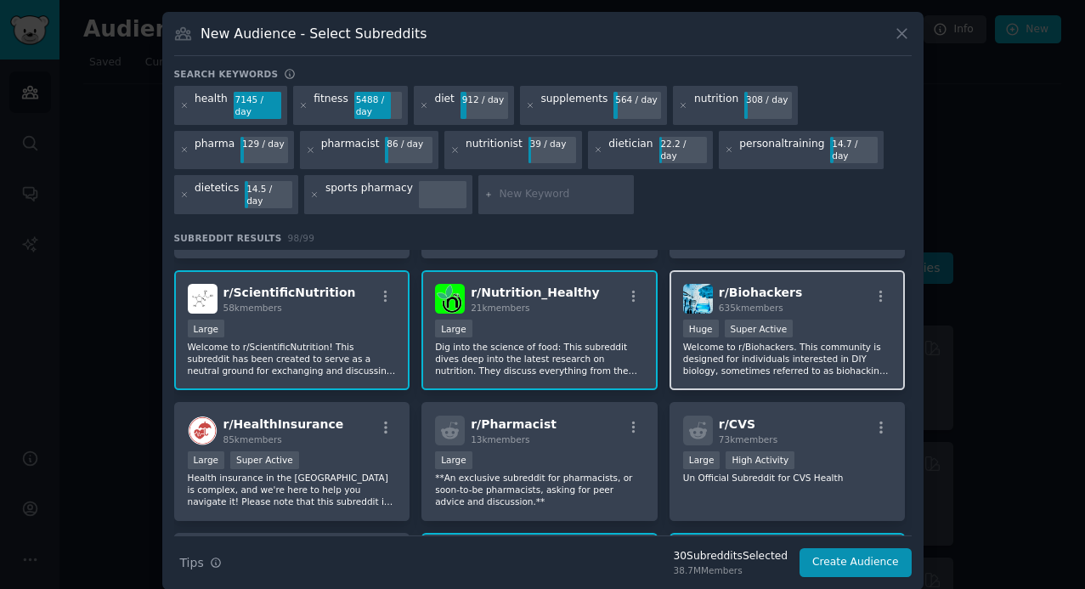
click at [844, 341] on p "Welcome to r/Biohackers. This community is designed for individuals interested …" at bounding box center [787, 359] width 209 height 36
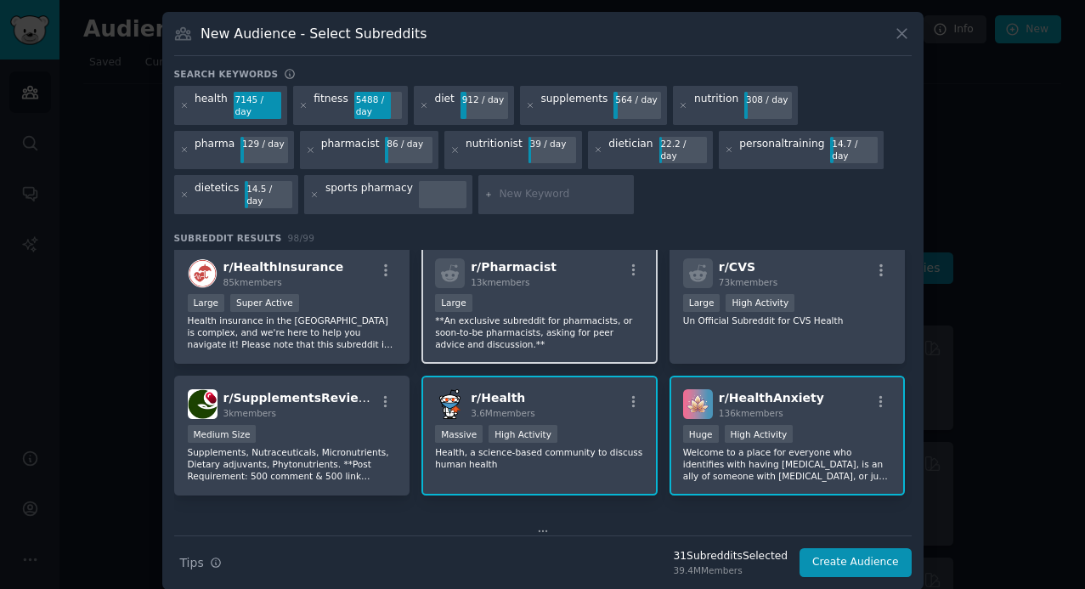
scroll to position [1057, 0]
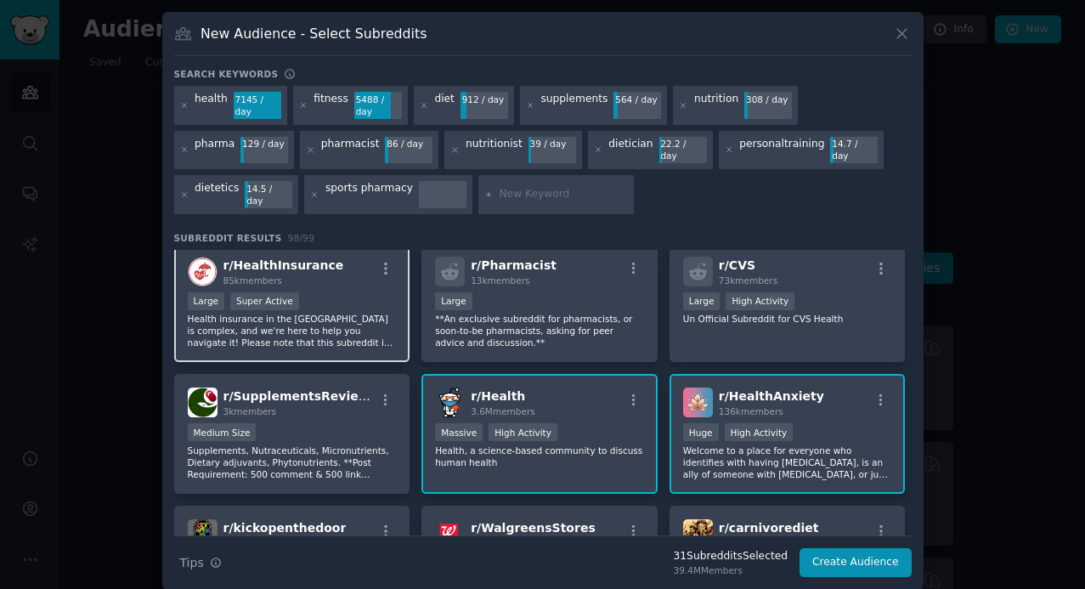
click at [311, 313] on p "Health insurance in the [GEOGRAPHIC_DATA] is complex, and we're here to help yo…" at bounding box center [292, 331] width 209 height 36
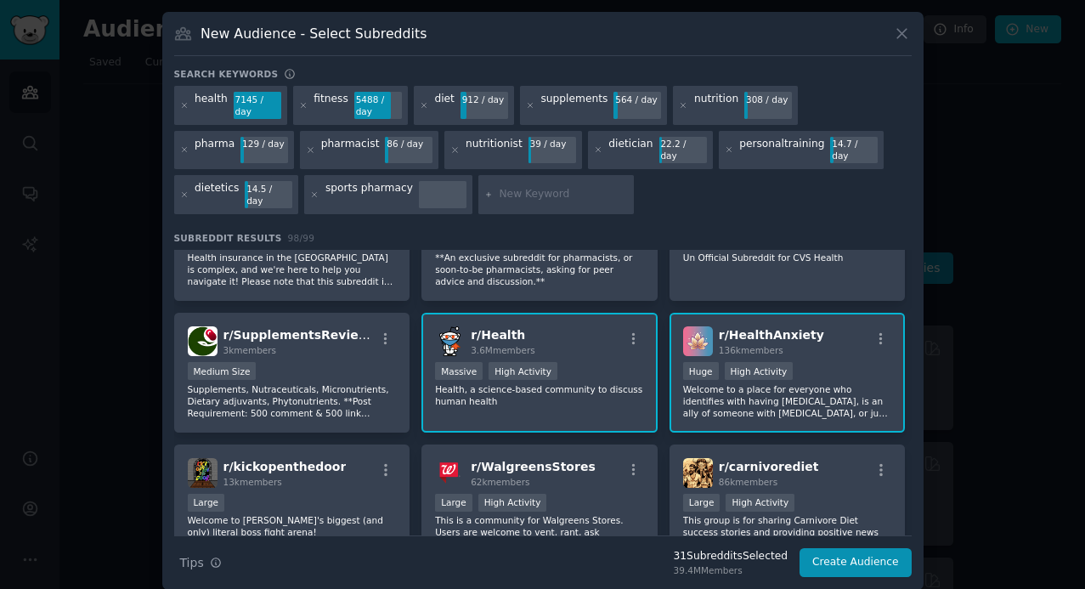
scroll to position [1133, 0]
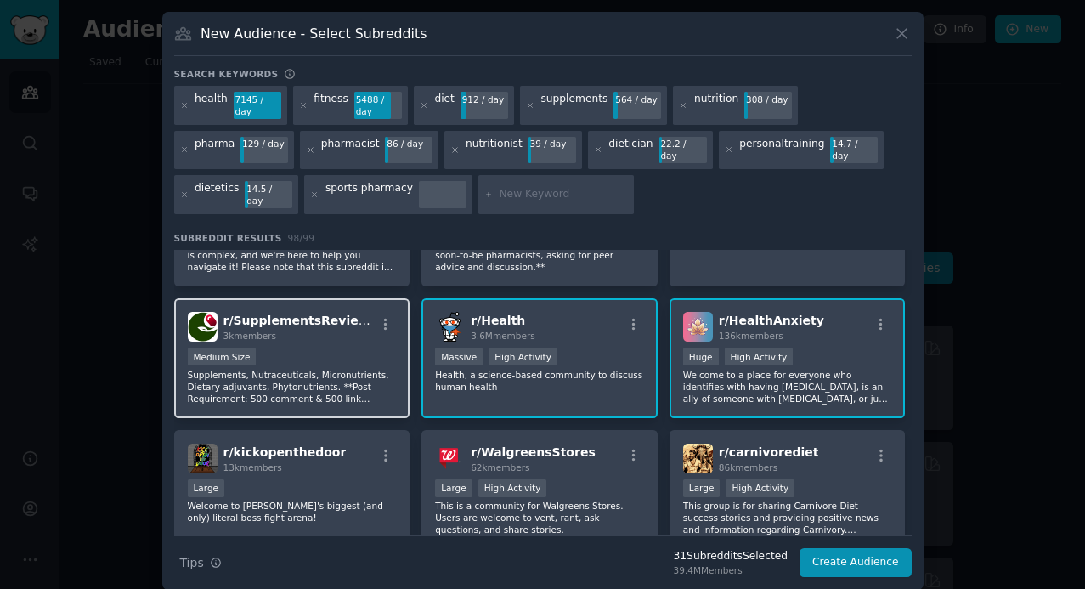
click at [331, 371] on p "Supplements, Nutraceuticals, Micronutrients, Dietary adjuvants, Phytonutrients.…" at bounding box center [292, 387] width 209 height 36
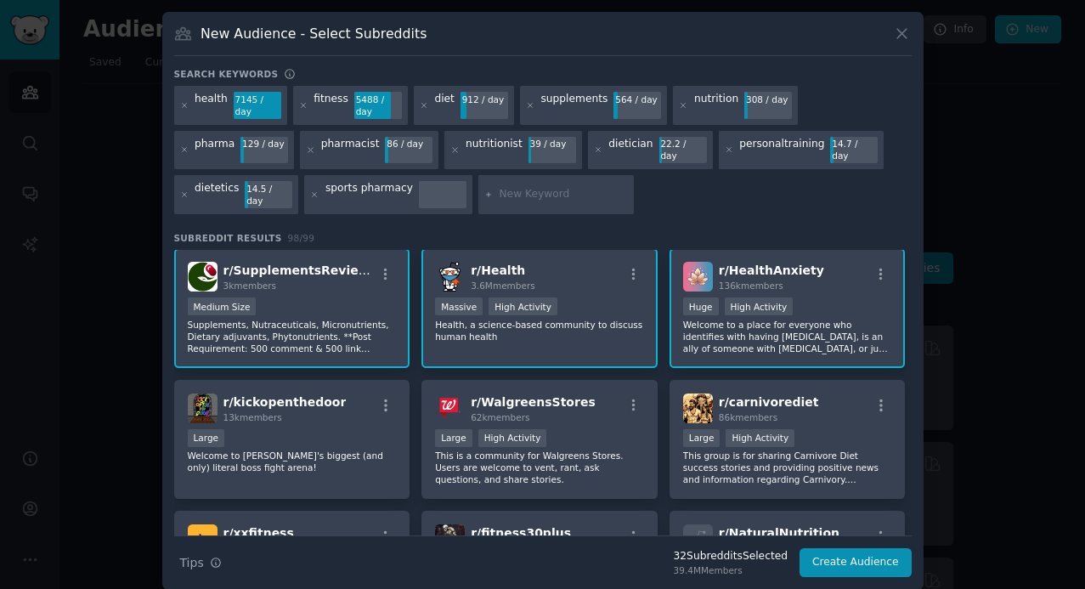
scroll to position [1207, 0]
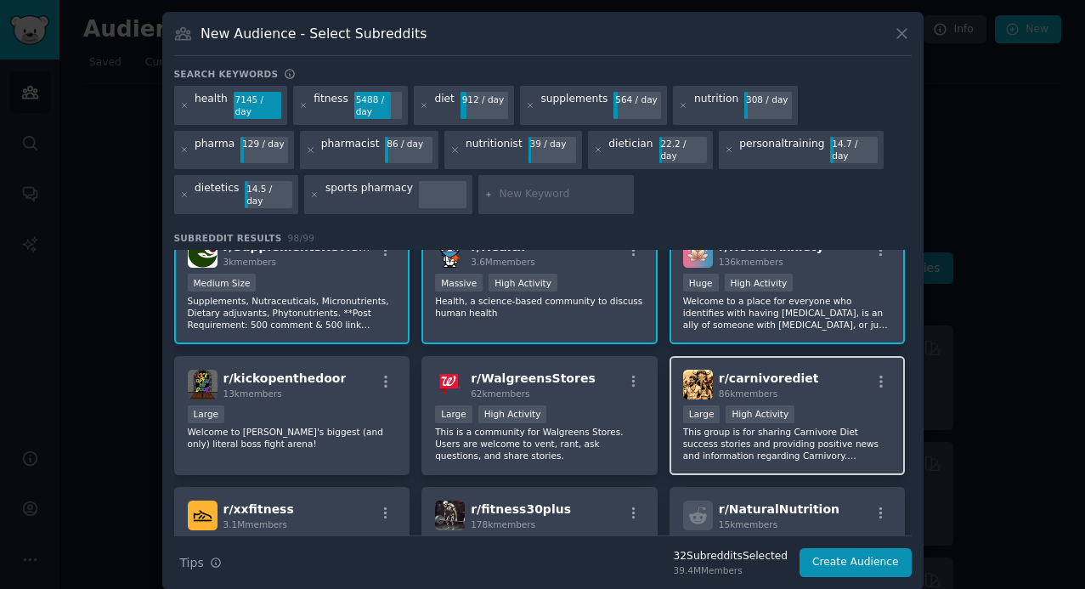
click at [832, 405] on div ">= 80th percentile for submissions / day Large High Activity" at bounding box center [787, 415] width 209 height 21
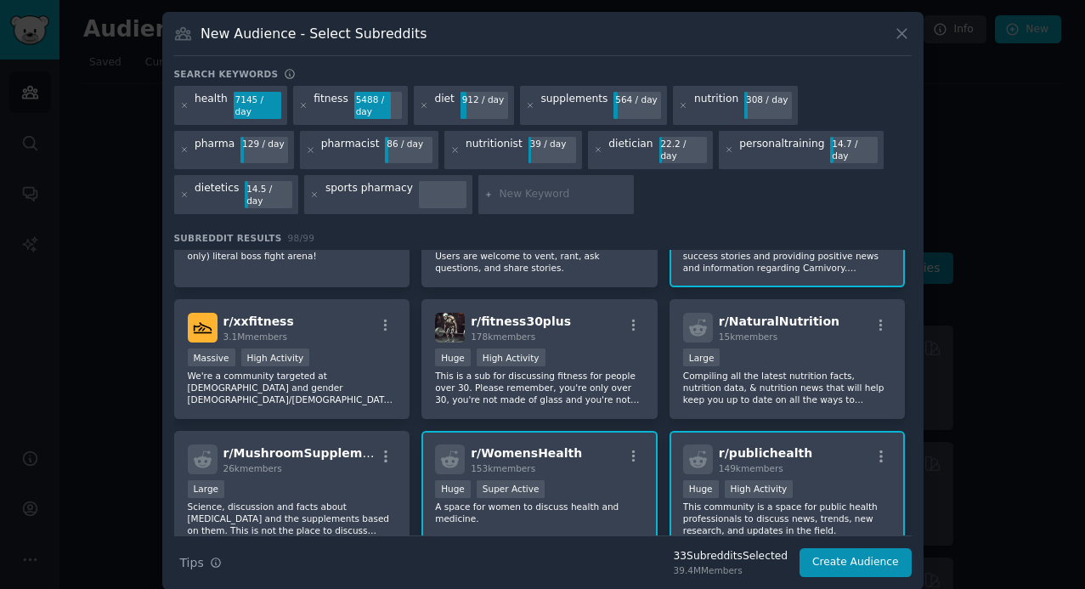
scroll to position [1440, 0]
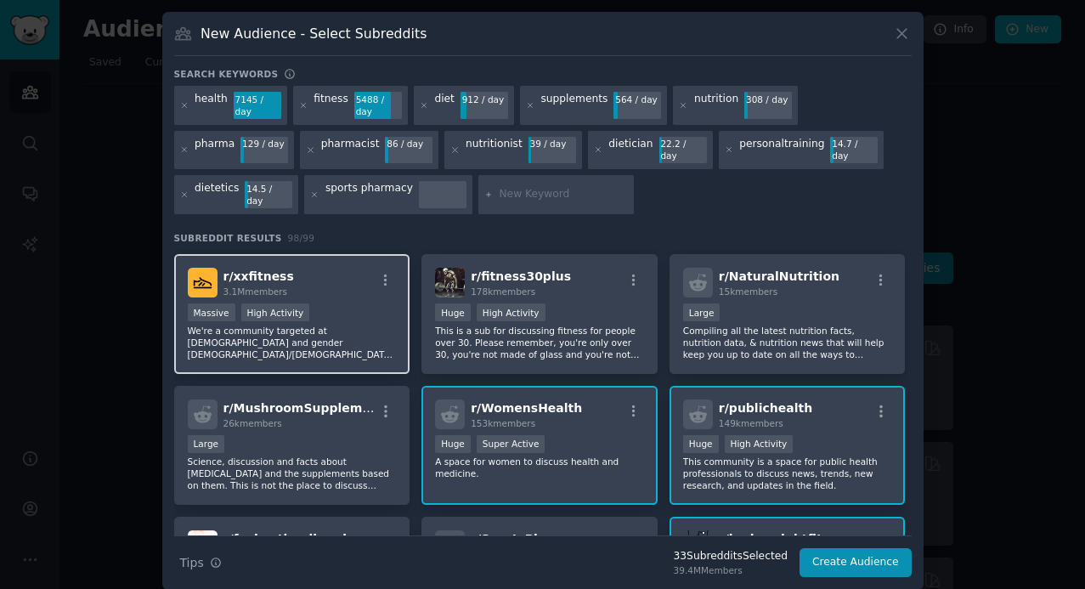
click at [329, 325] on p "We're a community targeted at [DEMOGRAPHIC_DATA] and gender [DEMOGRAPHIC_DATA]/…" at bounding box center [292, 343] width 209 height 36
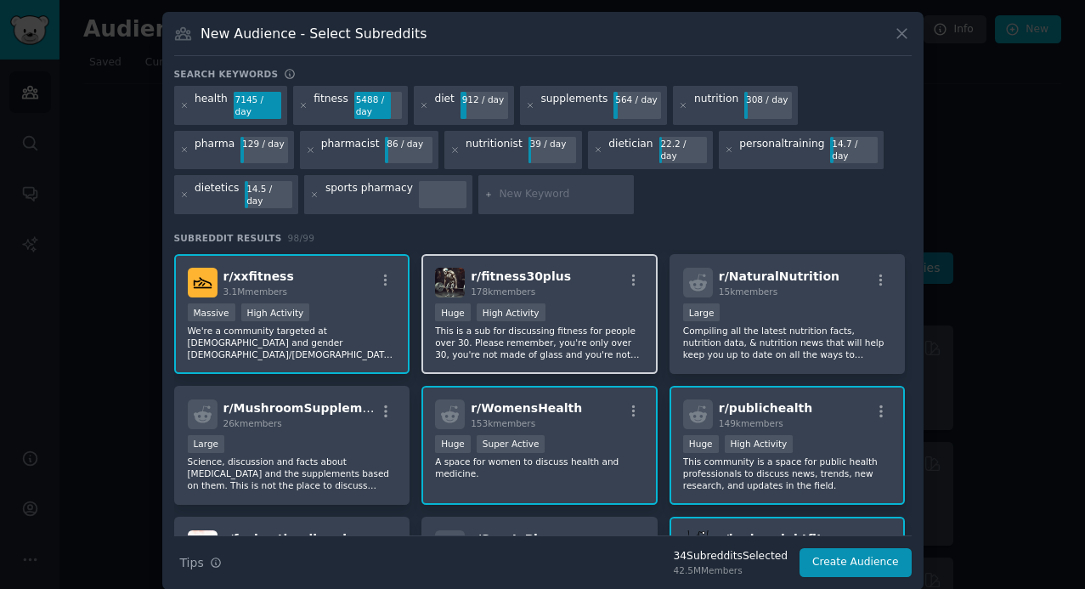
click at [582, 325] on p "This is a sub for discussing fitness for people over 30. Please remember, you'r…" at bounding box center [539, 343] width 209 height 36
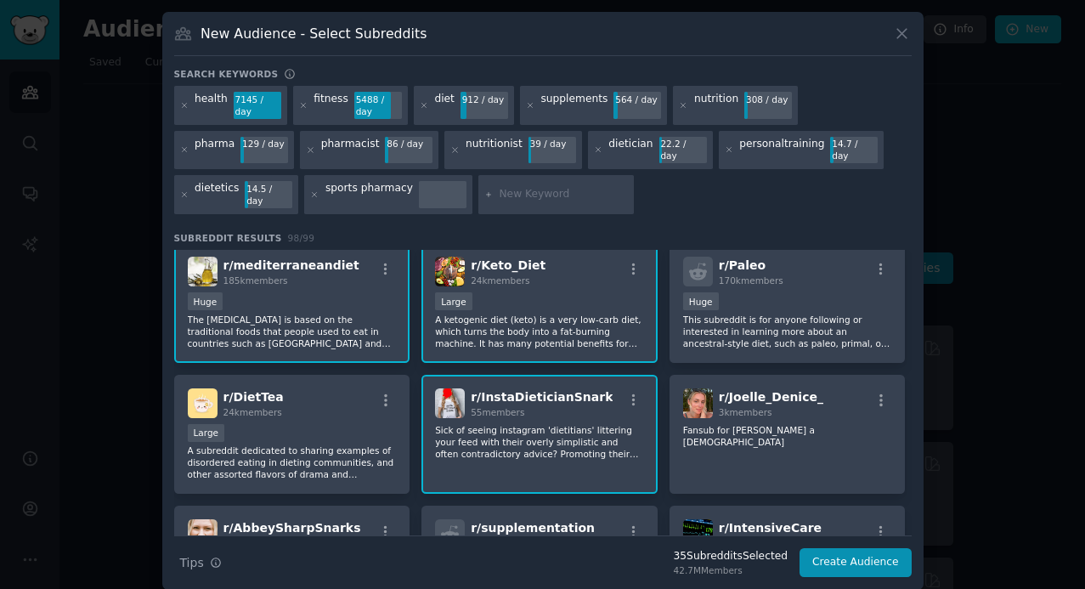
scroll to position [2507, 0]
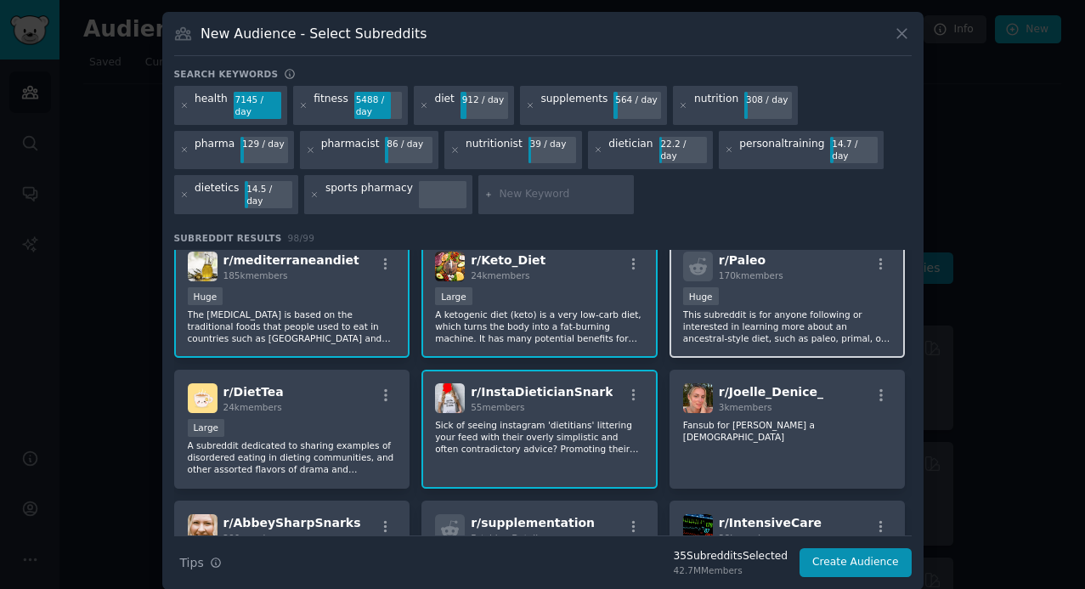
click at [779, 287] on div "Huge" at bounding box center [787, 297] width 209 height 21
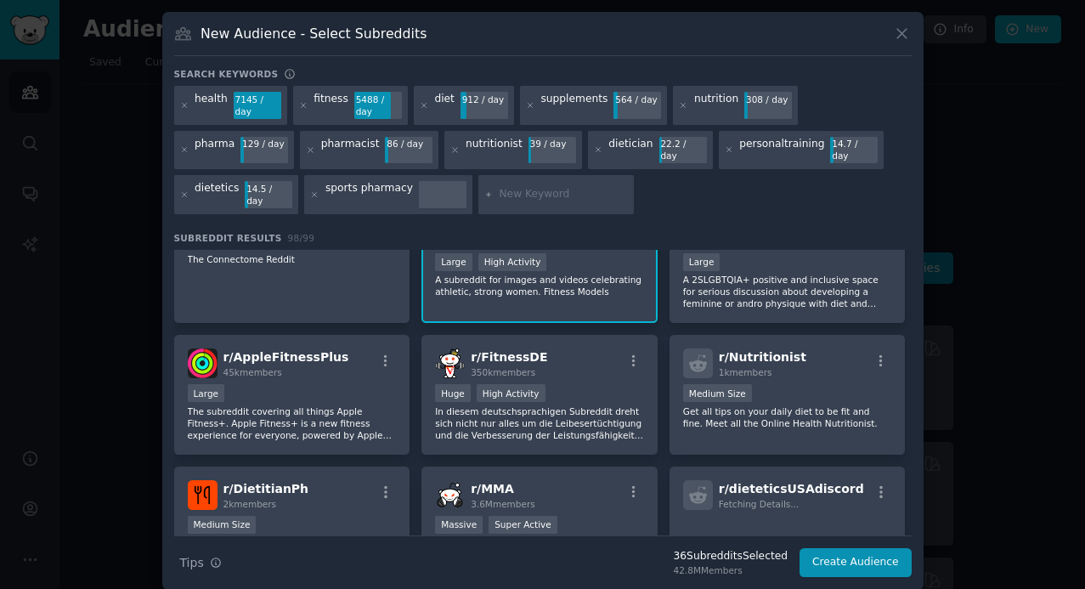
scroll to position [3212, 0]
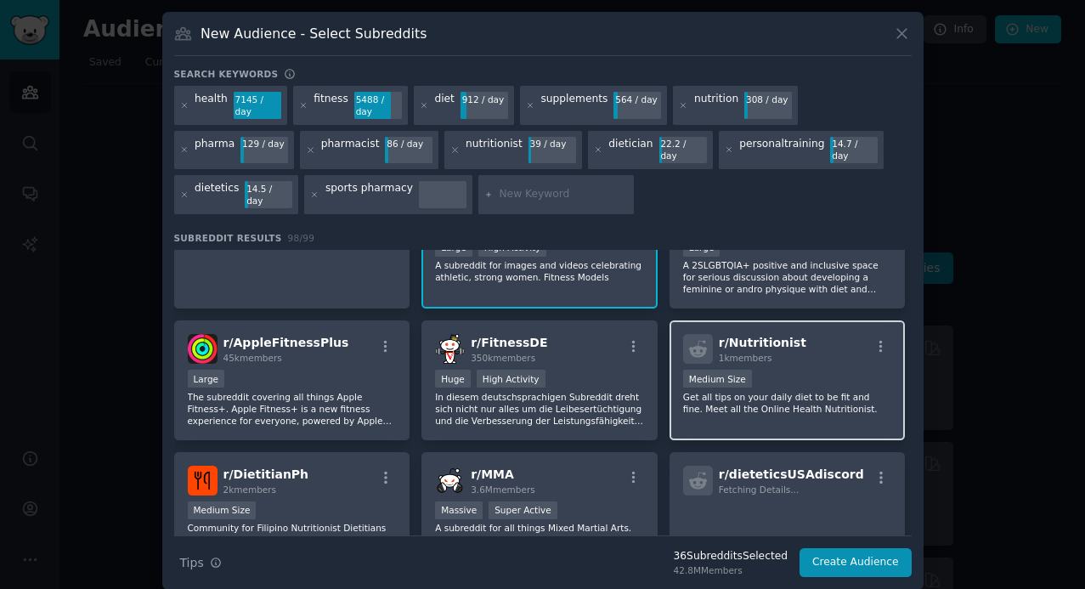
click at [830, 391] on p "Get all tips on your daily diet to be fit and fine. Meet all the Online Health …" at bounding box center [787, 403] width 209 height 24
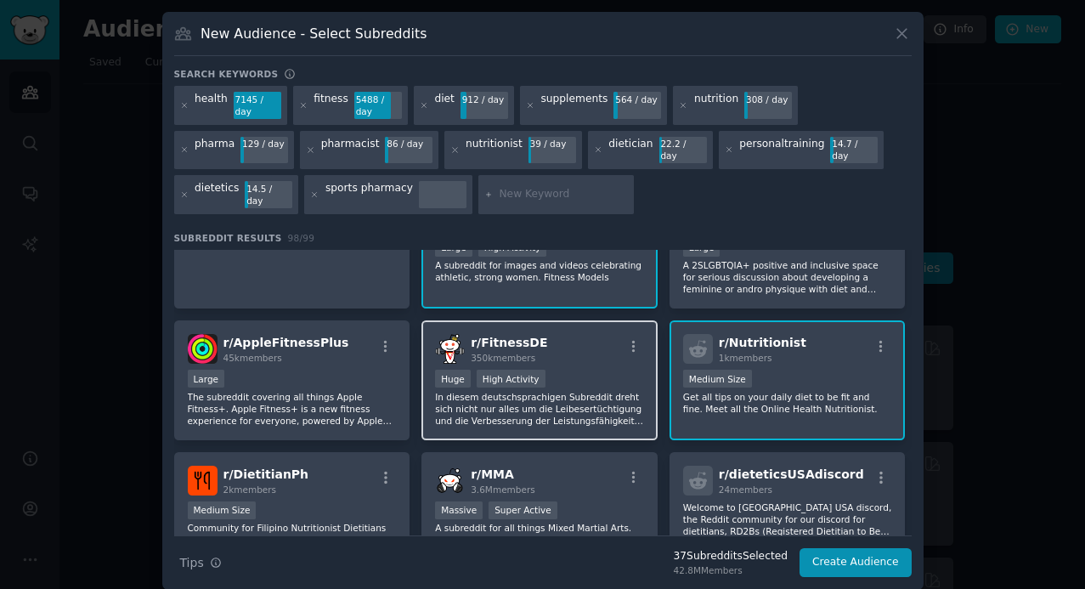
click at [587, 391] on p "In diesem deutschsprachigen Subreddit dreht sich nicht nur alles um die Leibese…" at bounding box center [539, 409] width 209 height 36
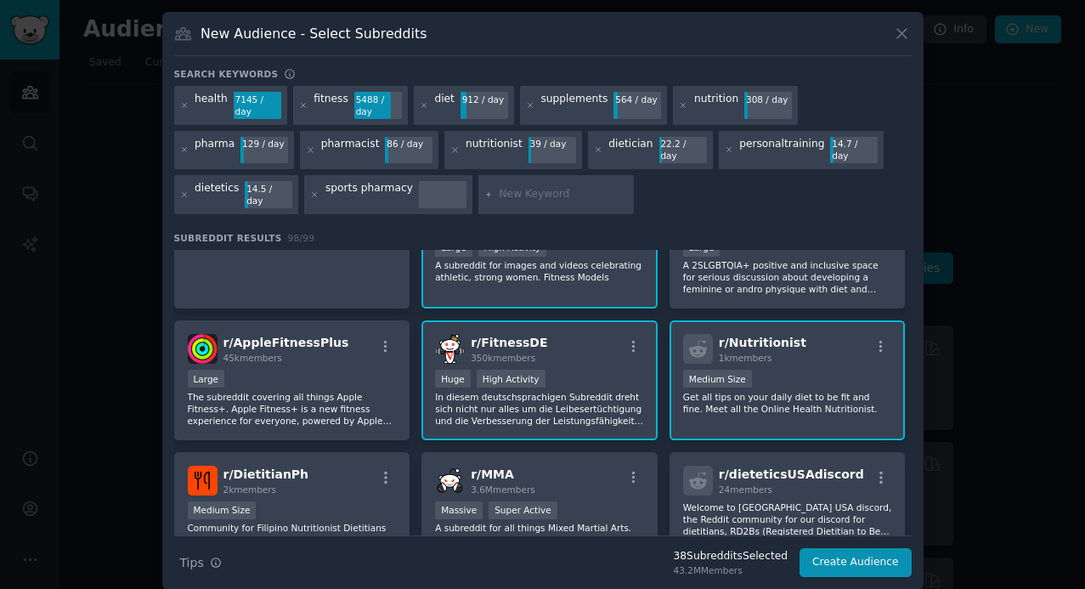
click at [587, 391] on p "In diesem deutschsprachigen Subreddit dreht sich nicht nur alles um die Leibese…" at bounding box center [539, 409] width 209 height 36
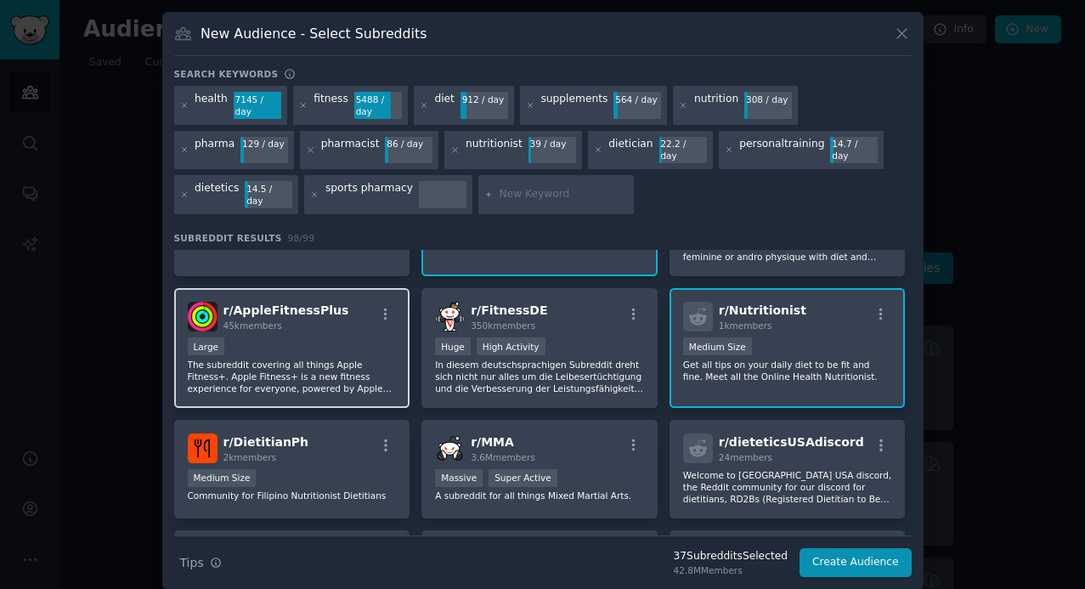
scroll to position [3259, 0]
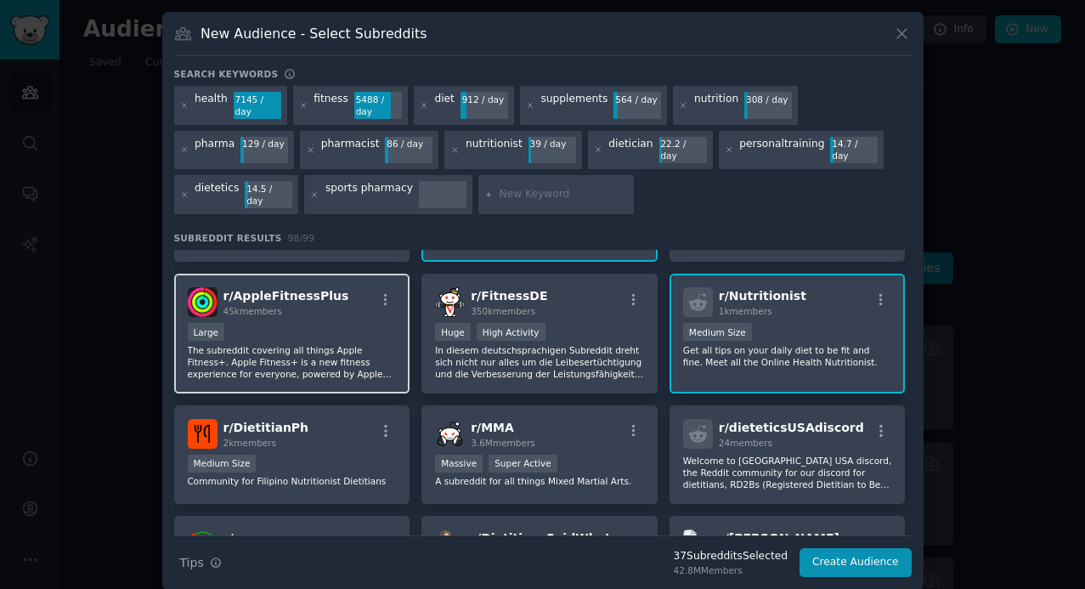
click at [349, 344] on p "The subreddit covering all things Apple Fitness+. Apple Fitness+ is a new fitne…" at bounding box center [292, 362] width 209 height 36
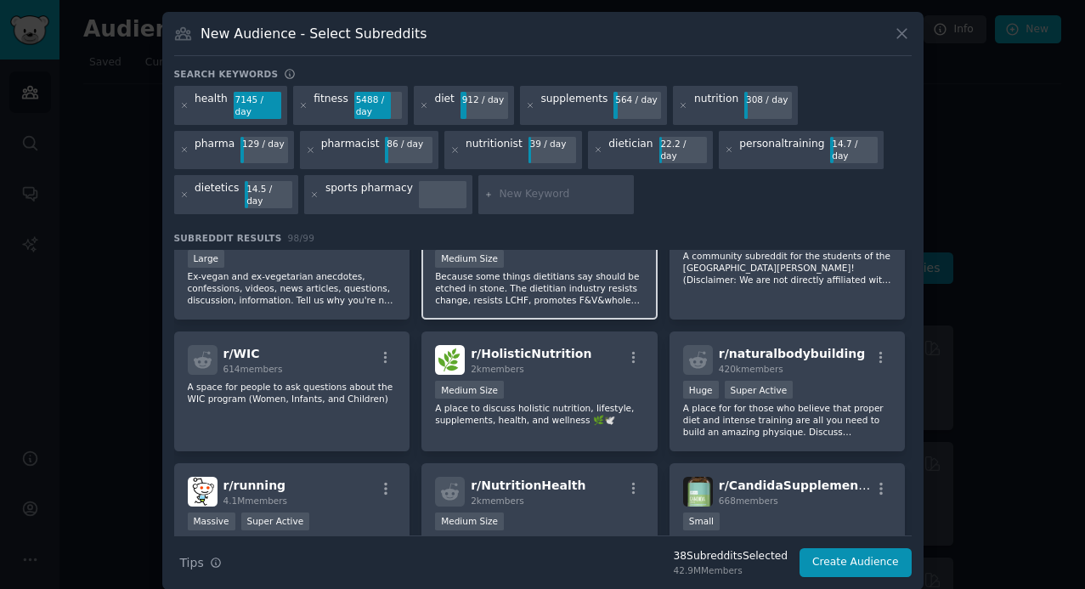
scroll to position [3575, 0]
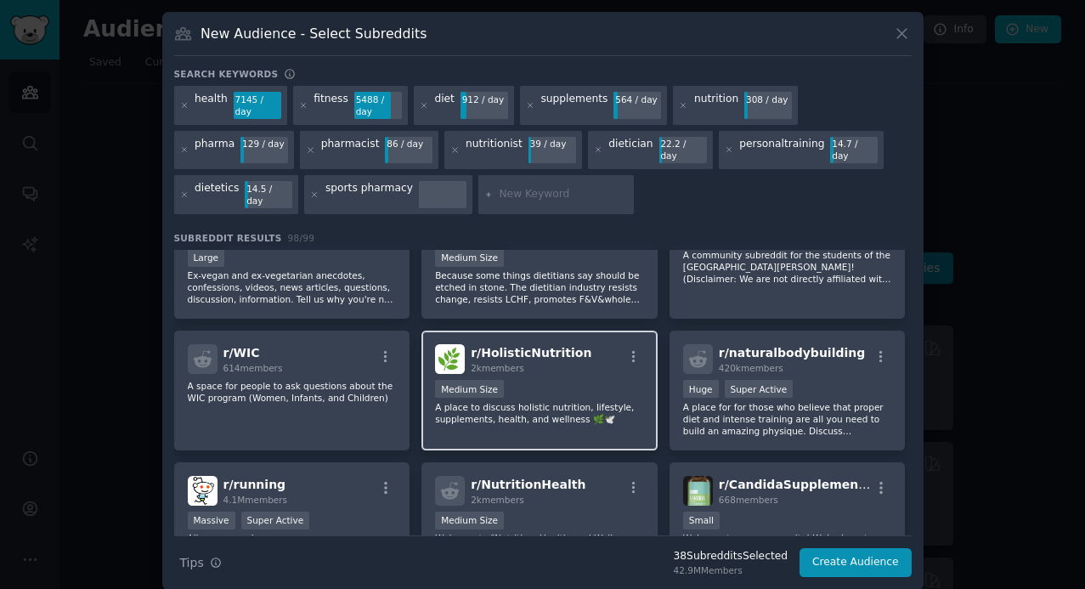
click at [515, 407] on div "r/ HolisticNutrition 2k members 1000 - 10,000 members Medium Size A place to di…" at bounding box center [540, 391] width 236 height 120
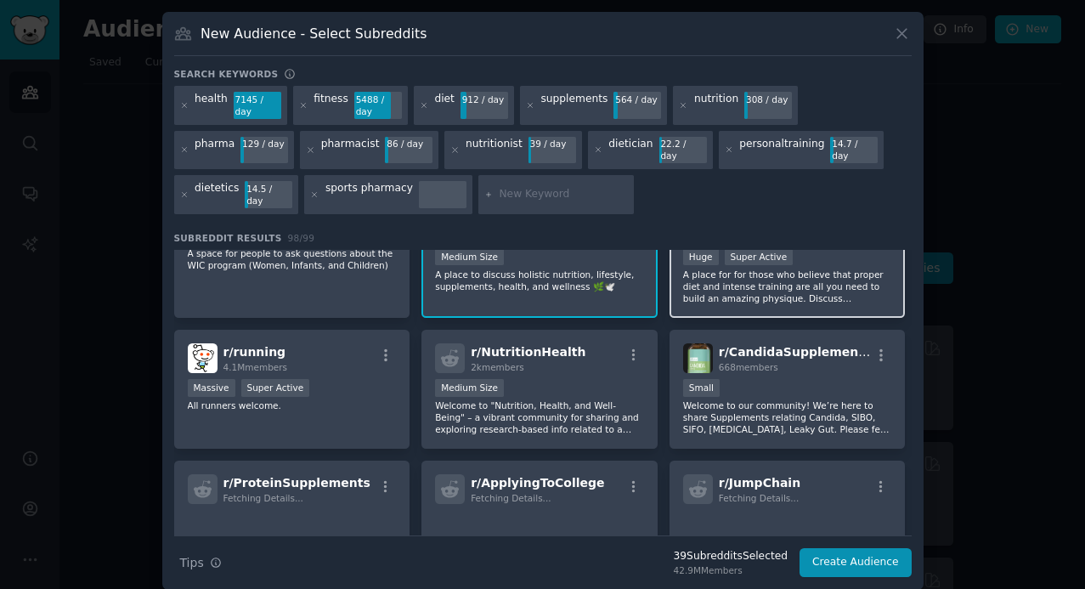
scroll to position [3714, 0]
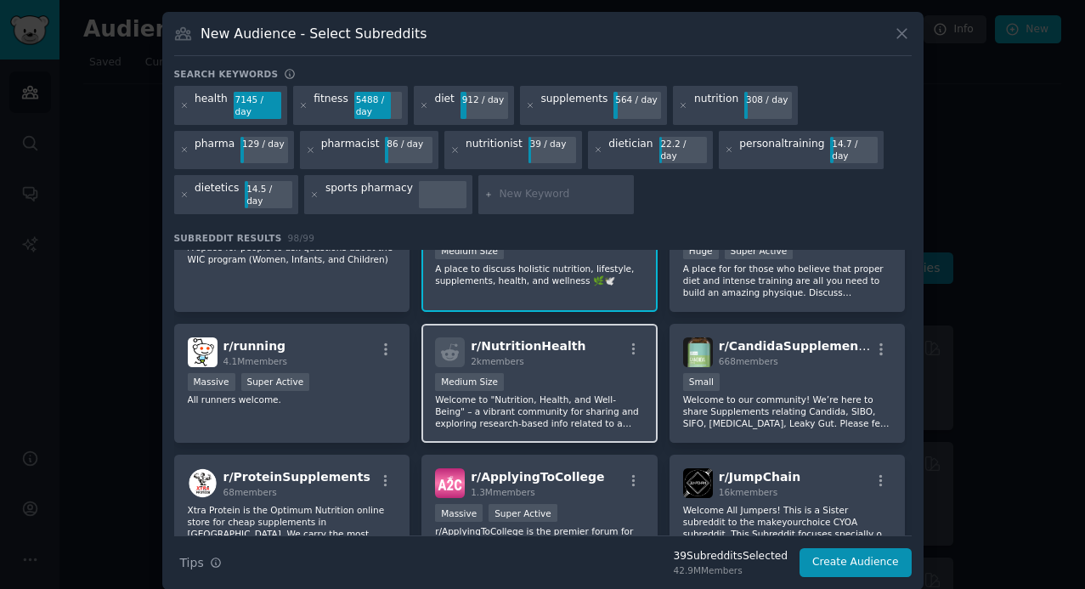
click at [554, 409] on p "Welcome to "Nutrition, Health, and Well-Being" – a vibrant community for sharin…" at bounding box center [539, 412] width 209 height 36
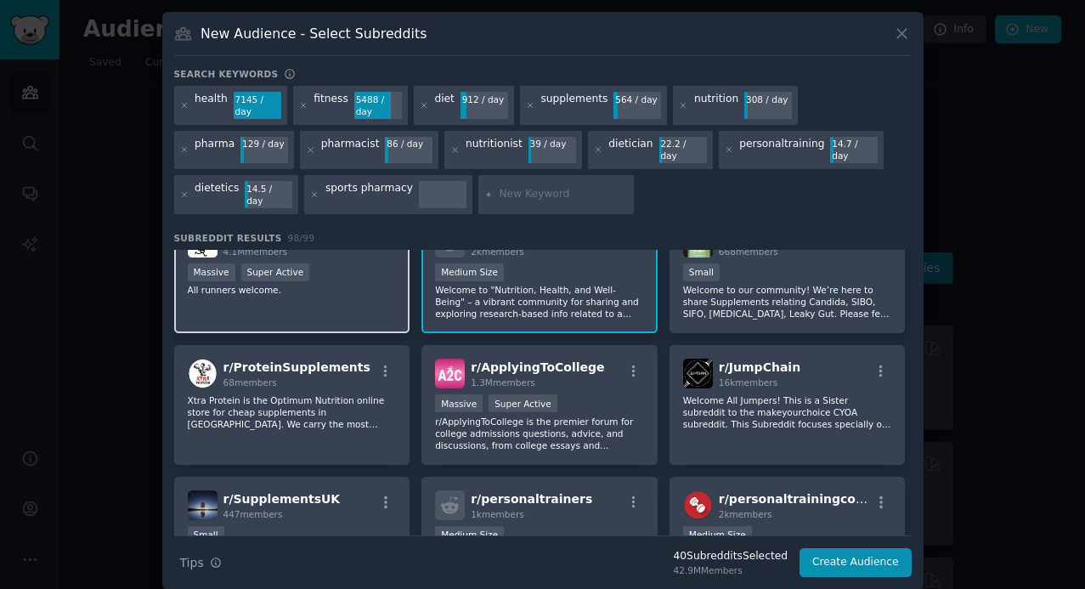
scroll to position [3826, 0]
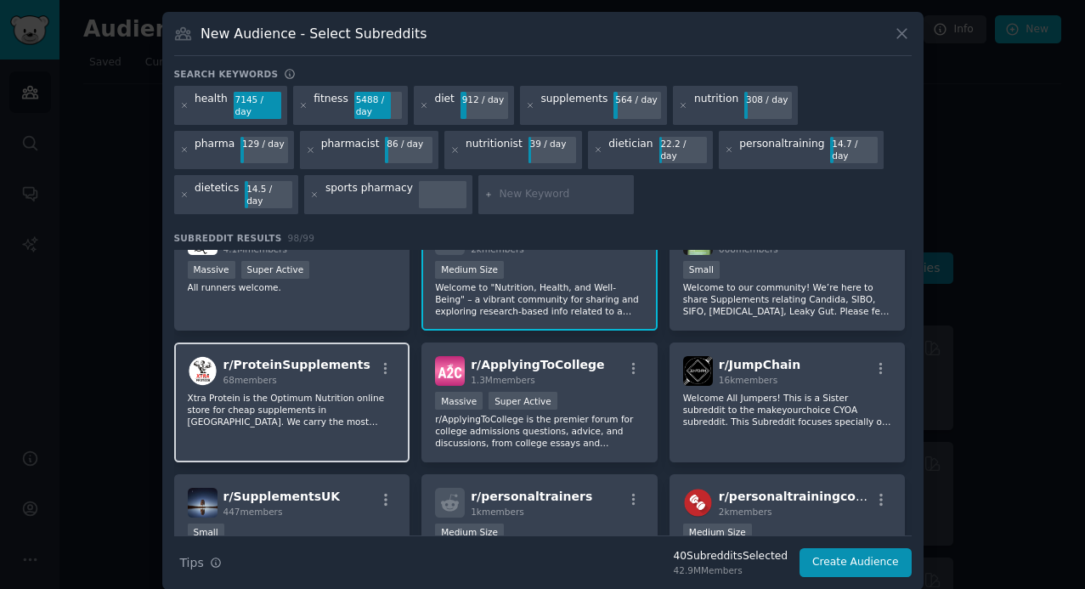
click at [298, 400] on p "Xtra Protein is the Optimum Nutrition online store for cheap supplements in [GE…" at bounding box center [292, 410] width 209 height 36
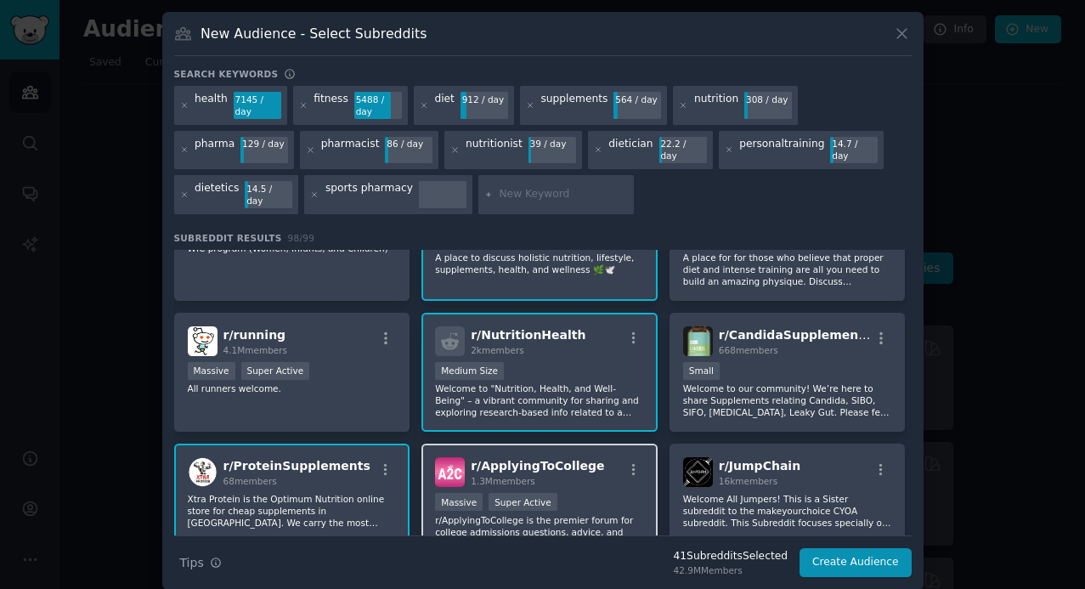
scroll to position [3726, 0]
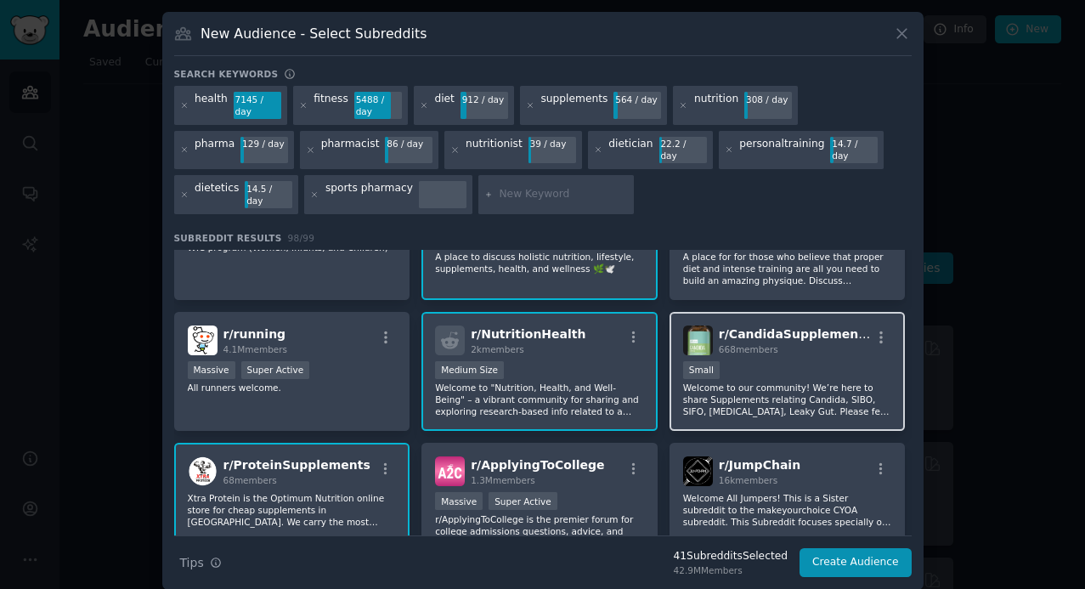
click at [793, 361] on div "100 - 1000 members Small" at bounding box center [787, 371] width 209 height 21
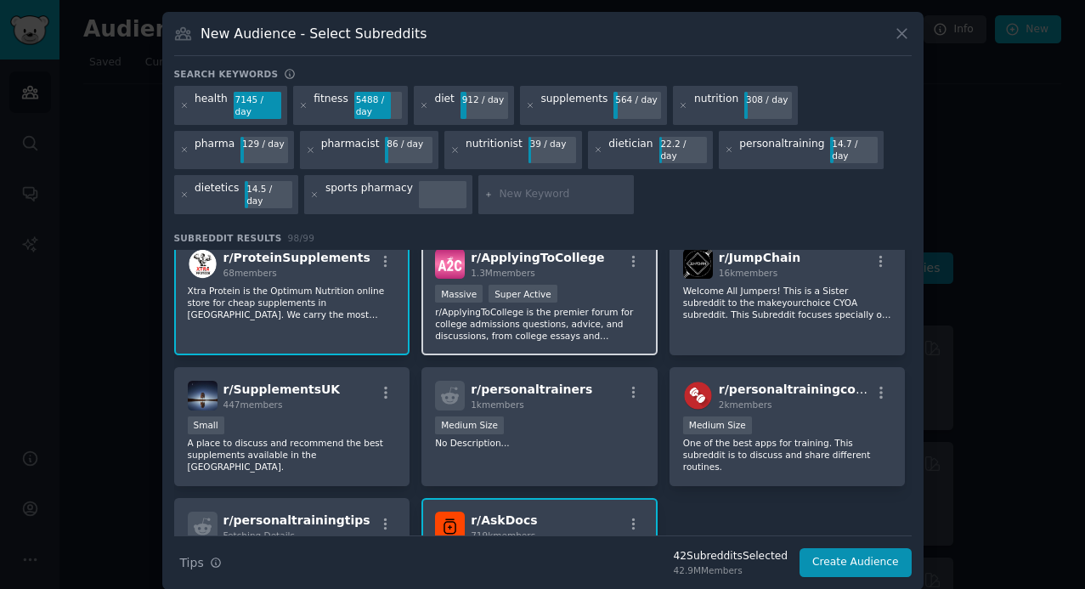
scroll to position [3937, 0]
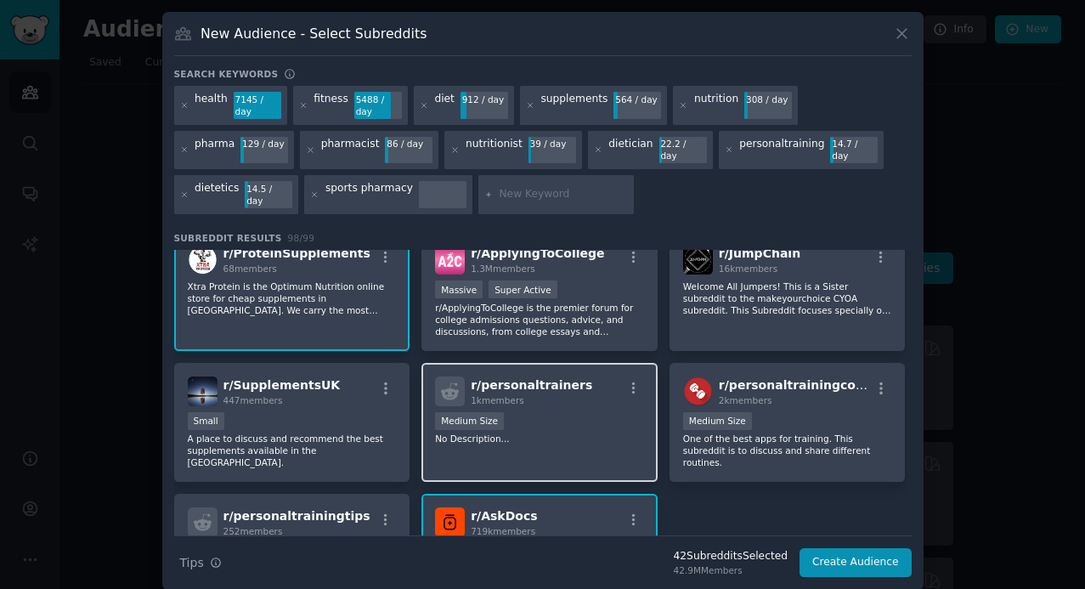
click at [564, 433] on p "No Description..." at bounding box center [539, 439] width 209 height 12
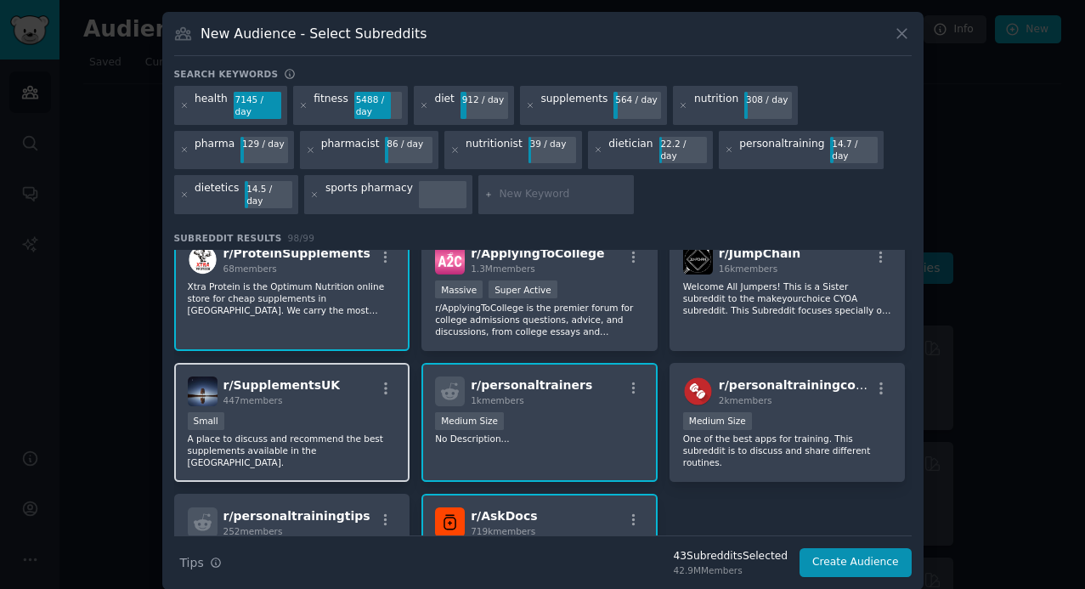
click at [332, 433] on p "A place to discuss and recommend the best supplements available in the [GEOGRAP…" at bounding box center [292, 451] width 209 height 36
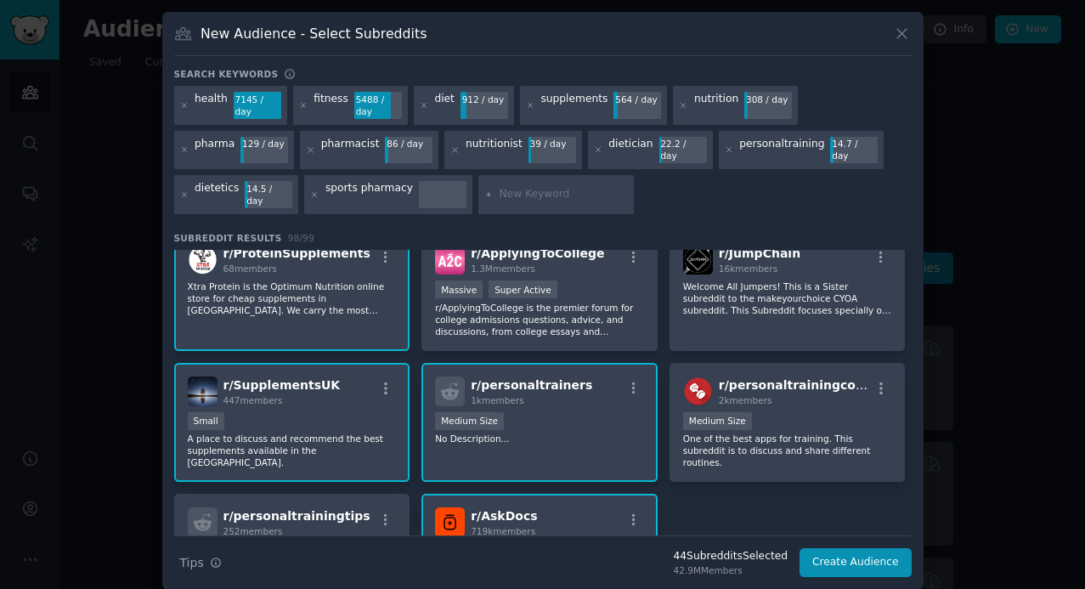
click at [308, 433] on p "A place to discuss and recommend the best supplements available in the [GEOGRAP…" at bounding box center [292, 451] width 209 height 36
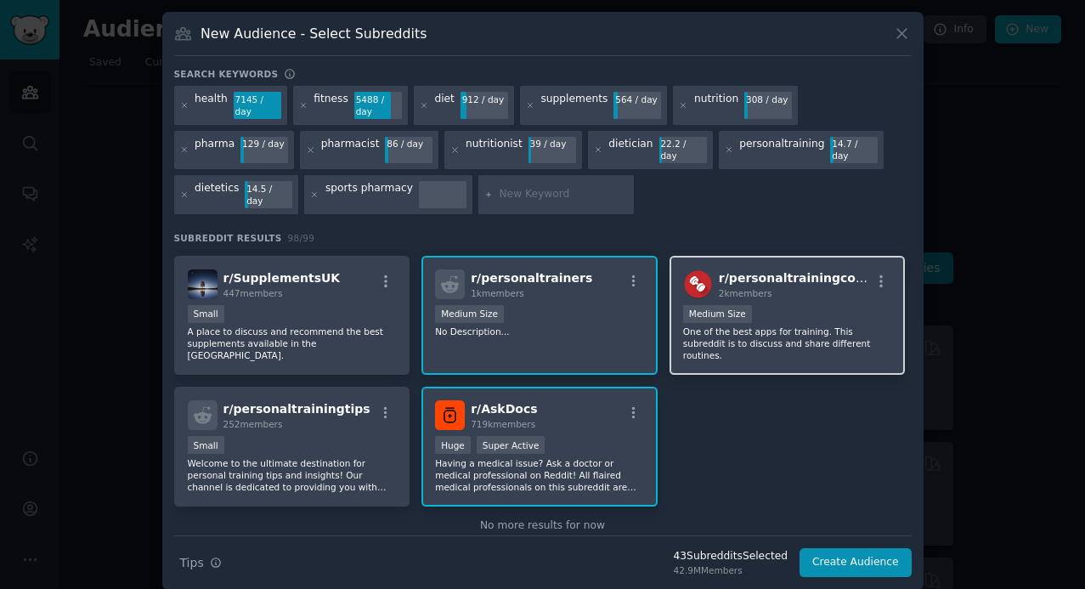
scroll to position [4049, 0]
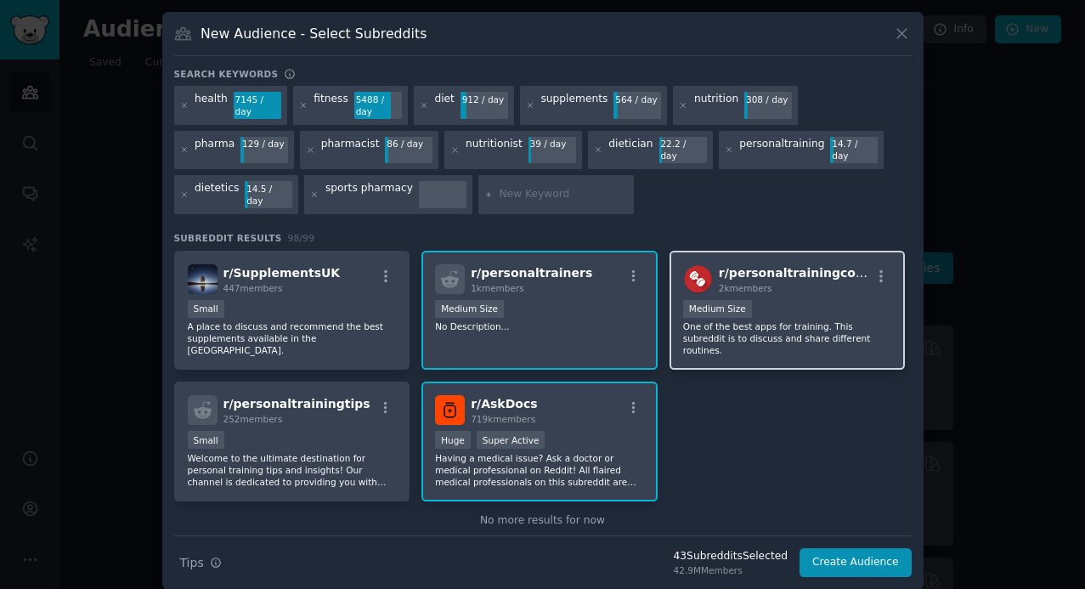
click at [798, 320] on p "One of the best apps for training. This subreddit is to discuss and share diffe…" at bounding box center [787, 338] width 209 height 36
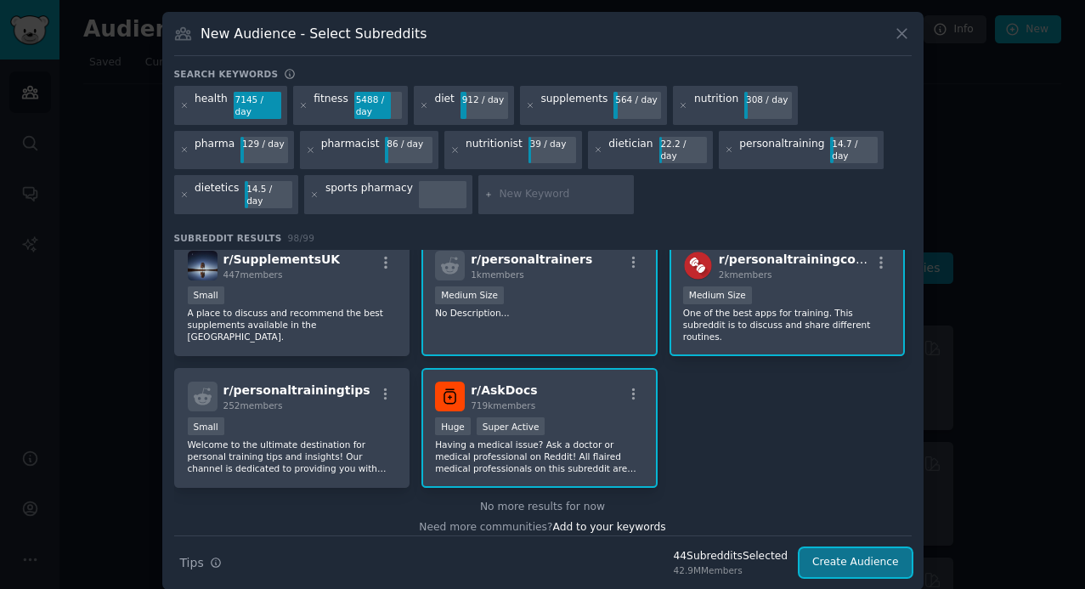
click at [887, 548] on button "Create Audience" at bounding box center [856, 562] width 112 height 29
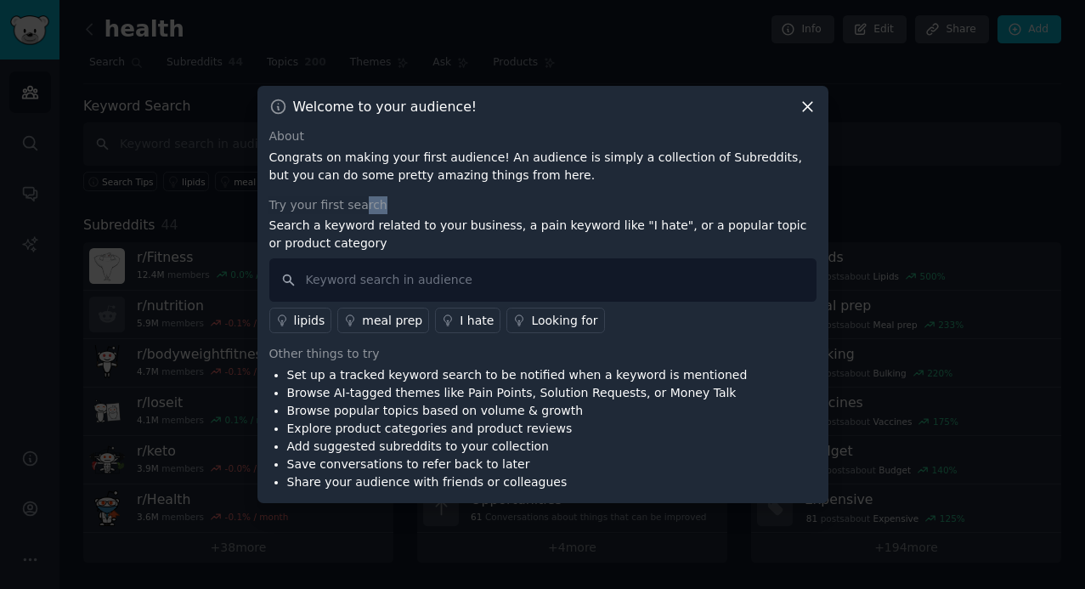
drag, startPoint x: 362, startPoint y: 209, endPoint x: 758, endPoint y: 244, distance: 397.6
click at [752, 244] on div "Try your first search Search a keyword related to your business, a pain keyword…" at bounding box center [542, 265] width 547 height 138
click at [765, 239] on p "Search a keyword related to your business, a pain keyword like "I hate", or a p…" at bounding box center [542, 235] width 547 height 36
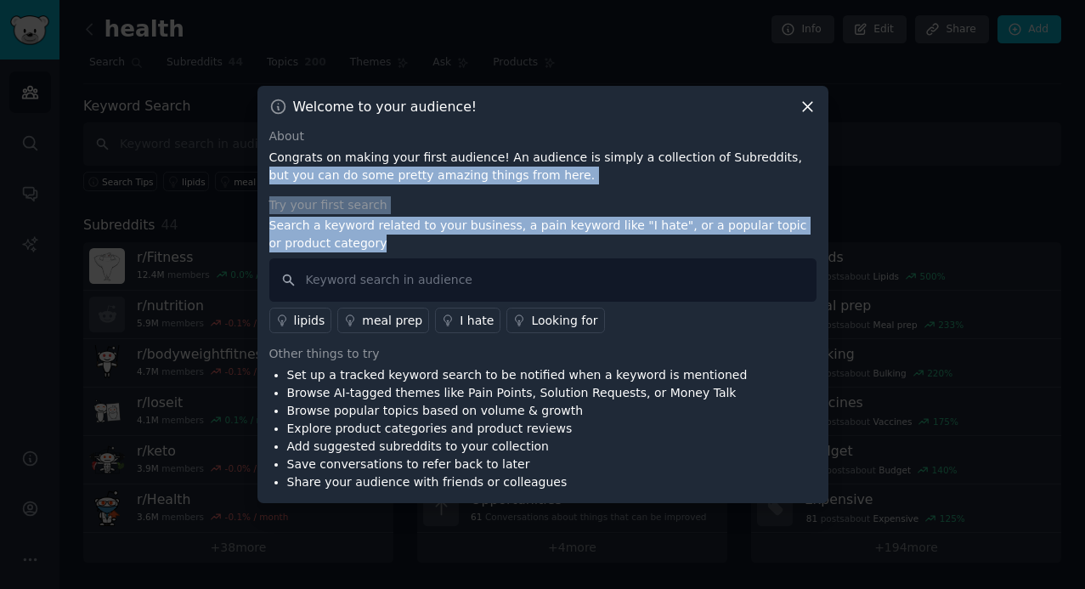
drag, startPoint x: 765, startPoint y: 239, endPoint x: 765, endPoint y: 156, distance: 83.3
click at [765, 156] on div "About Congrats on making your first audience! An audience is simply a collectio…" at bounding box center [542, 310] width 547 height 364
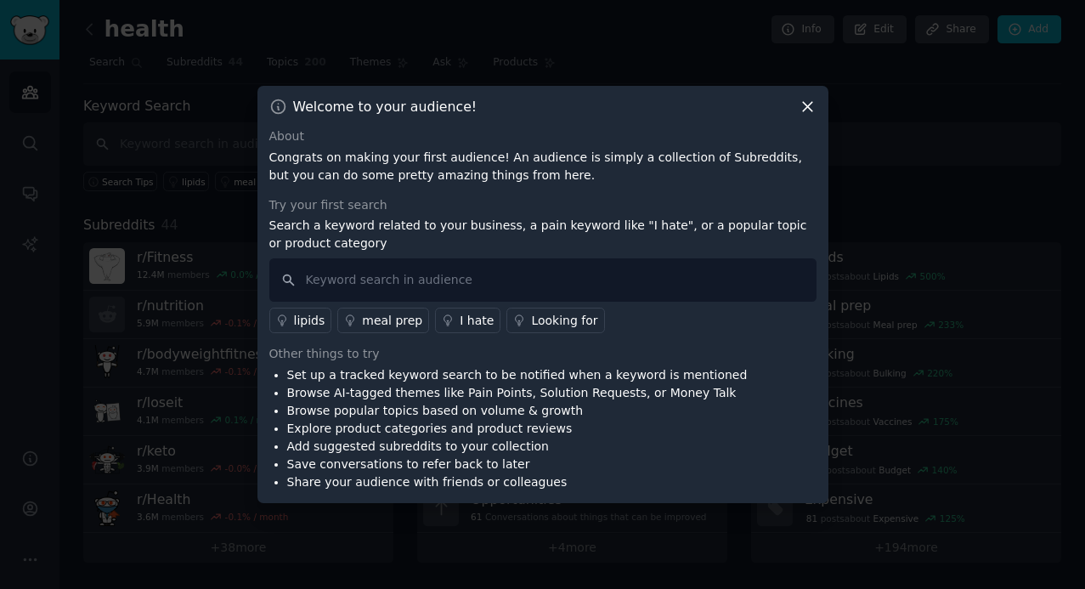
click at [421, 246] on p "Search a keyword related to your business, a pain keyword like "I hate", or a p…" at bounding box center [542, 235] width 547 height 36
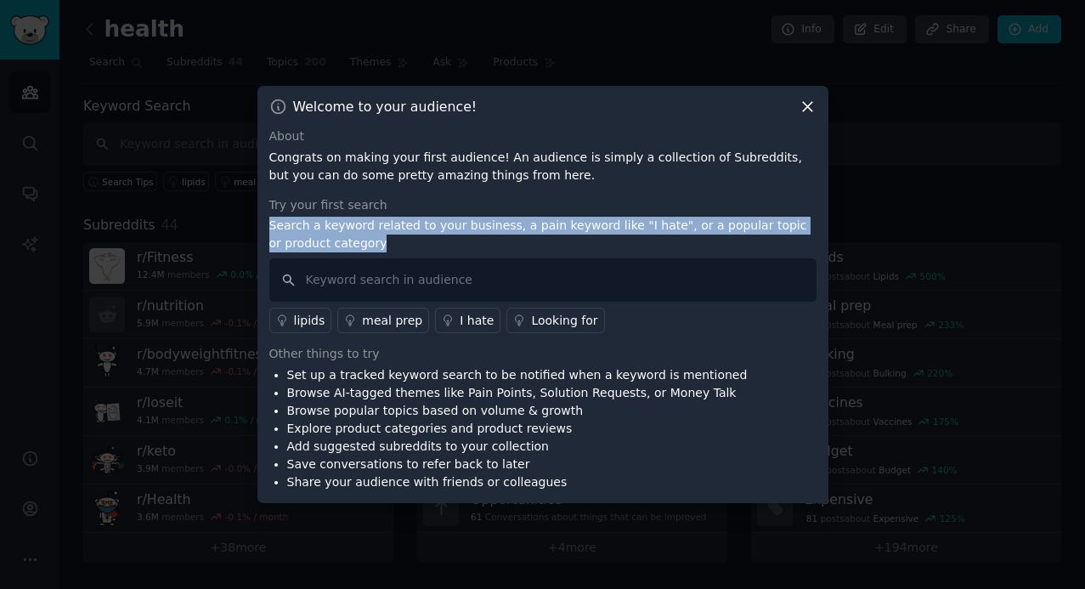
drag, startPoint x: 421, startPoint y: 246, endPoint x: 405, endPoint y: 205, distance: 43.6
click at [405, 205] on div "Try your first search Search a keyword related to your business, a pain keyword…" at bounding box center [542, 265] width 547 height 138
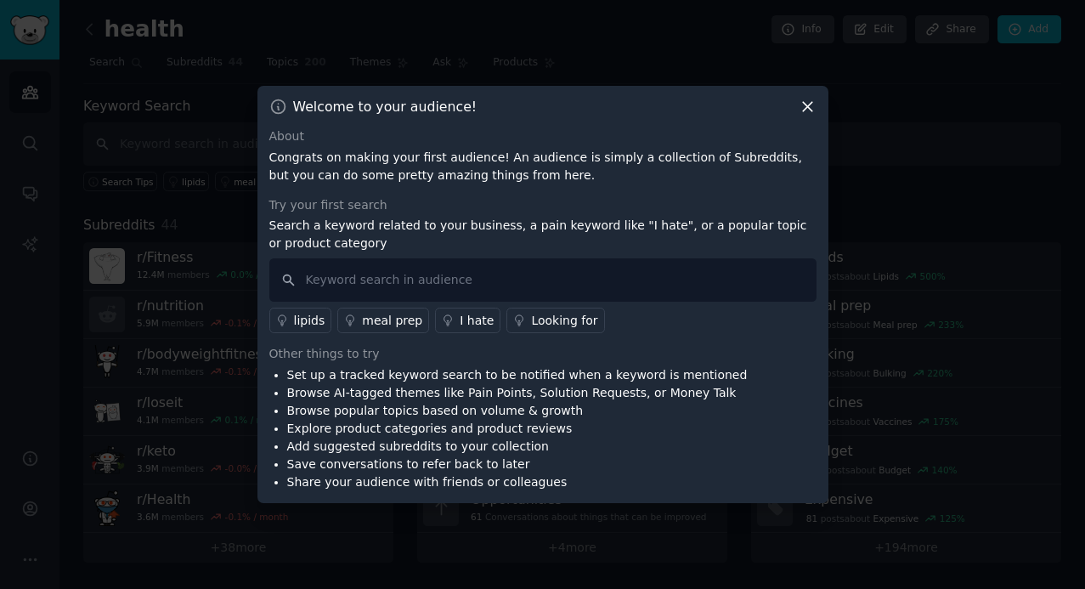
click at [441, 191] on div "About Congrats on making your first audience! An audience is simply a collectio…" at bounding box center [542, 310] width 547 height 364
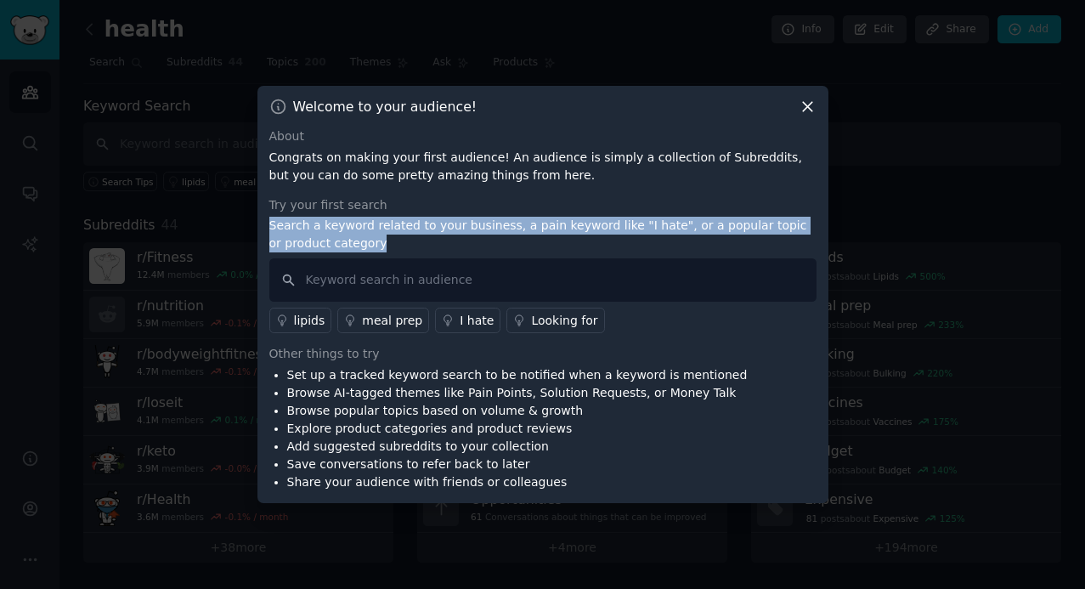
drag, startPoint x: 420, startPoint y: 249, endPoint x: 420, endPoint y: 189, distance: 60.4
click at [420, 189] on div "About Congrats on making your first audience! An audience is simply a collectio…" at bounding box center [542, 310] width 547 height 364
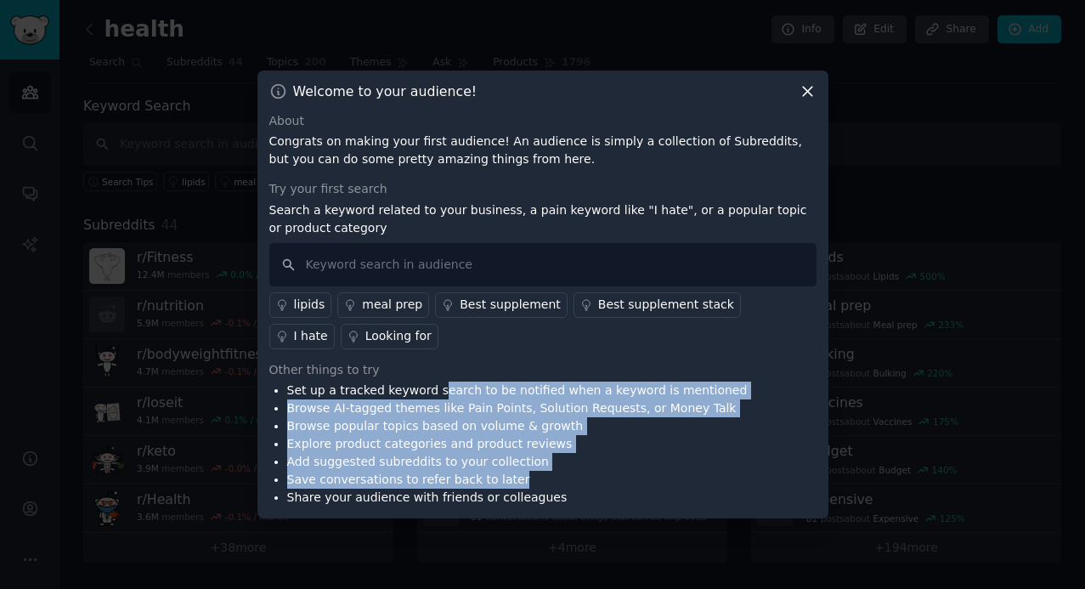
drag, startPoint x: 435, startPoint y: 389, endPoint x: 530, endPoint y: 476, distance: 128.1
click at [530, 476] on ul "Set up a tracked keyword search to be notified when a keyword is mentioned Brow…" at bounding box center [508, 444] width 479 height 125
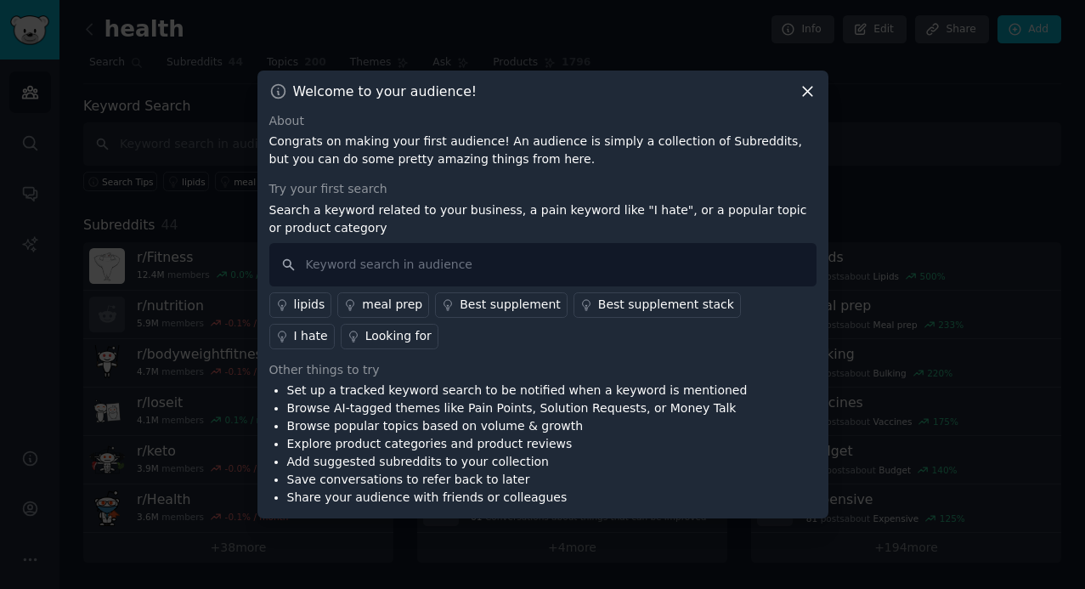
click at [550, 480] on li "Save conversations to refer back to later" at bounding box center [517, 480] width 461 height 18
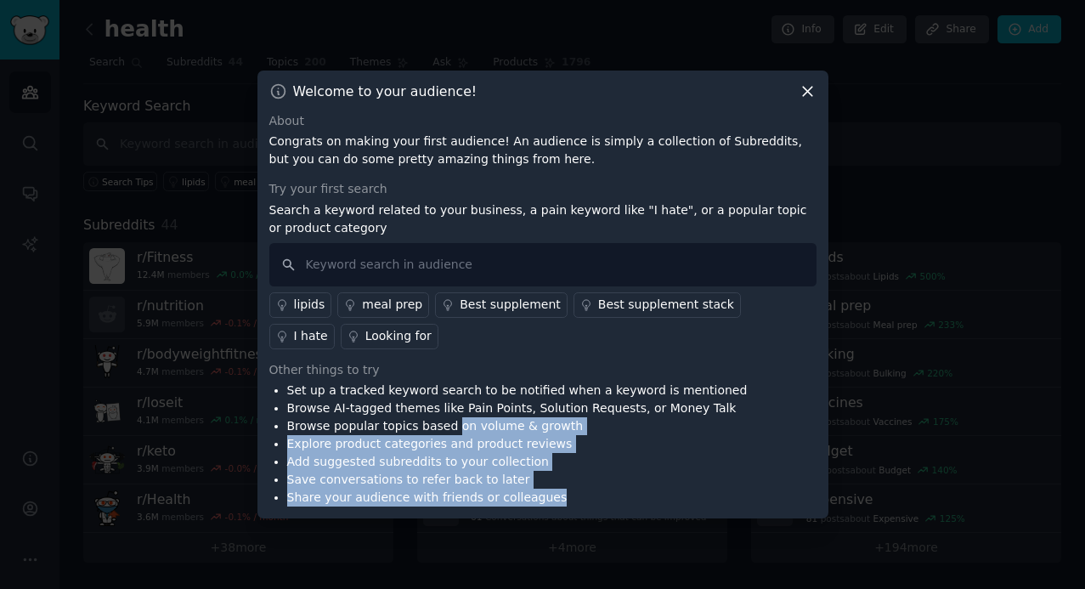
drag, startPoint x: 564, startPoint y: 517, endPoint x: 422, endPoint y: 404, distance: 182.1
click at [424, 406] on div "Welcome to your audience! About Congrats on making your first audience! An audi…" at bounding box center [543, 295] width 571 height 449
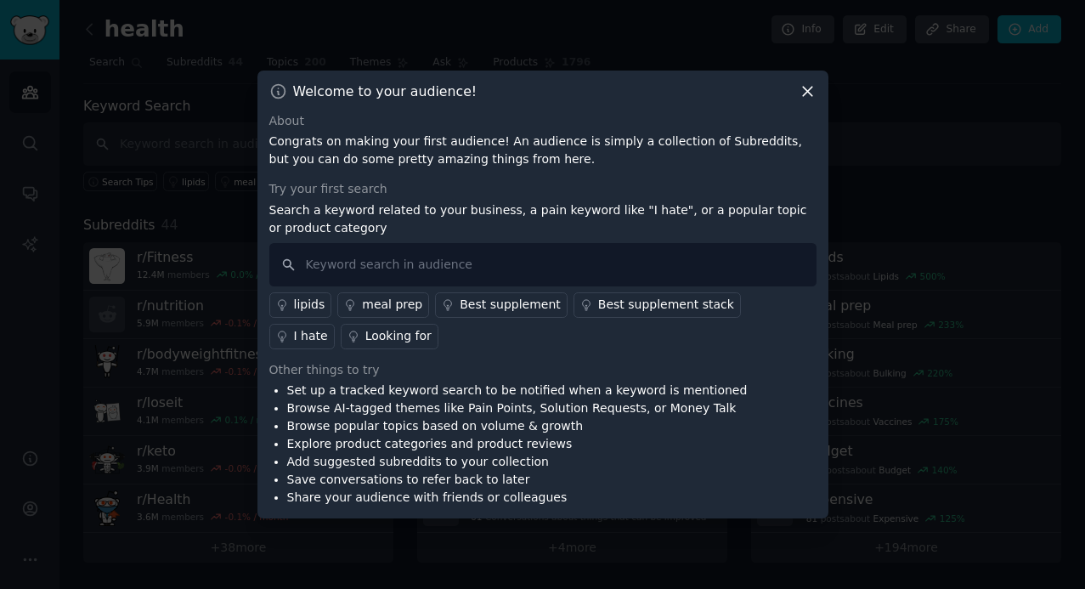
click at [349, 358] on div "About Congrats on making your first audience! An audience is simply a collectio…" at bounding box center [542, 309] width 547 height 395
drag, startPoint x: 308, startPoint y: 205, endPoint x: 473, endPoint y: 212, distance: 165.0
click at [473, 212] on div "Welcome to your audience! About Congrats on making your first audience! An audi…" at bounding box center [543, 295] width 571 height 449
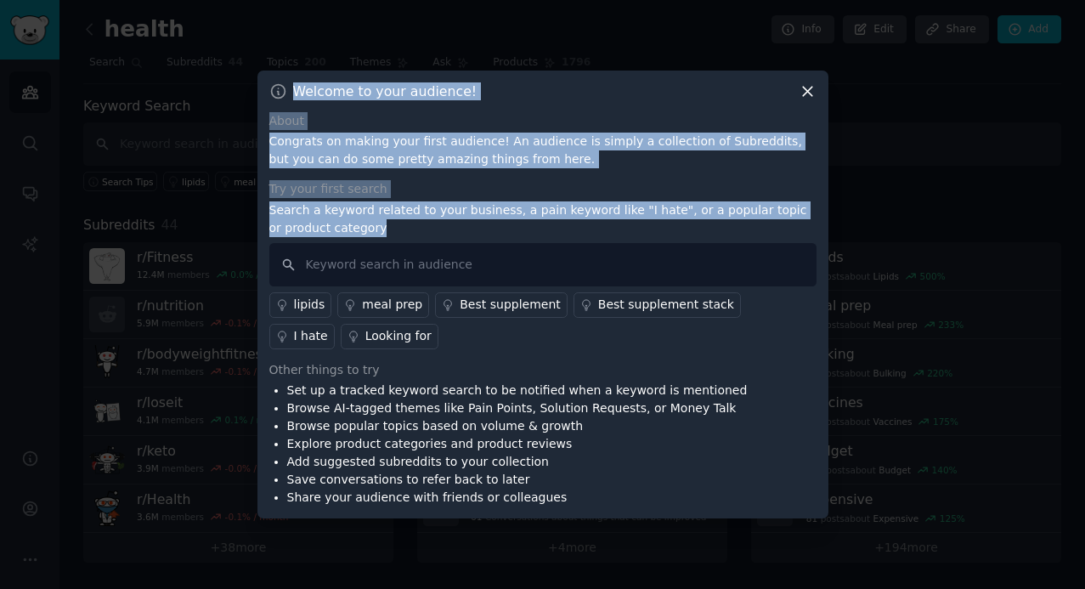
drag, startPoint x: 508, startPoint y: 223, endPoint x: 542, endPoint y: 44, distance: 181.7
click at [542, 44] on div "​ Welcome to your audience! About Congrats on making your first audience! An au…" at bounding box center [543, 294] width 1074 height 589
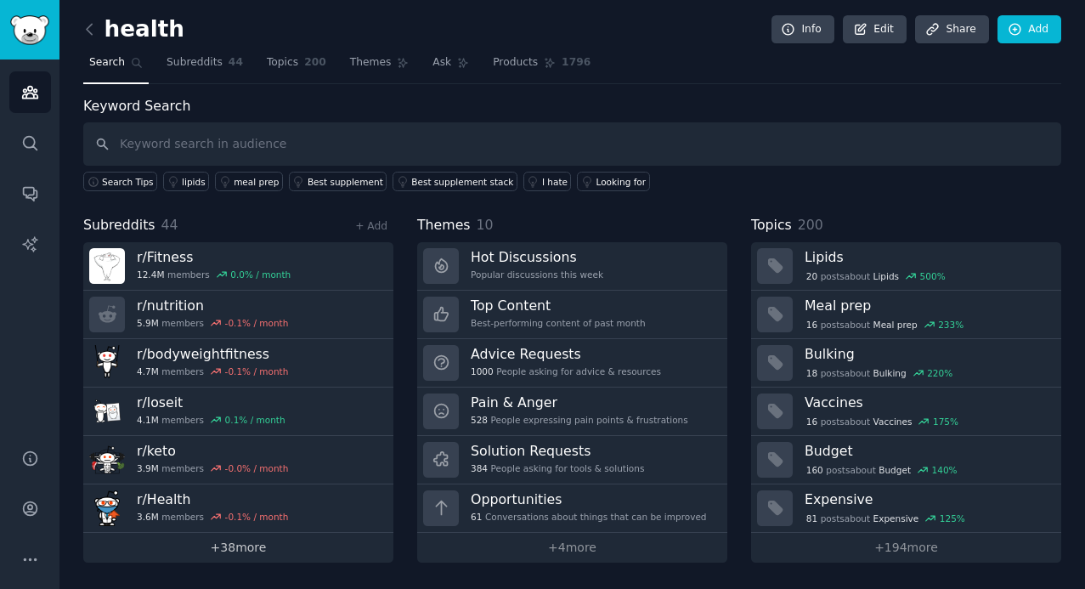
click at [240, 547] on link "+ 38 more" at bounding box center [238, 548] width 310 height 30
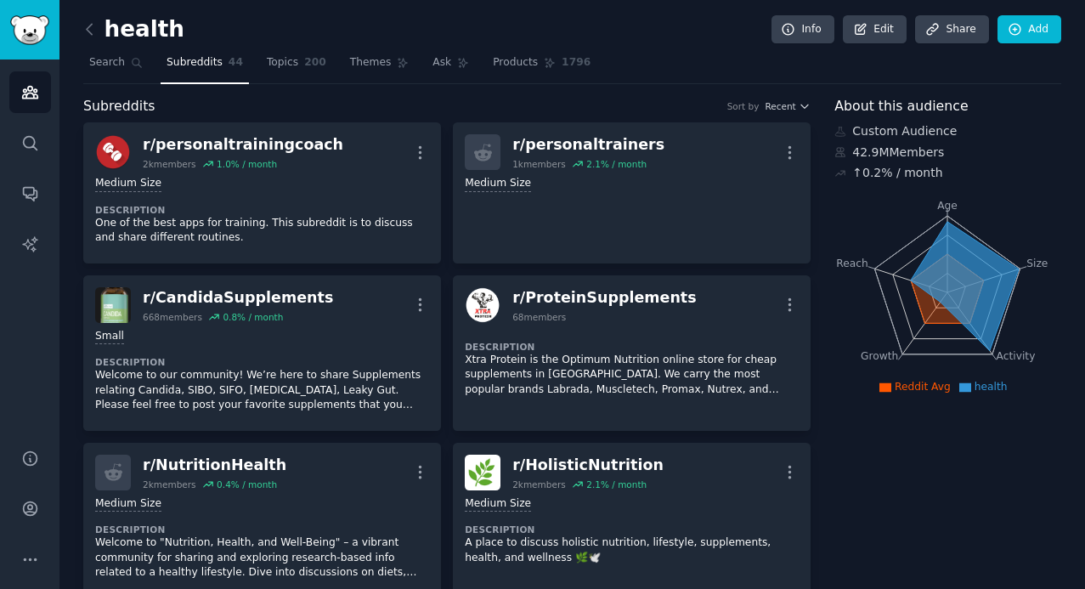
click at [987, 383] on span "health" at bounding box center [991, 387] width 33 height 12
drag, startPoint x: 848, startPoint y: 134, endPoint x: 1023, endPoint y: 134, distance: 174.3
click at [1030, 134] on div "Custom Audience" at bounding box center [948, 131] width 227 height 18
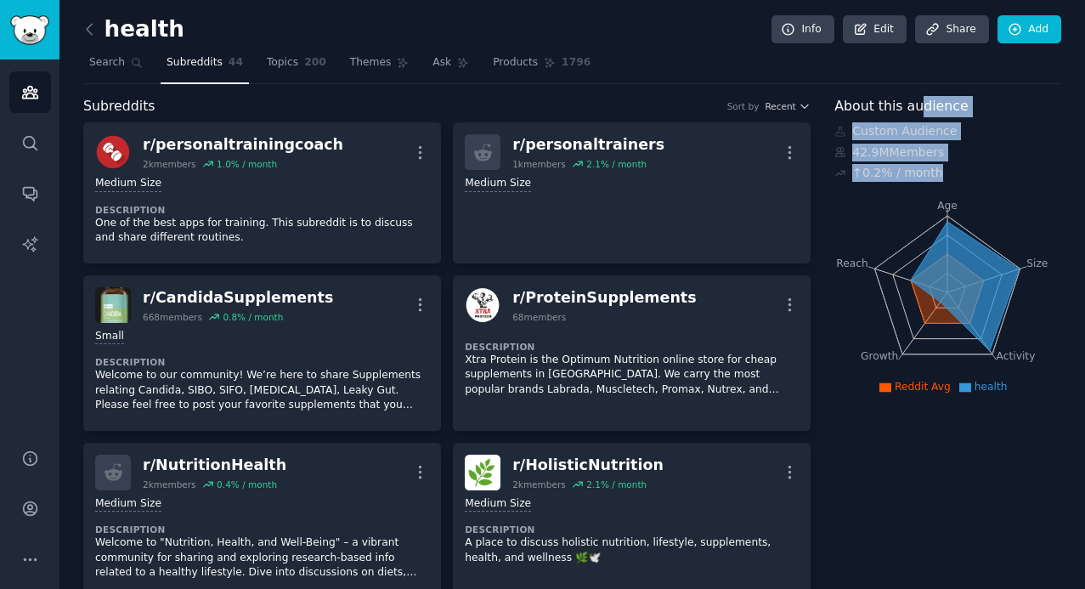
drag, startPoint x: 941, startPoint y: 172, endPoint x: 914, endPoint y: 97, distance: 79.6
click at [562, 67] on span "1796" at bounding box center [576, 62] width 29 height 15
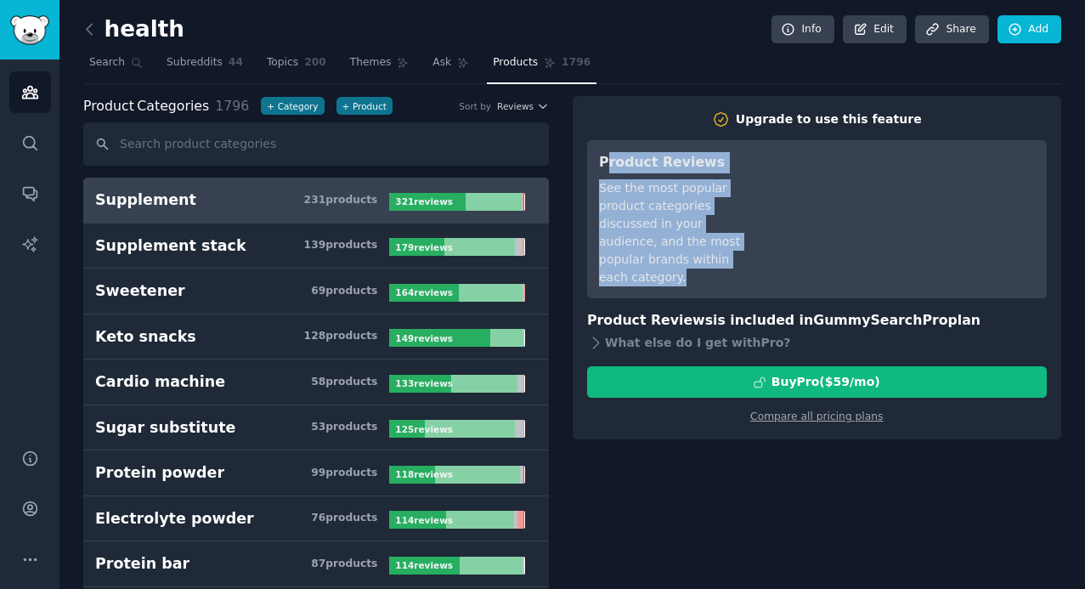
drag, startPoint x: 604, startPoint y: 160, endPoint x: 700, endPoint y: 282, distance: 155.6
click at [700, 283] on div "Product Reviews See the most popular product categories discussed in your audie…" at bounding box center [677, 219] width 157 height 134
click at [700, 282] on div "See the most popular product categories discussed in your audience, and the mos…" at bounding box center [677, 232] width 157 height 107
drag, startPoint x: 695, startPoint y: 286, endPoint x: 636, endPoint y: 131, distance: 166.5
click at [638, 131] on div "Upgrade to use this feature Product Reviews See the most popular product catego…" at bounding box center [817, 268] width 460 height 315
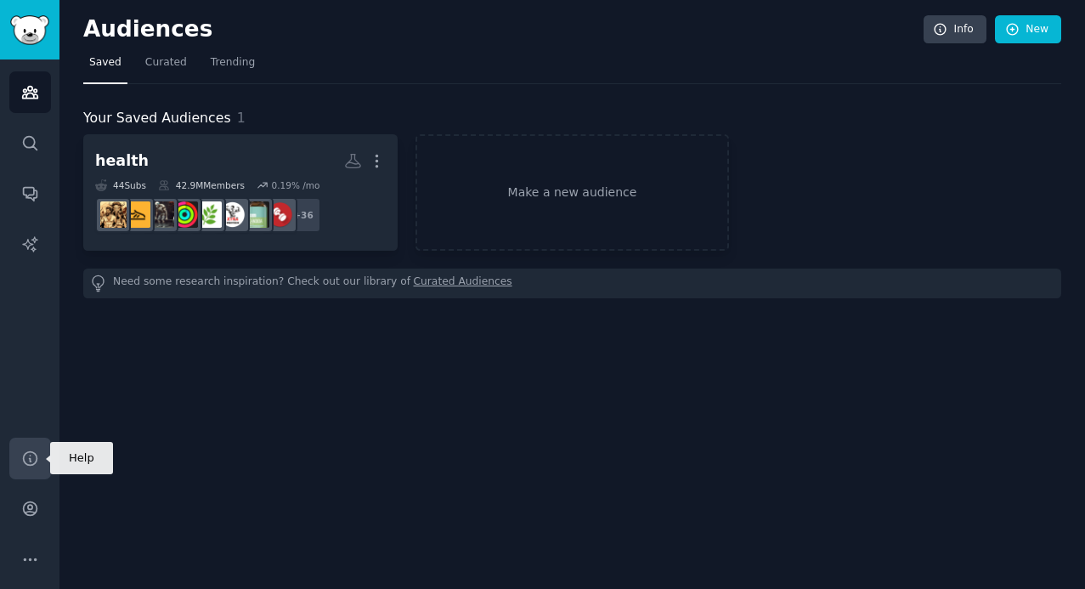
click at [30, 456] on icon "Sidebar" at bounding box center [30, 459] width 18 height 18
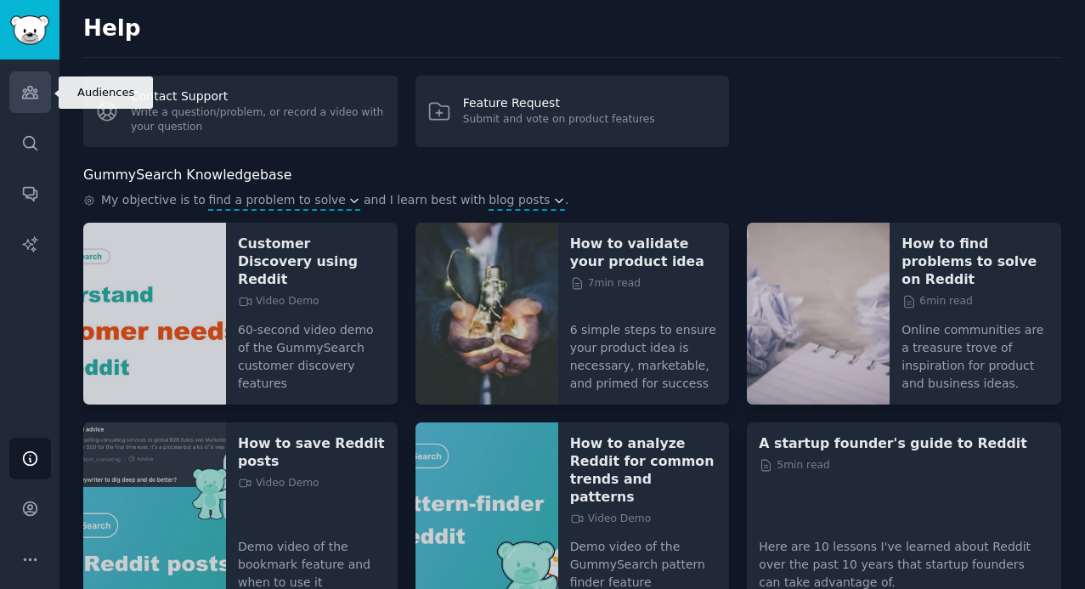
click at [31, 89] on icon "Sidebar" at bounding box center [30, 92] width 18 height 18
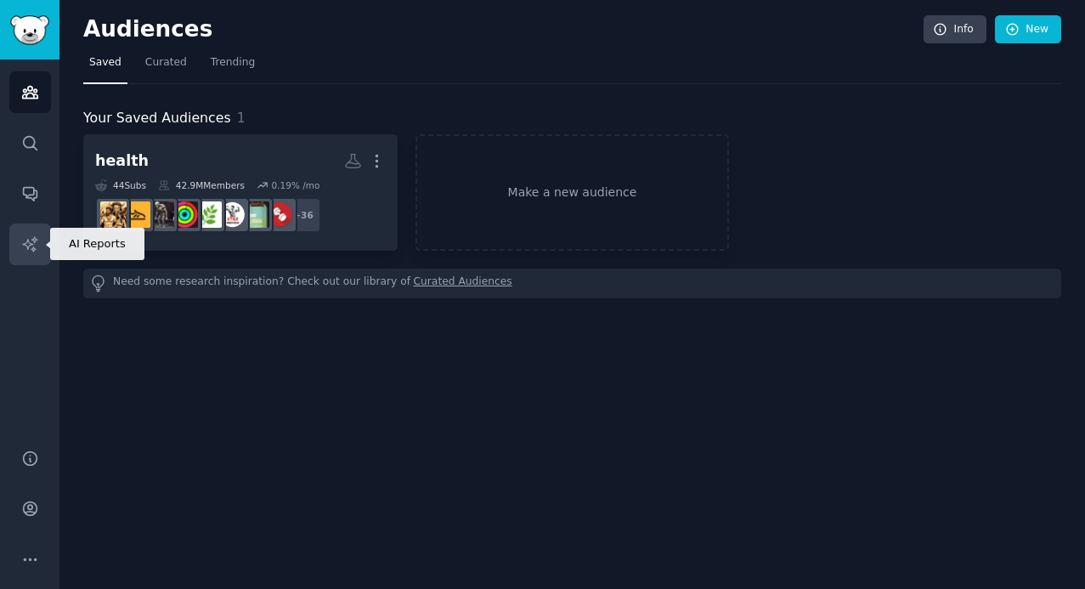
click at [28, 246] on icon "Sidebar" at bounding box center [29, 243] width 14 height 14
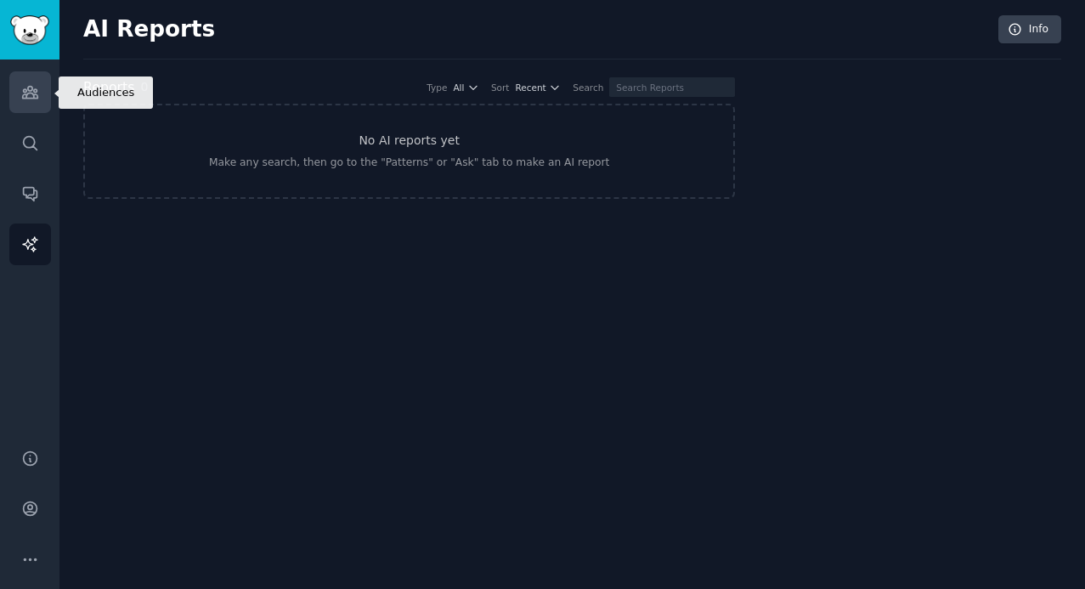
click at [32, 83] on icon "Sidebar" at bounding box center [30, 92] width 18 height 18
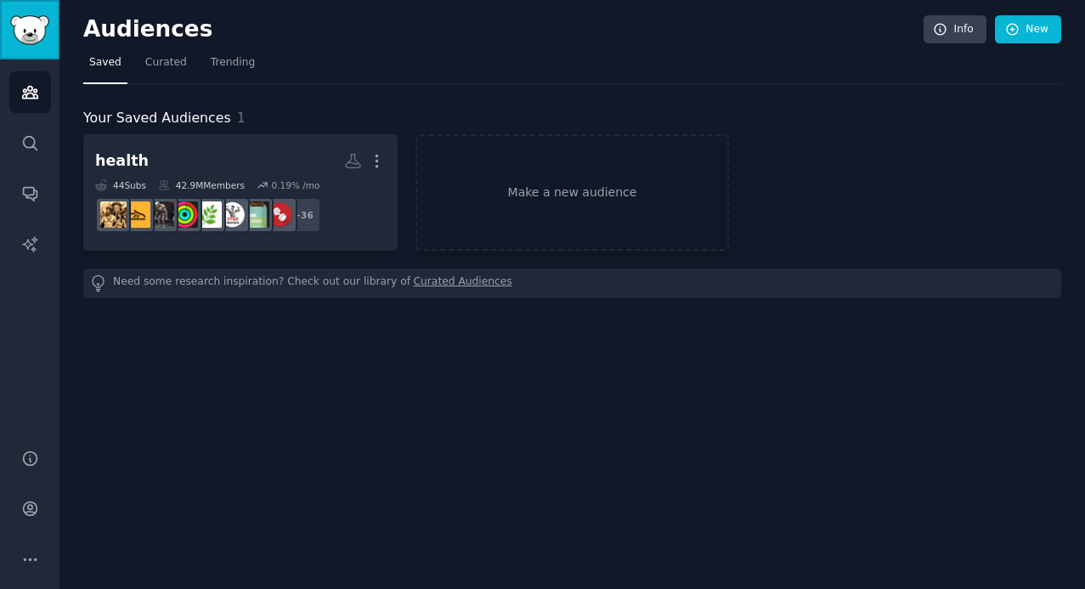
click at [22, 13] on link "Sidebar" at bounding box center [30, 30] width 60 height 60
click at [29, 201] on icon "Sidebar" at bounding box center [30, 193] width 18 height 18
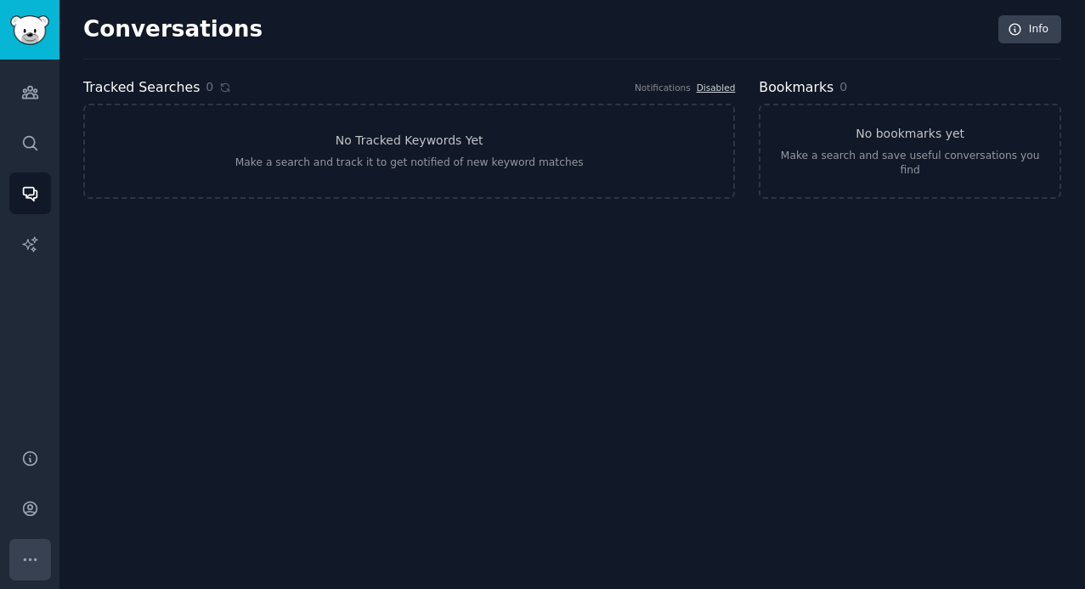
click at [27, 547] on button "More" at bounding box center [30, 560] width 42 height 42
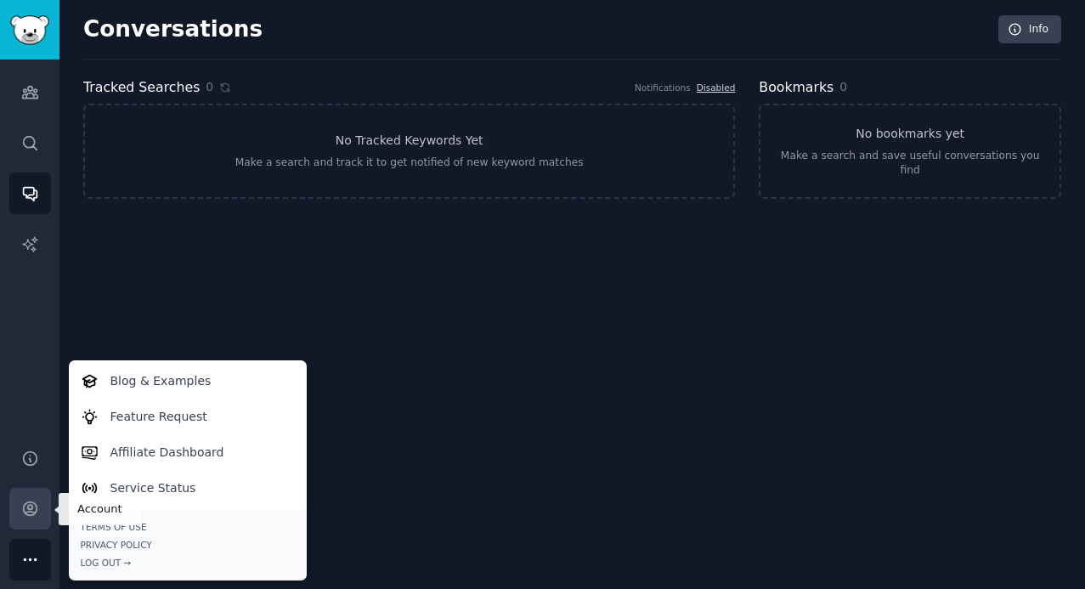
click at [41, 513] on link "Account" at bounding box center [30, 509] width 42 height 42
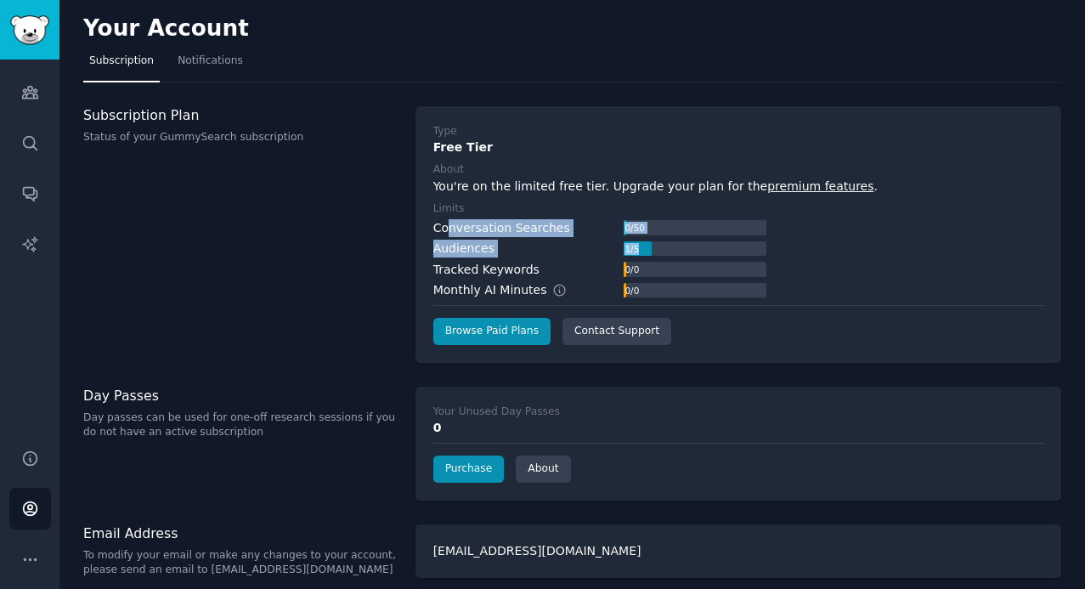
drag, startPoint x: 444, startPoint y: 234, endPoint x: 668, endPoint y: 251, distance: 225.0
click at [668, 252] on div "Conversation Searches 0 / 50 Audiences 1 / 5 Tracked Keywords 0 / 0 Monthly AI …" at bounding box center [600, 259] width 333 height 81
click at [662, 251] on div "1 / 5" at bounding box center [695, 248] width 143 height 15
drag, startPoint x: 653, startPoint y: 251, endPoint x: 604, endPoint y: 251, distance: 48.5
click at [604, 251] on div "Audiences 1 / 5" at bounding box center [600, 249] width 333 height 18
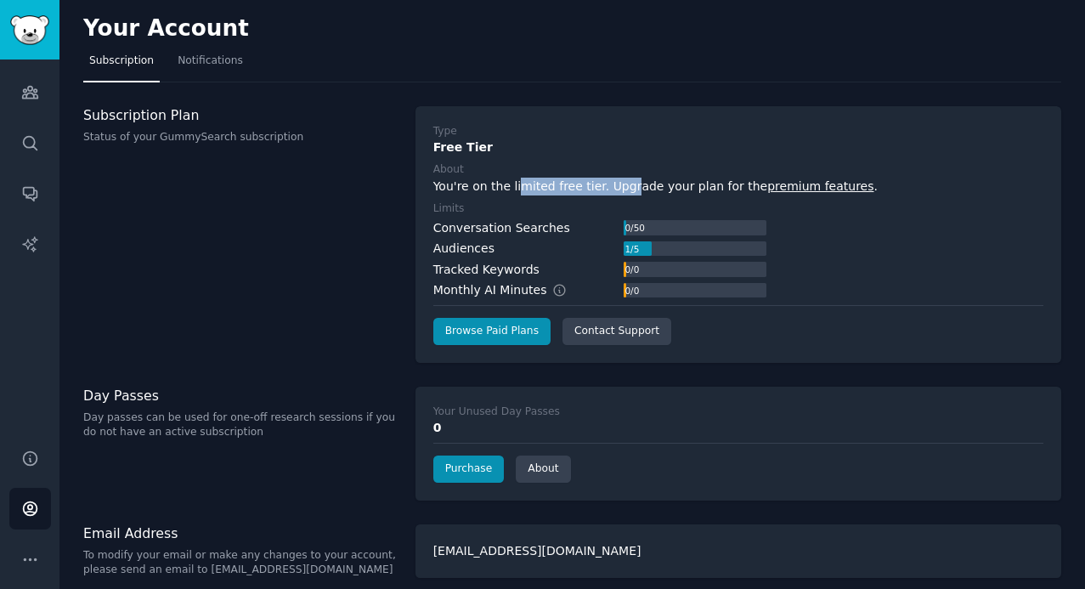
drag, startPoint x: 515, startPoint y: 183, endPoint x: 655, endPoint y: 201, distance: 141.4
click at [652, 200] on div "Type Free Tier About You're on the limited free tier. Upgrade your plan for the…" at bounding box center [739, 234] width 610 height 221
click at [647, 191] on div "You're on the limited free tier. Upgrade your plan for the premium features ." at bounding box center [739, 187] width 610 height 18
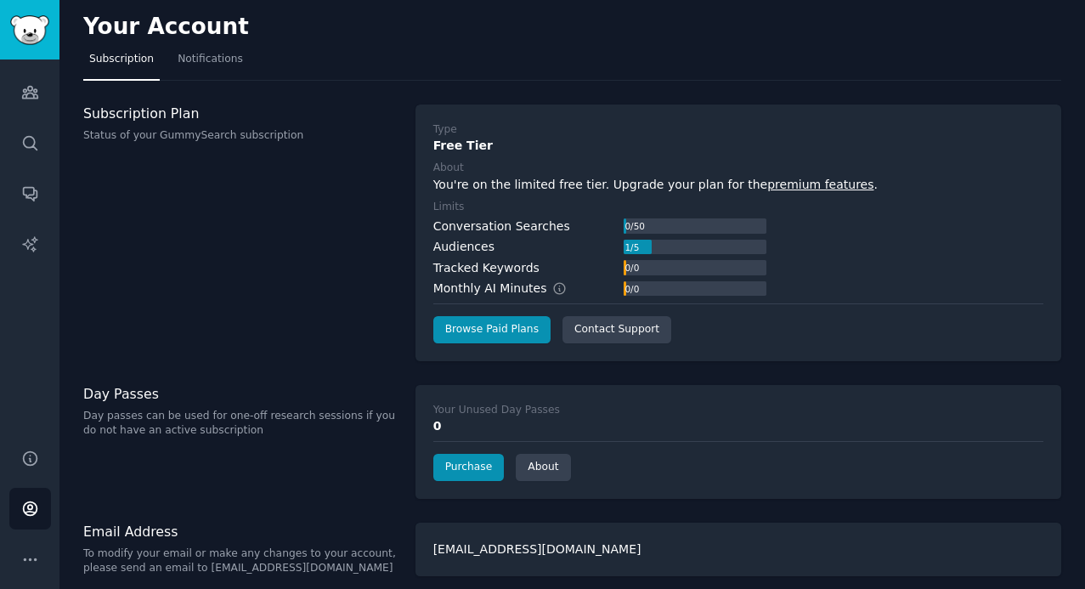
scroll to position [12, 0]
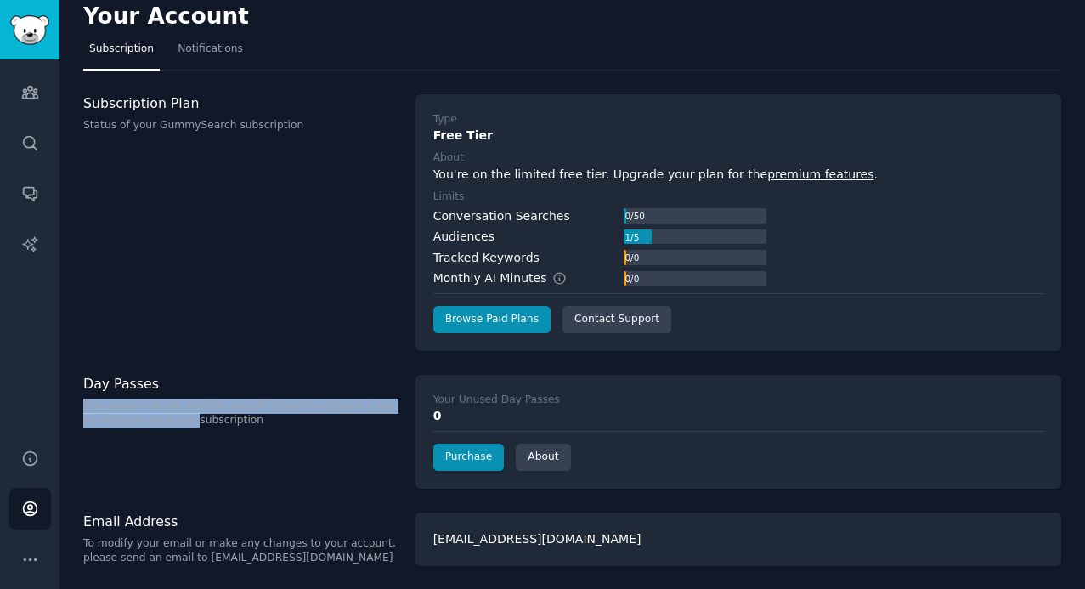
drag, startPoint x: 174, startPoint y: 417, endPoint x: 264, endPoint y: 394, distance: 93.2
click at [264, 394] on div "Day Passes Day passes can be used for one-off research sessions if you do not h…" at bounding box center [240, 402] width 315 height 54
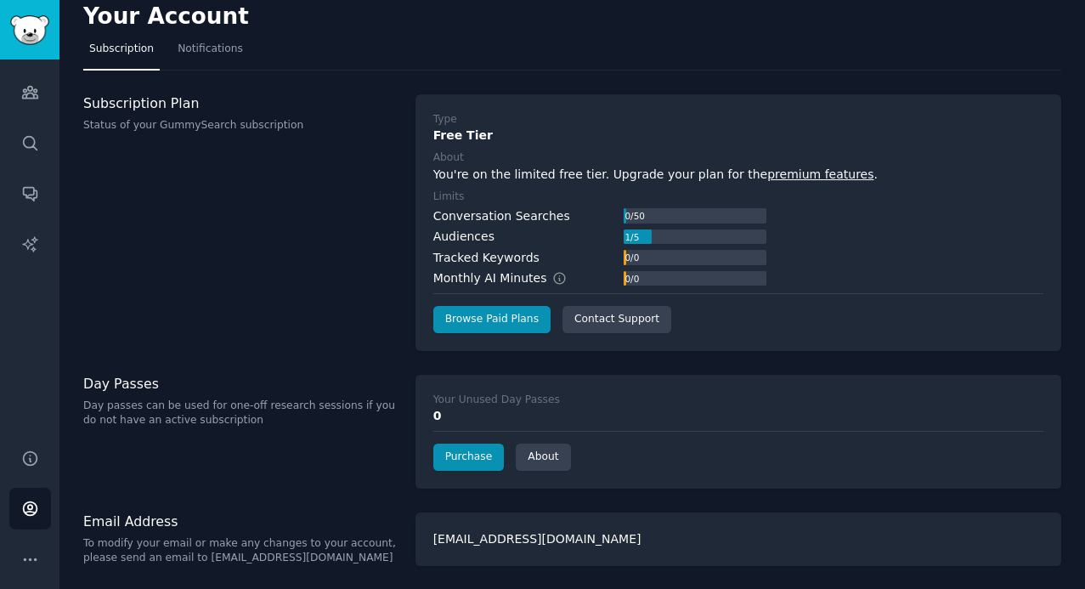
click at [262, 412] on p "Day passes can be used for one-off research sessions if you do not have an acti…" at bounding box center [240, 414] width 315 height 30
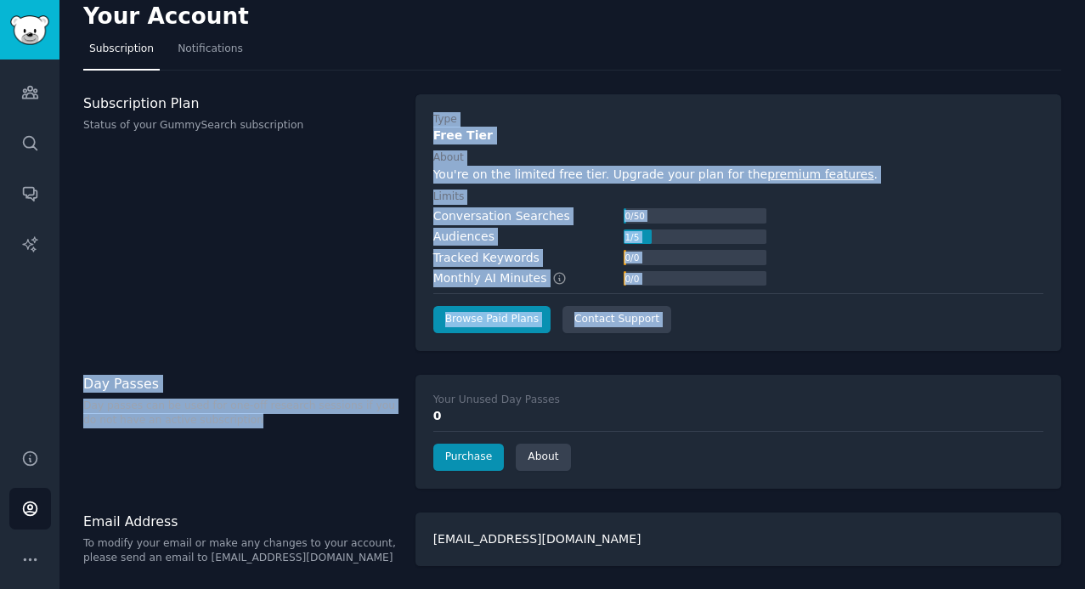
drag, startPoint x: 268, startPoint y: 434, endPoint x: 264, endPoint y: 326, distance: 108.9
click at [264, 326] on div "Your Account Subscription Notifications Subscription Plan Status of your GummyS…" at bounding box center [573, 289] width 1026 height 602
click at [497, 321] on link "Browse Paid Plans" at bounding box center [492, 319] width 117 height 27
